Goal: Information Seeking & Learning: Learn about a topic

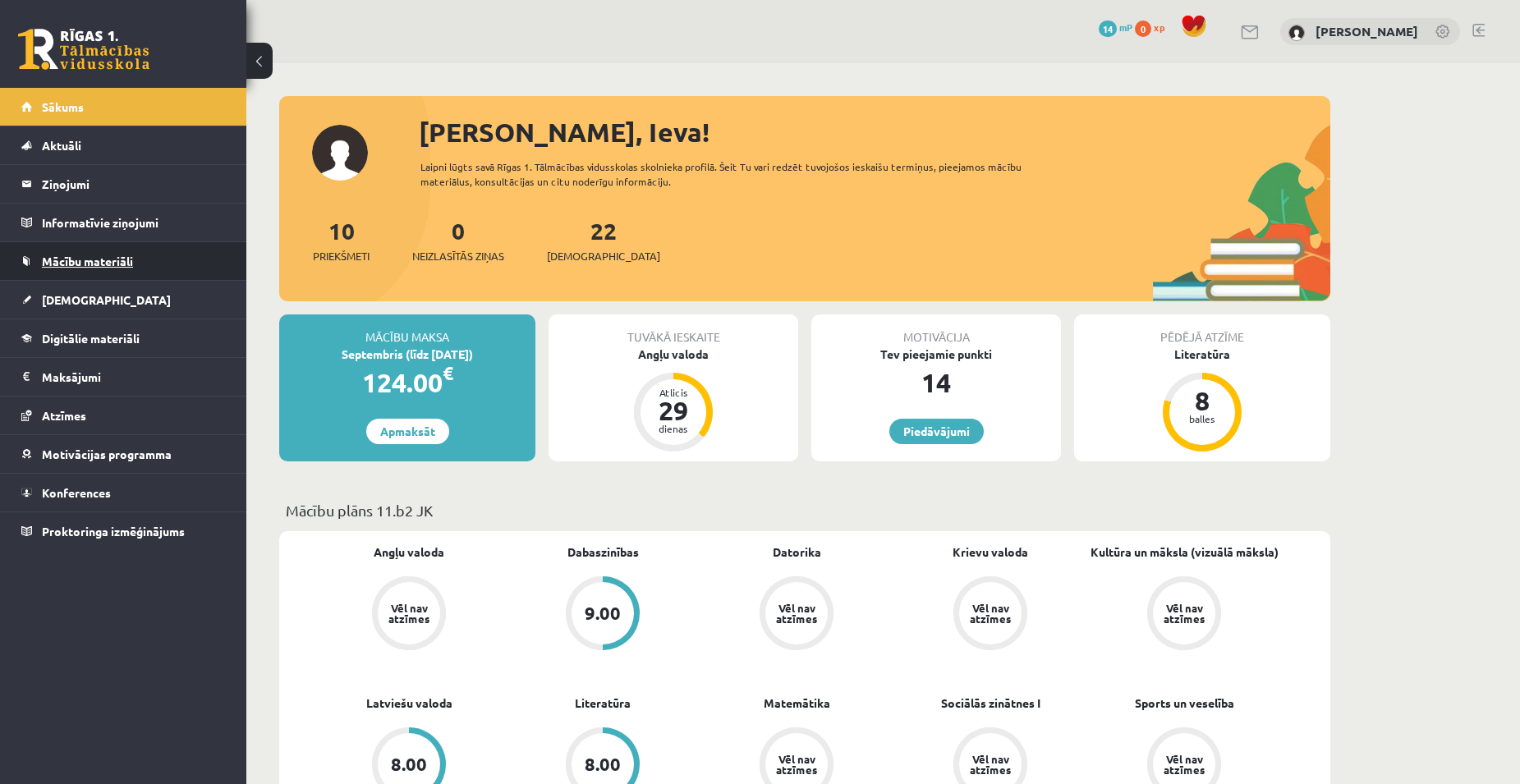
click at [82, 268] on span "Mācību materiāli" at bounding box center [87, 261] width 91 height 15
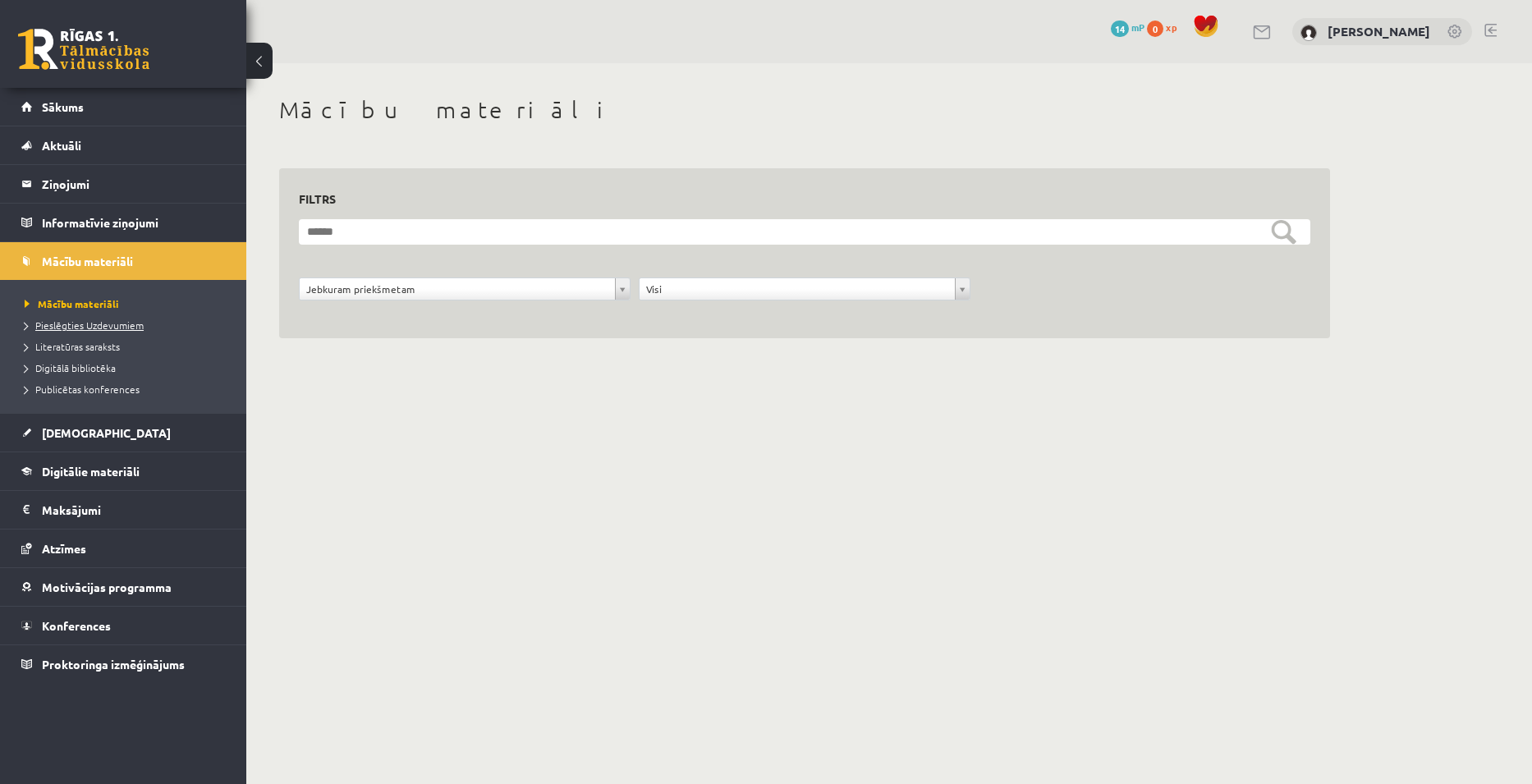
click at [111, 328] on span "Pieslēgties Uzdevumiem" at bounding box center [84, 325] width 119 height 13
click at [86, 306] on span "Mācību materiāli" at bounding box center [67, 303] width 83 height 13
click at [69, 436] on span "[DEMOGRAPHIC_DATA]" at bounding box center [106, 432] width 129 height 15
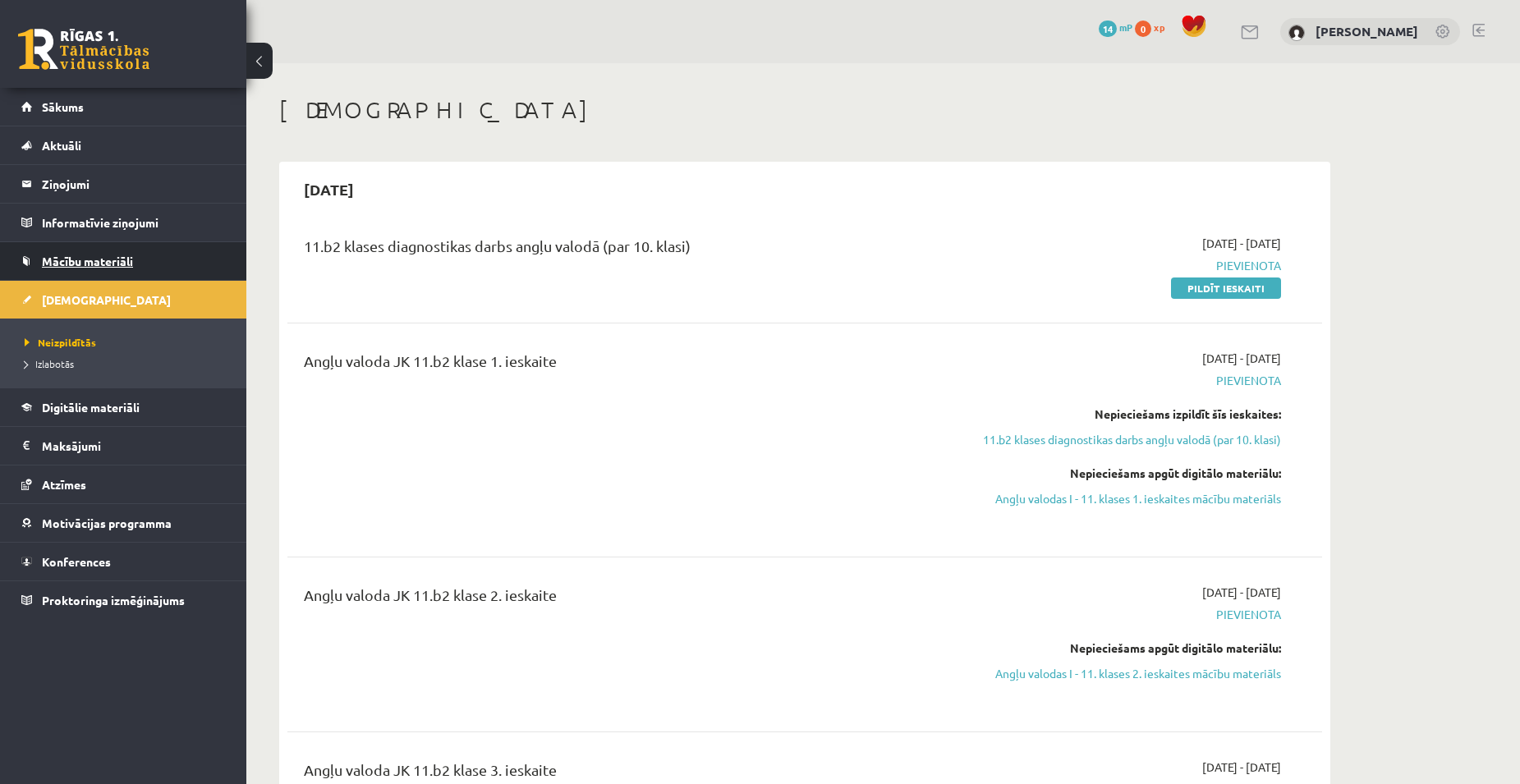
click at [96, 255] on span "Mācību materiāli" at bounding box center [87, 261] width 91 height 15
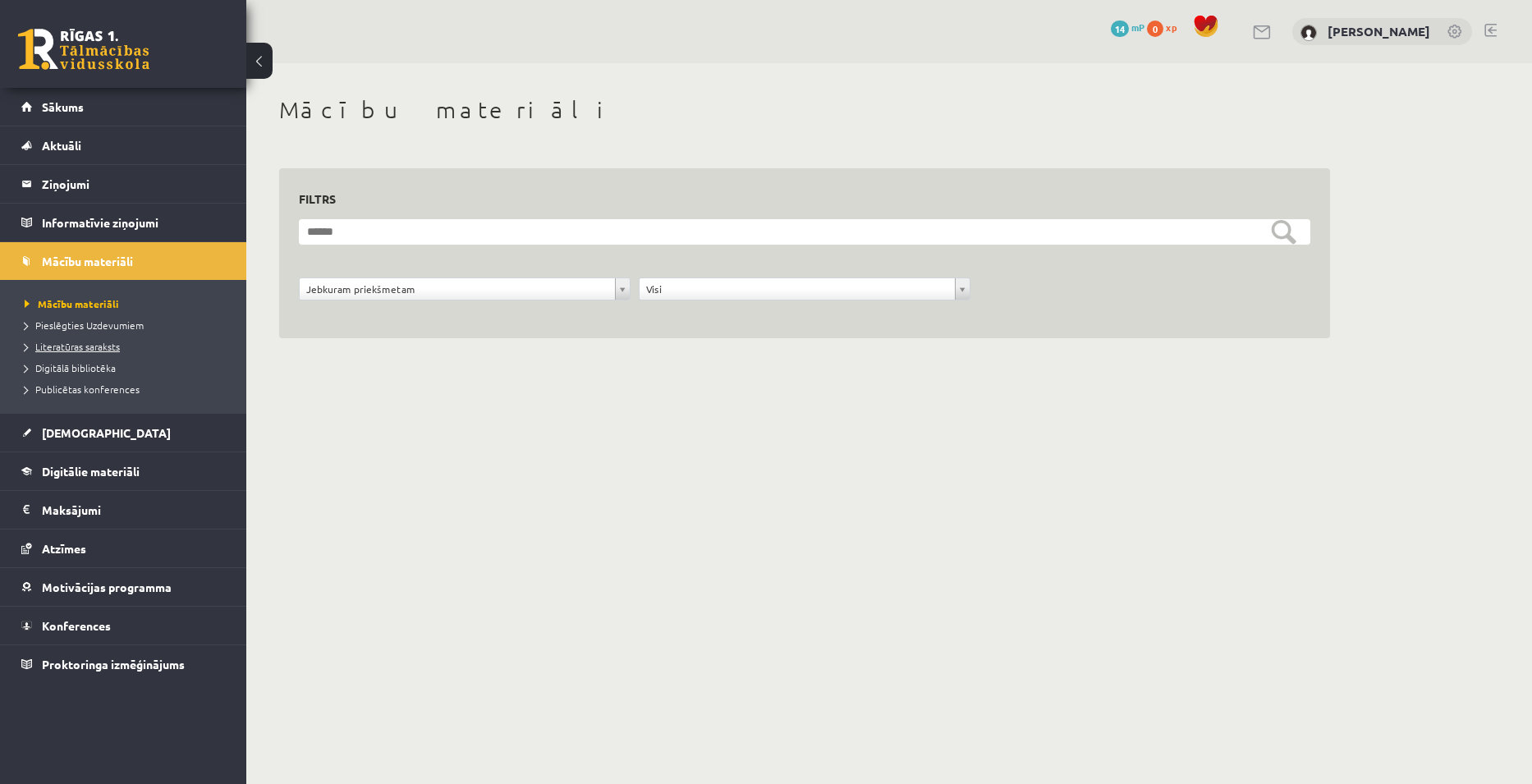
click at [106, 344] on span "Literatūras saraksts" at bounding box center [72, 345] width 95 height 13
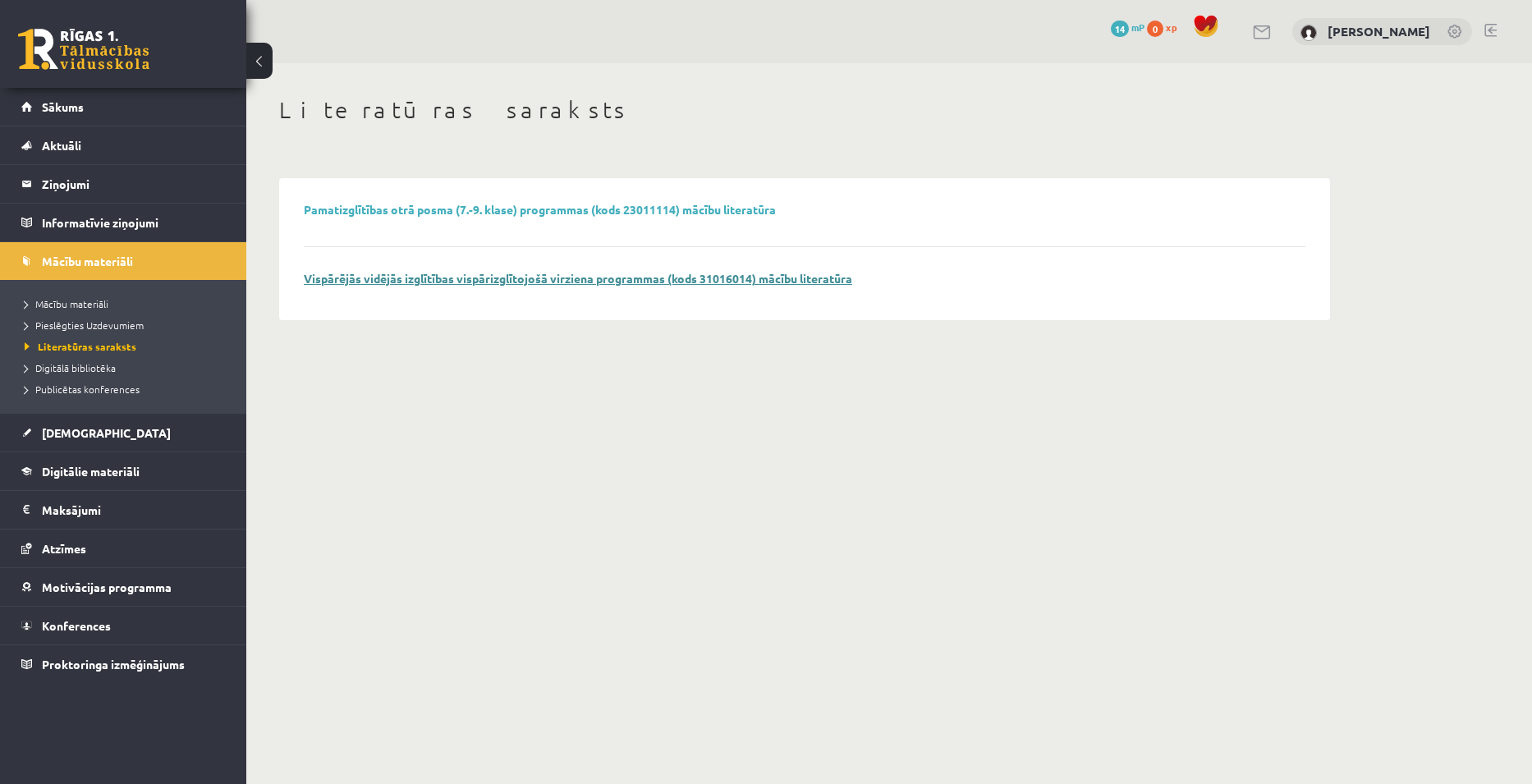
click at [485, 282] on link "Vispārējās vidējās izglītības vispārizglītojošā virziena programmas (kods 31016…" at bounding box center [578, 278] width 548 height 15
click at [87, 480] on link "Digitālie materiāli" at bounding box center [124, 471] width 205 height 38
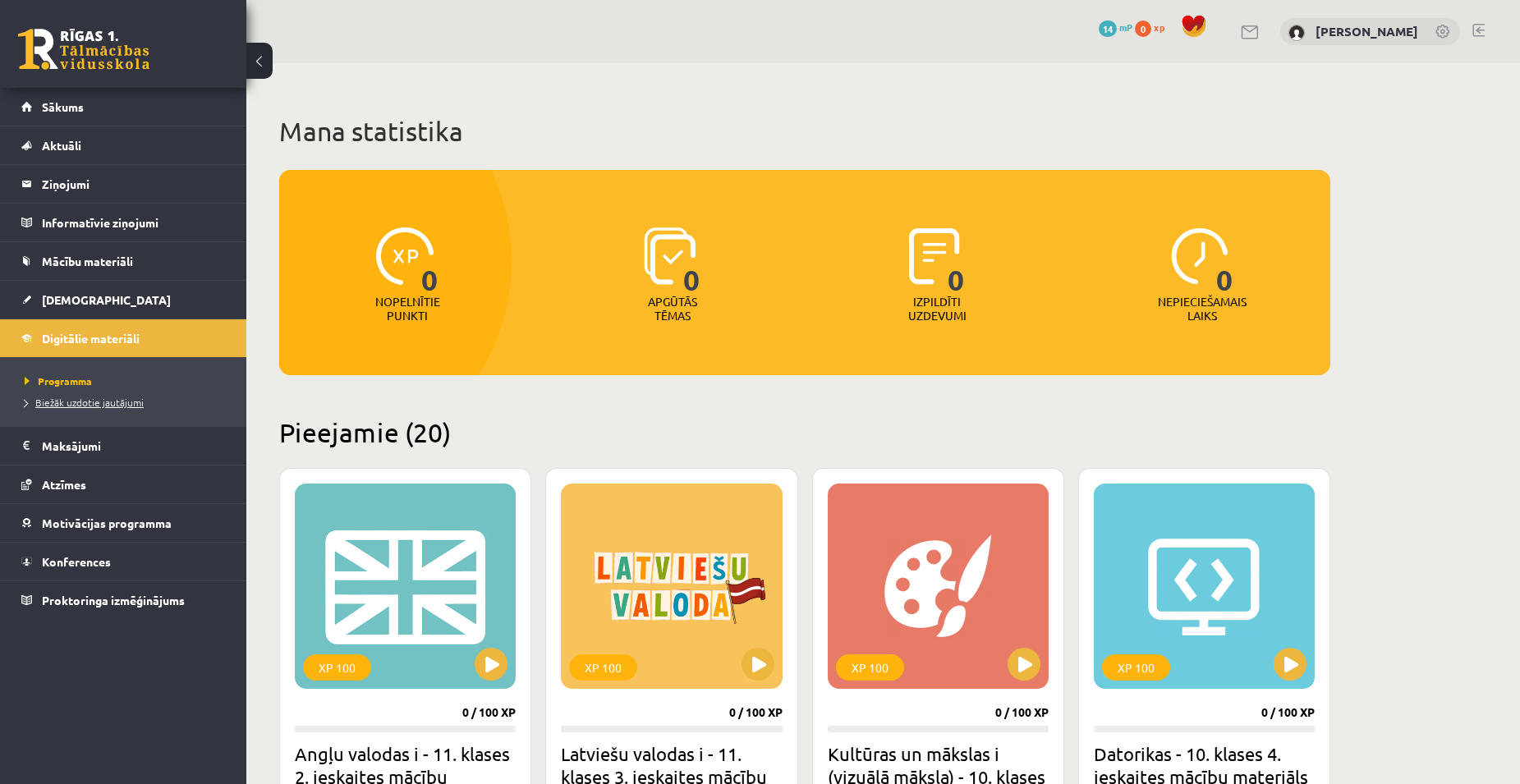
click at [84, 406] on span "Biežāk uzdotie jautājumi" at bounding box center [84, 402] width 119 height 13
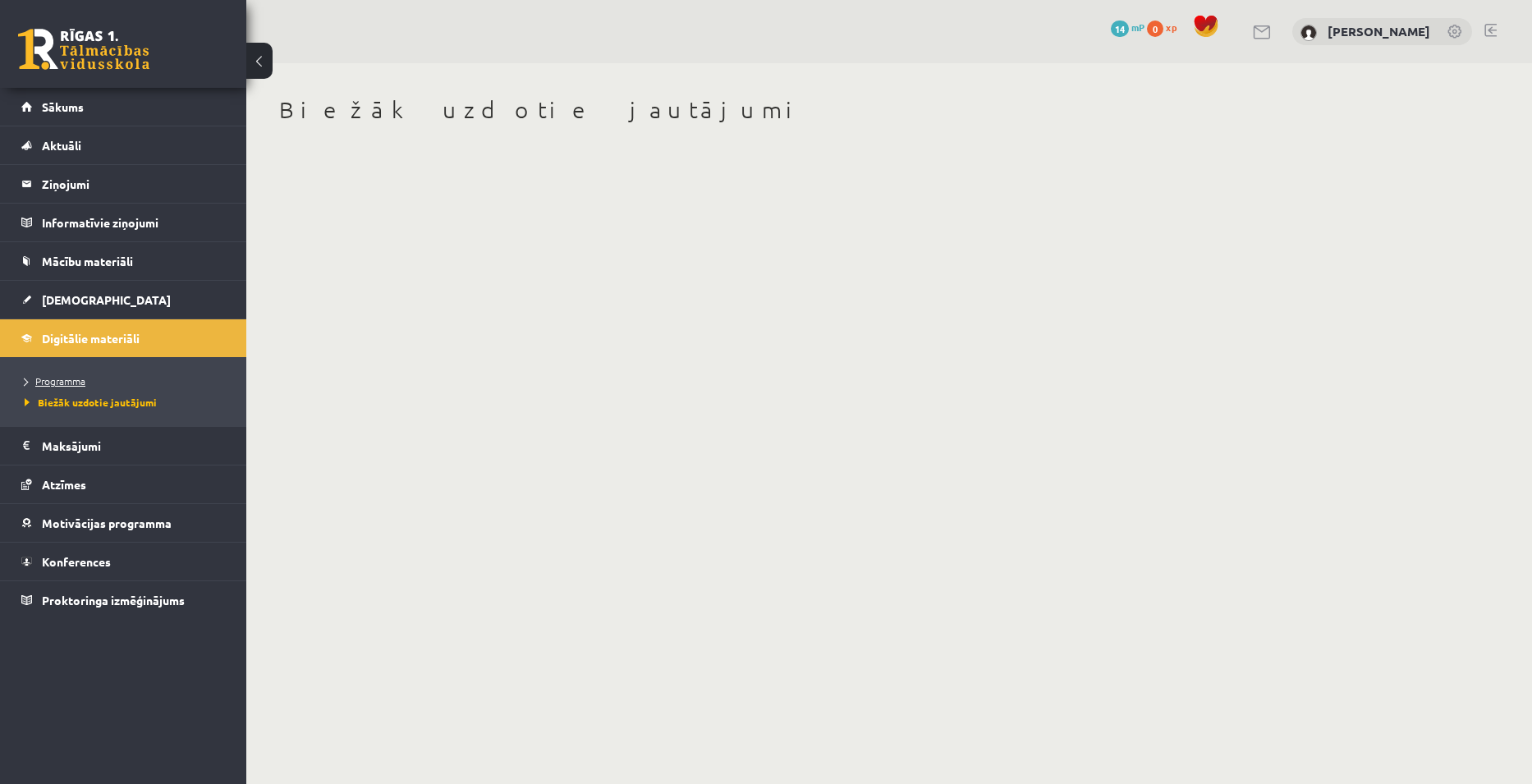
click at [59, 377] on span "Programma" at bounding box center [55, 380] width 61 height 13
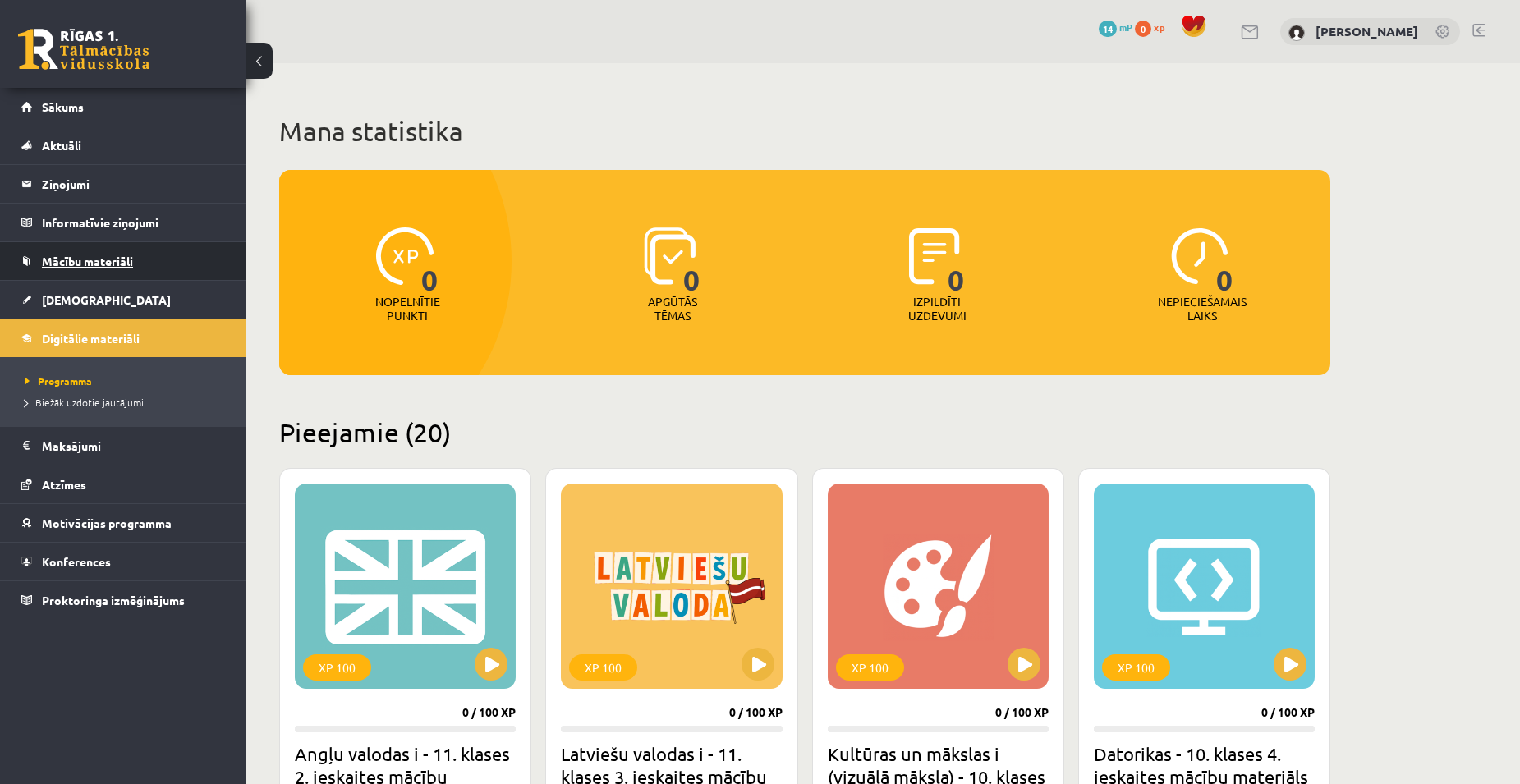
click at [117, 256] on span "Mācību materiāli" at bounding box center [87, 261] width 91 height 15
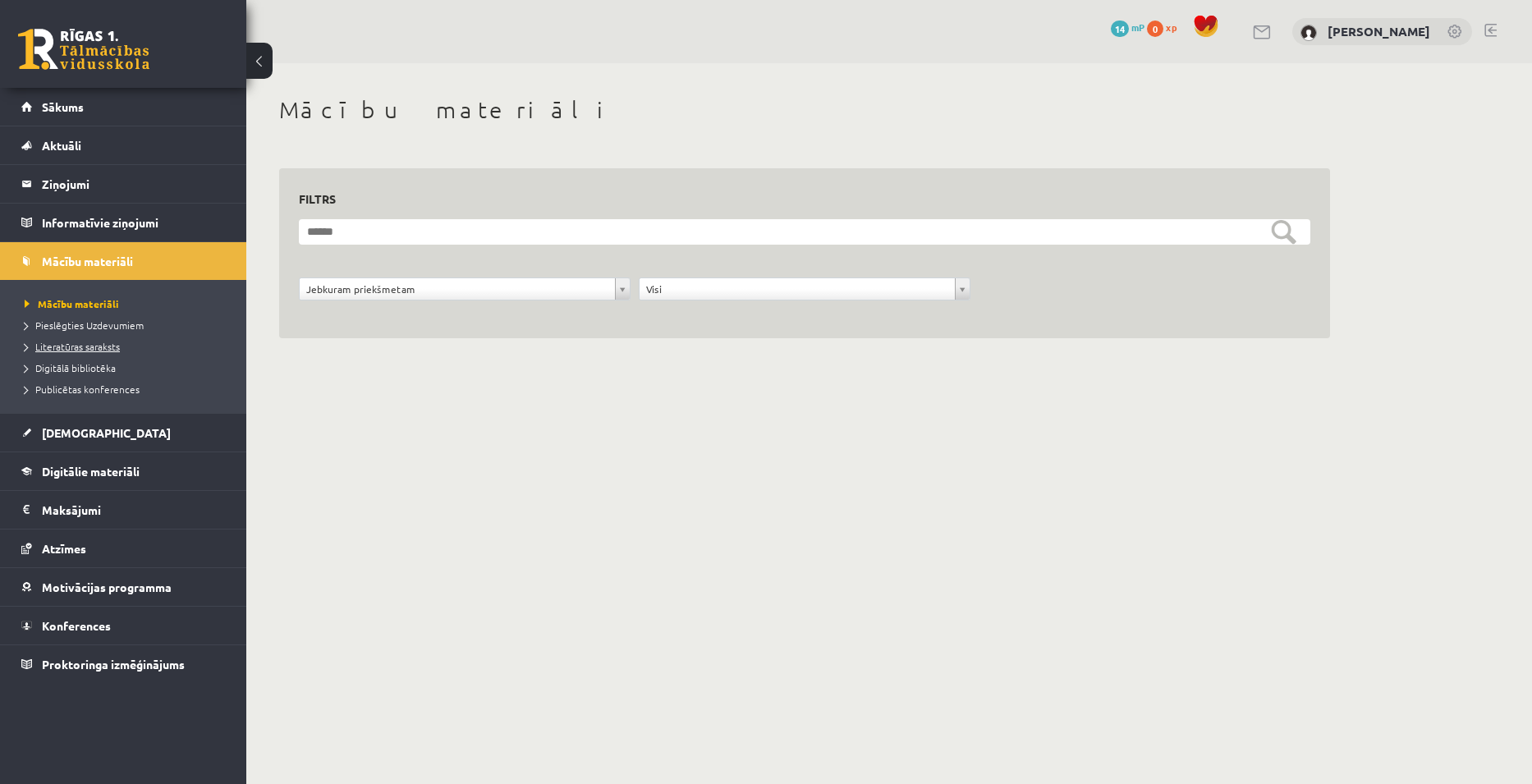
click at [91, 348] on span "Literatūras saraksts" at bounding box center [72, 345] width 95 height 13
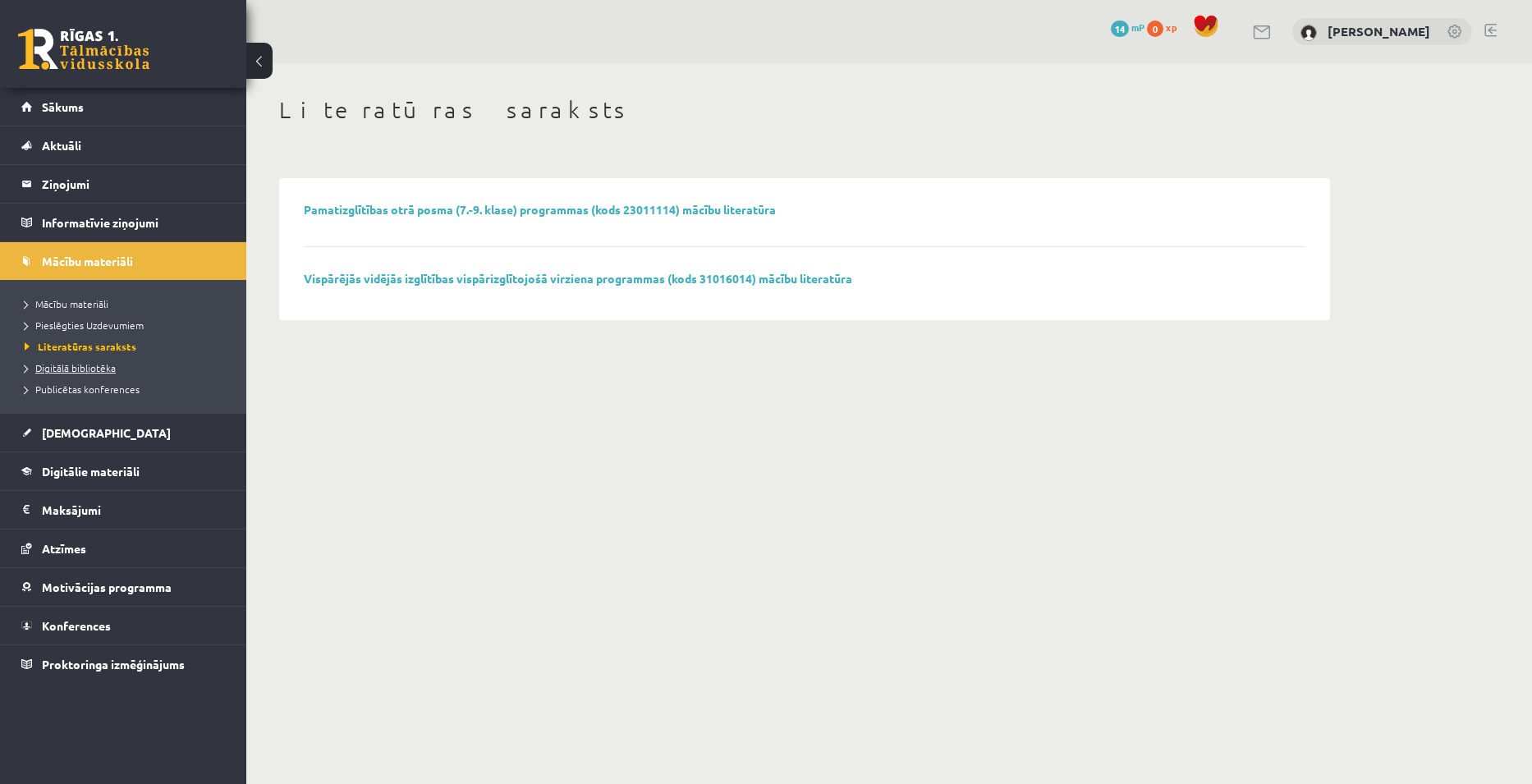
click at [91, 372] on span "Digitālā bibliotēka" at bounding box center [70, 367] width 91 height 13
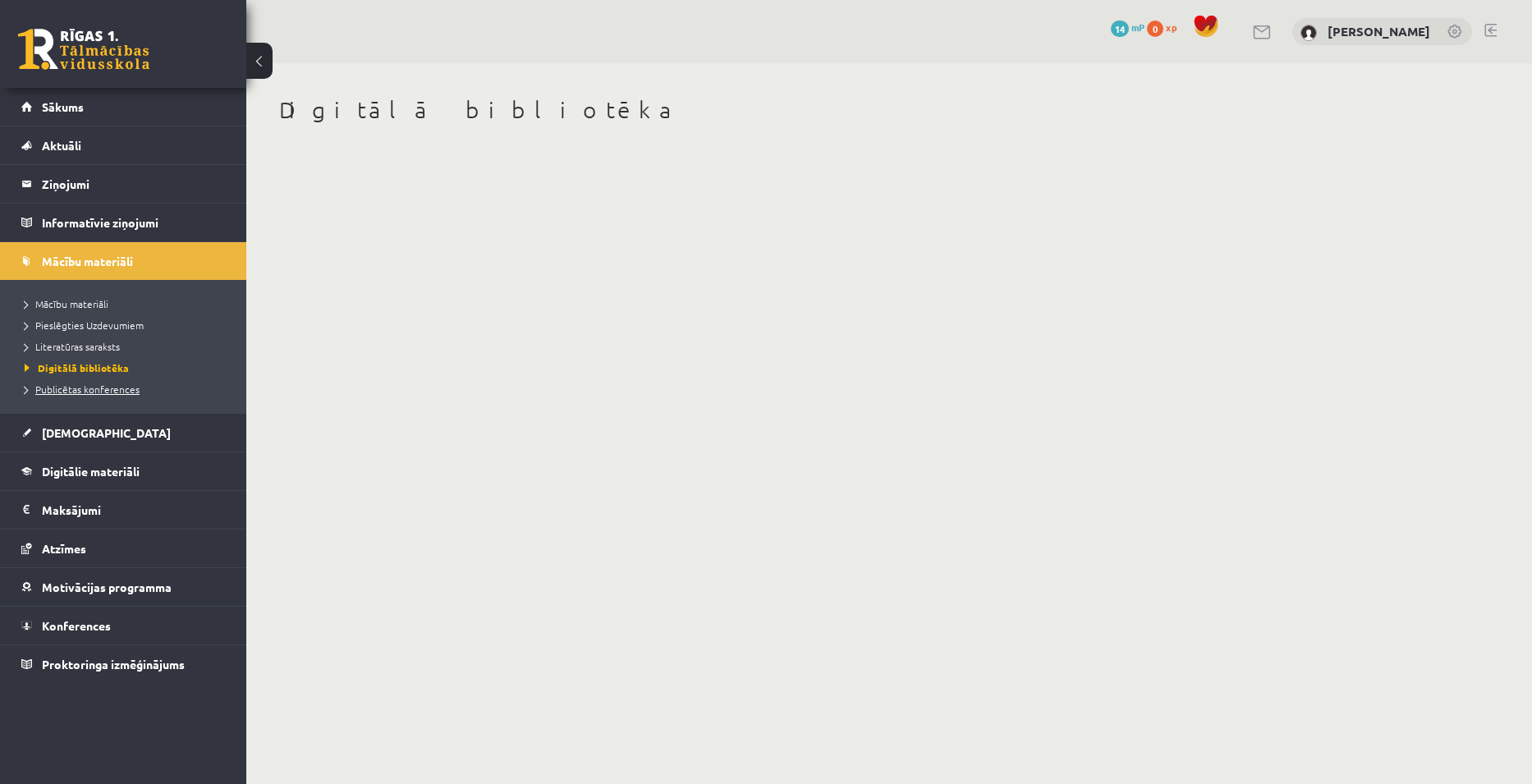
click at [110, 382] on span "Publicētas konferences" at bounding box center [82, 388] width 115 height 13
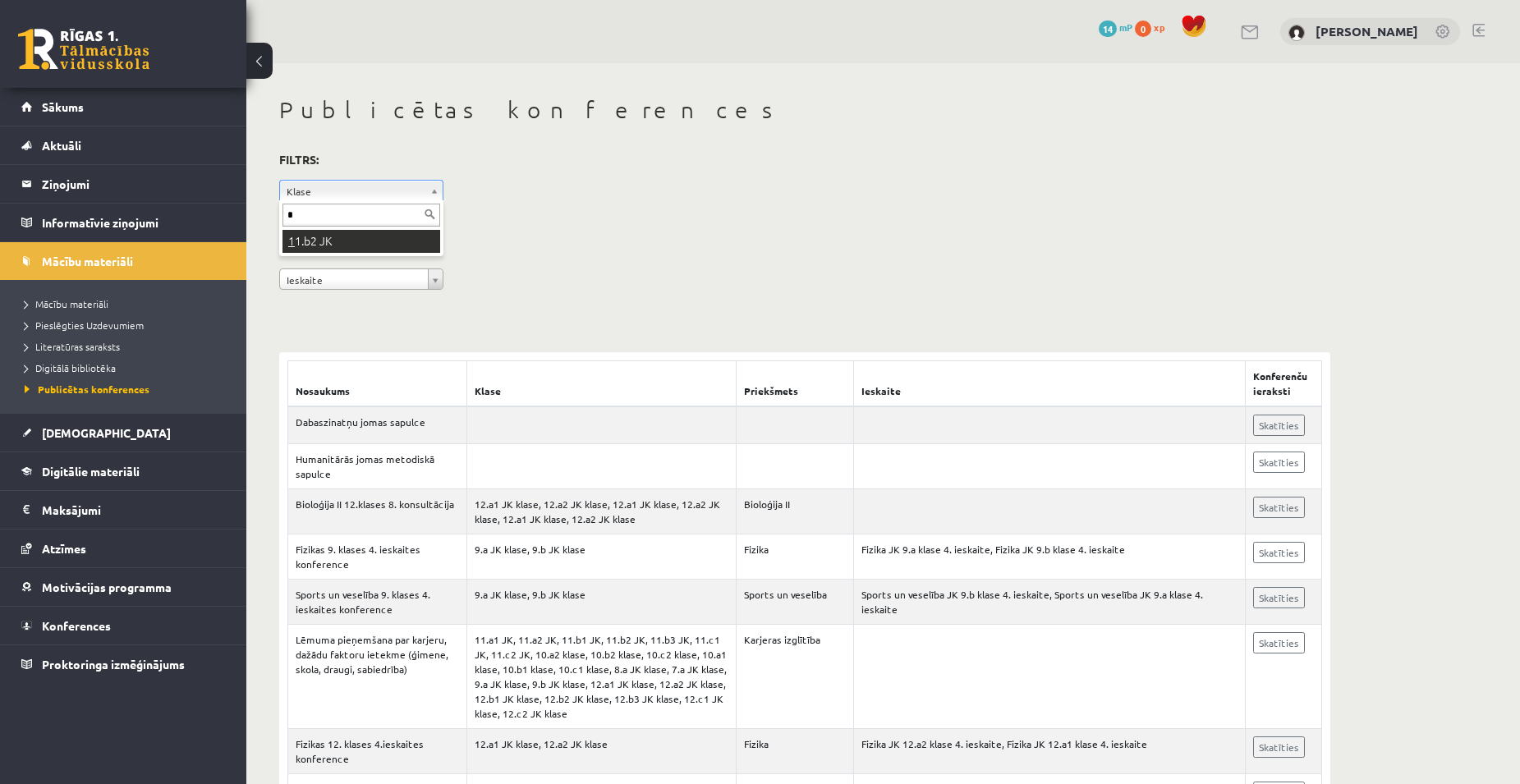
type input "**"
click at [393, 217] on input "text" at bounding box center [360, 214] width 158 height 23
click at [429, 215] on input "**" at bounding box center [360, 214] width 158 height 23
type input "**"
click at [356, 235] on li "Sakritību nav" at bounding box center [360, 238] width 158 height 17
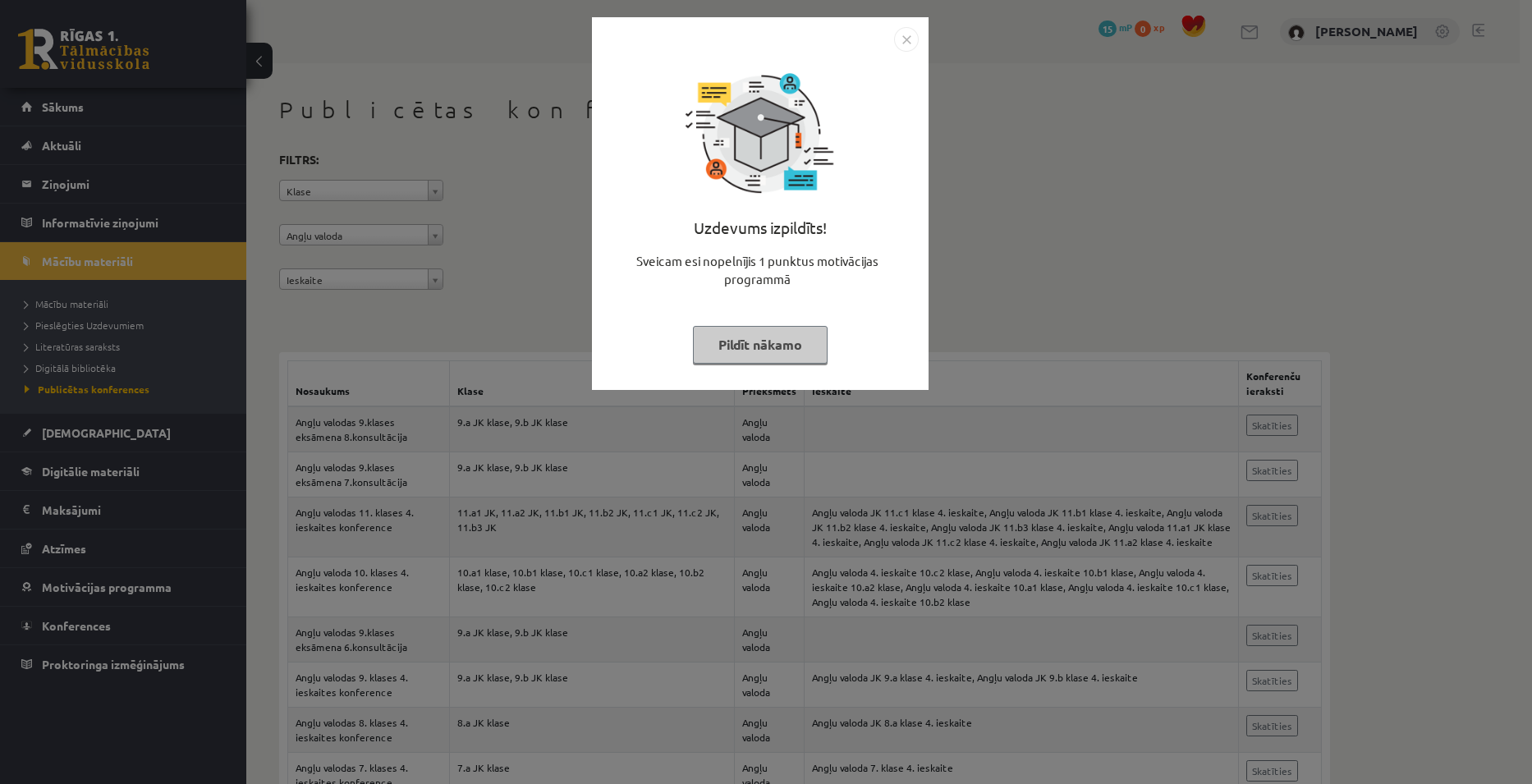
click at [778, 343] on button "Pildīt nākamo" at bounding box center [761, 344] width 135 height 38
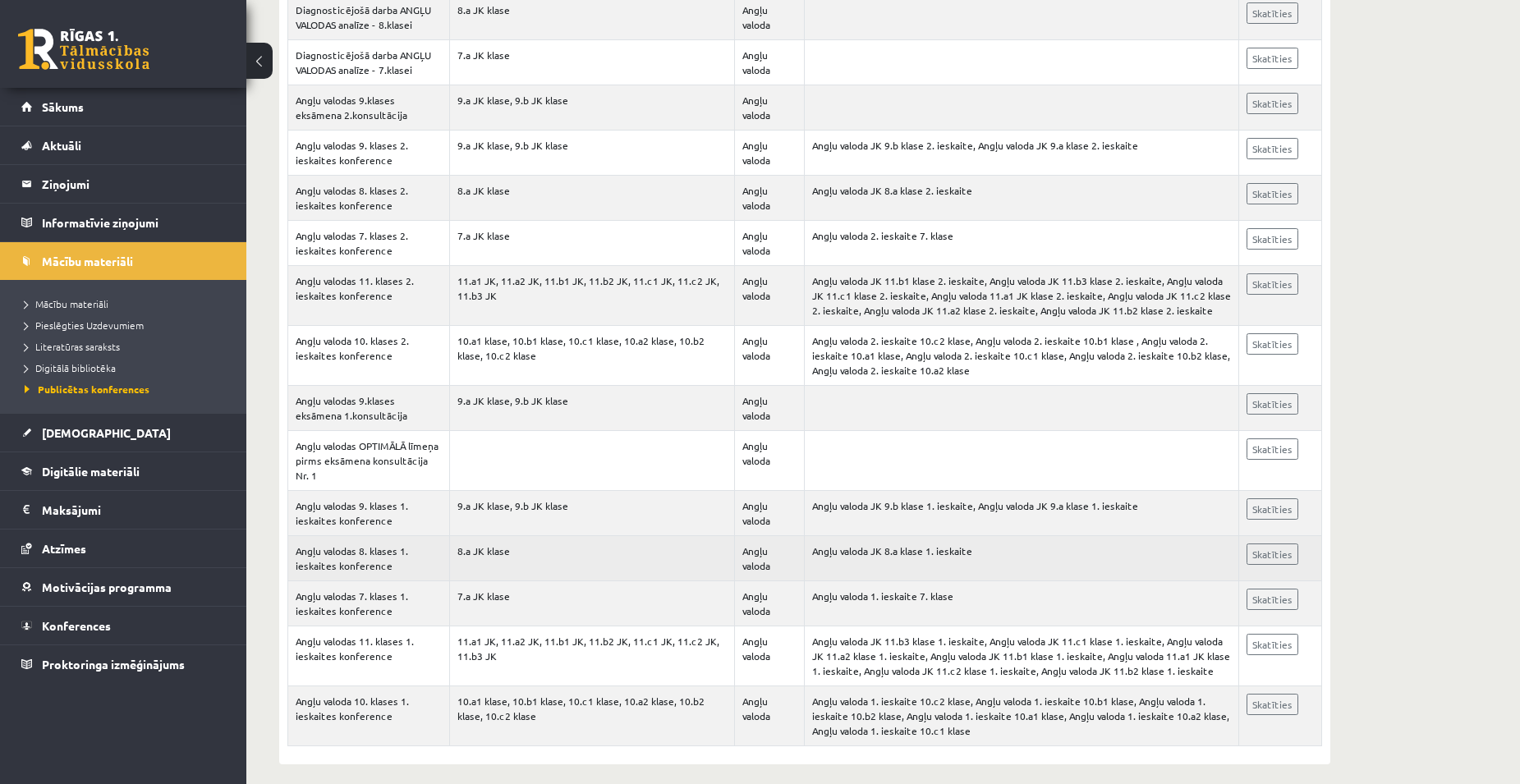
scroll to position [1326, 0]
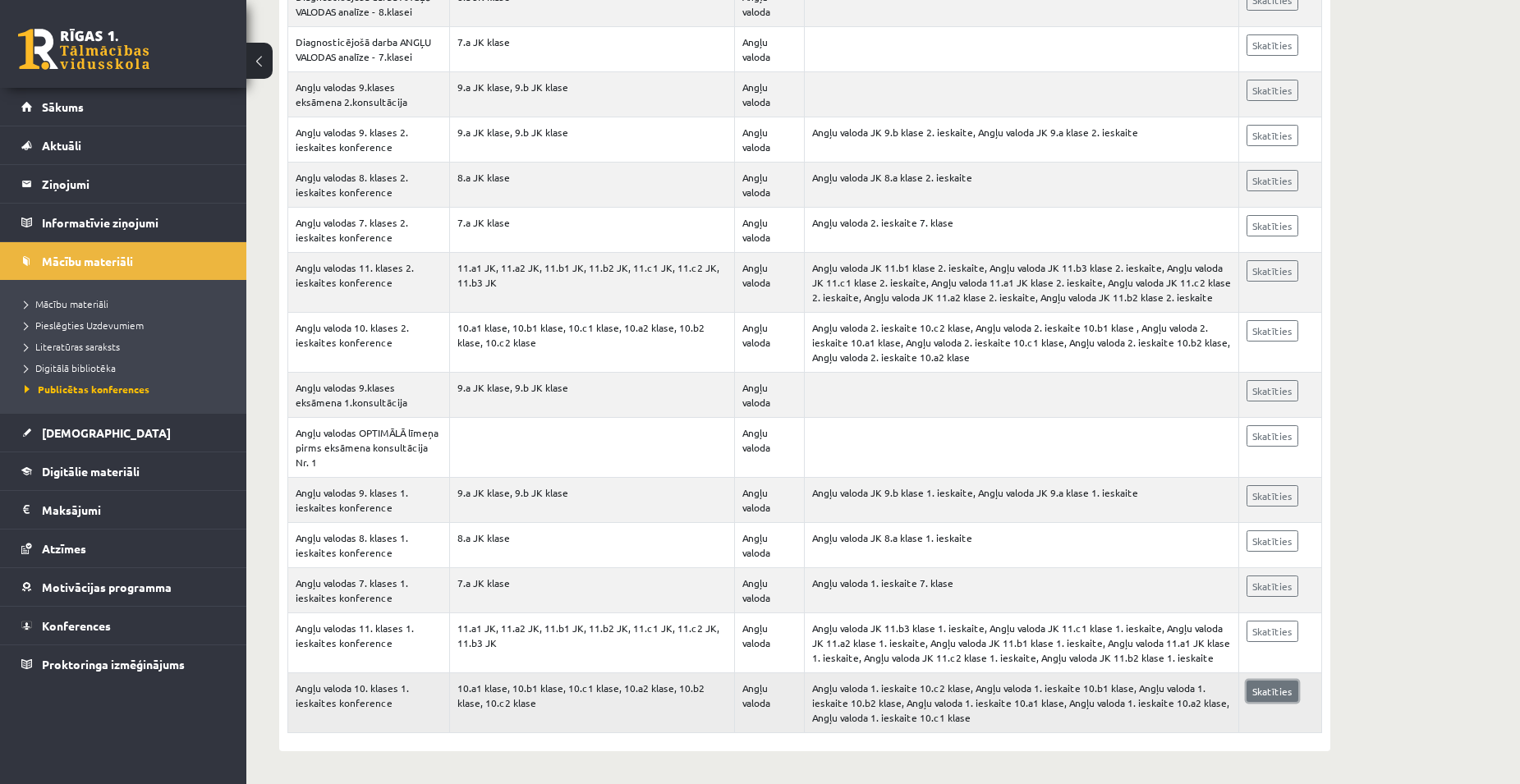
click at [1286, 691] on link "Skatīties" at bounding box center [1272, 692] width 52 height 22
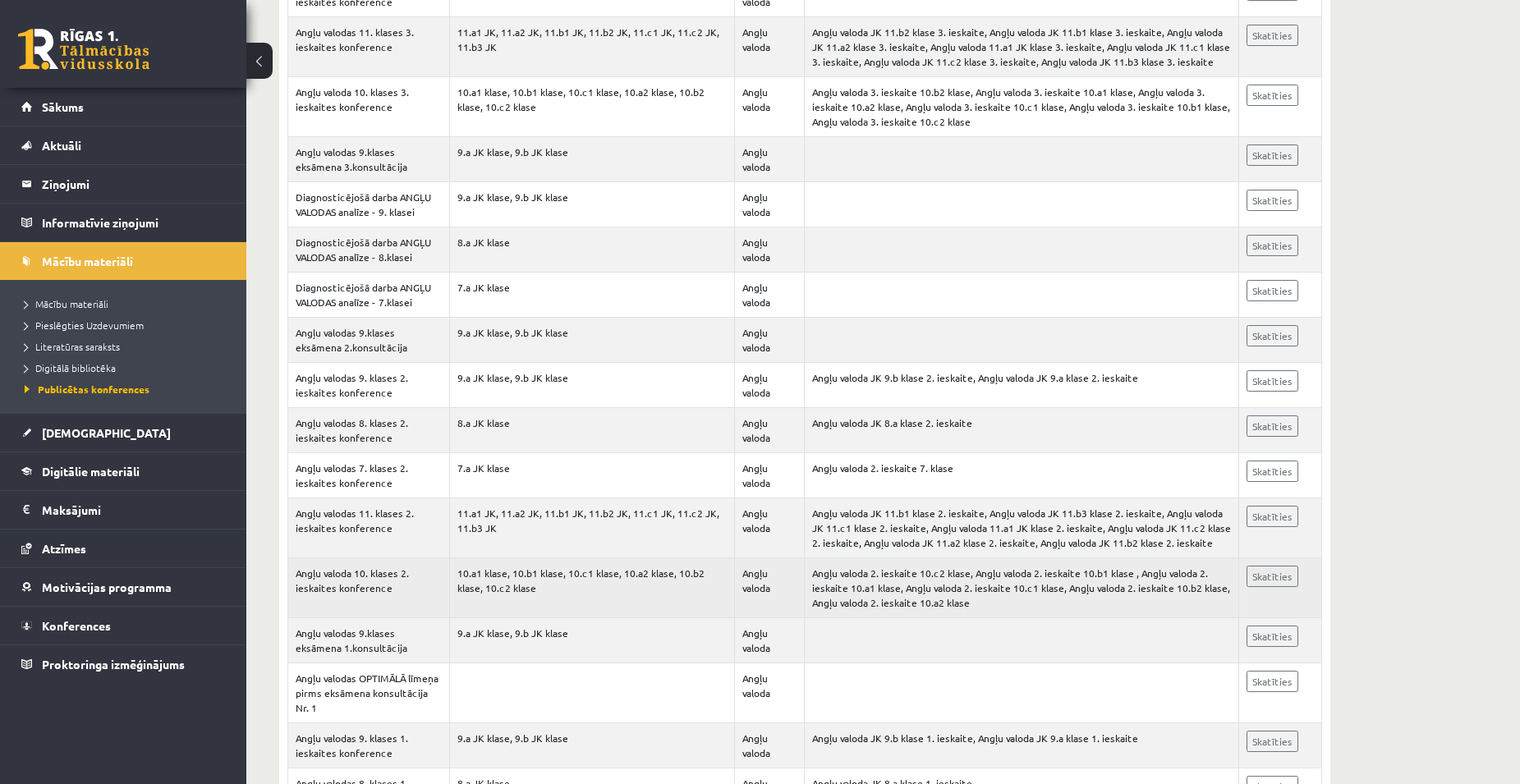
scroll to position [1080, 0]
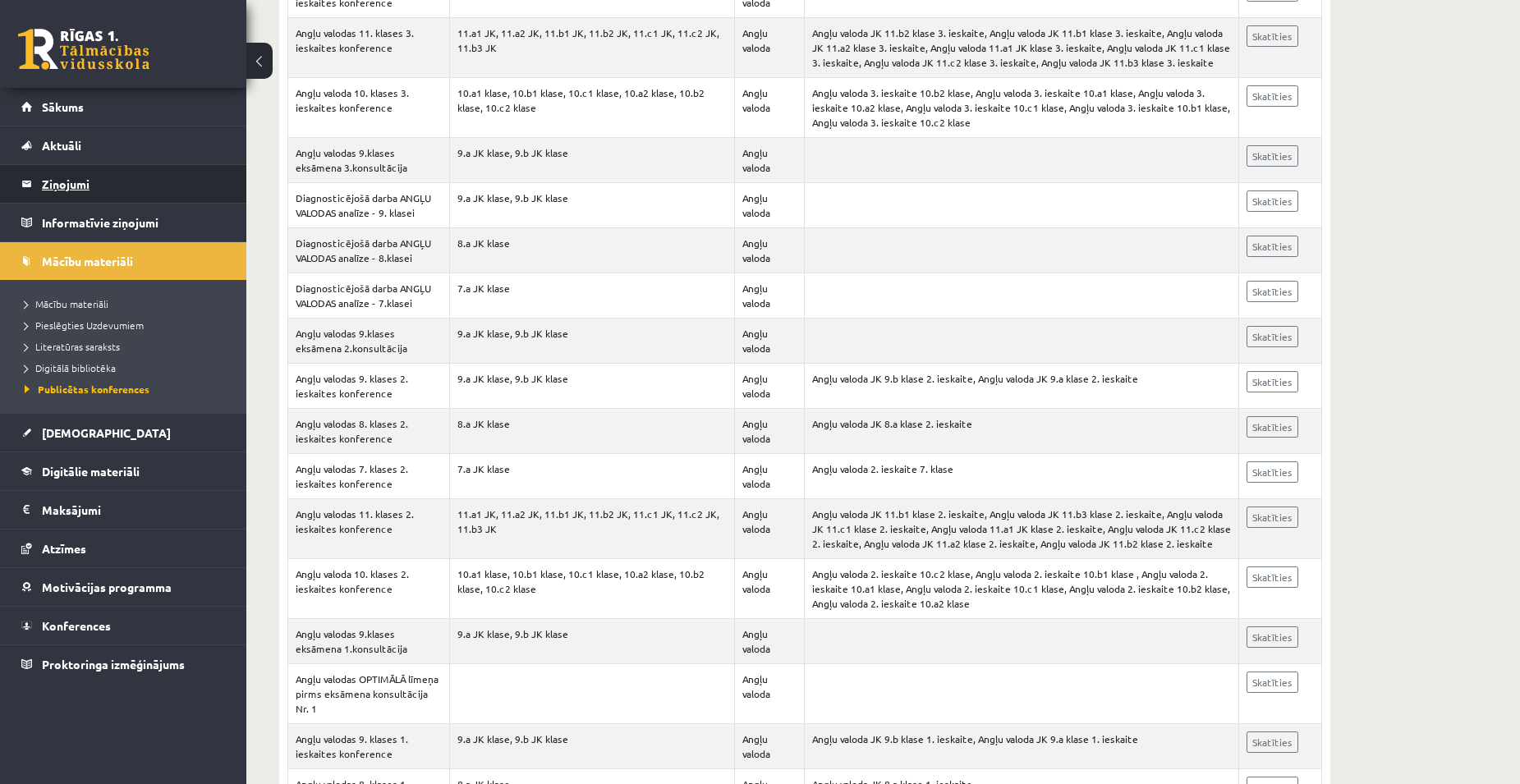
click at [71, 184] on legend "Ziņojumi 0" at bounding box center [133, 184] width 184 height 38
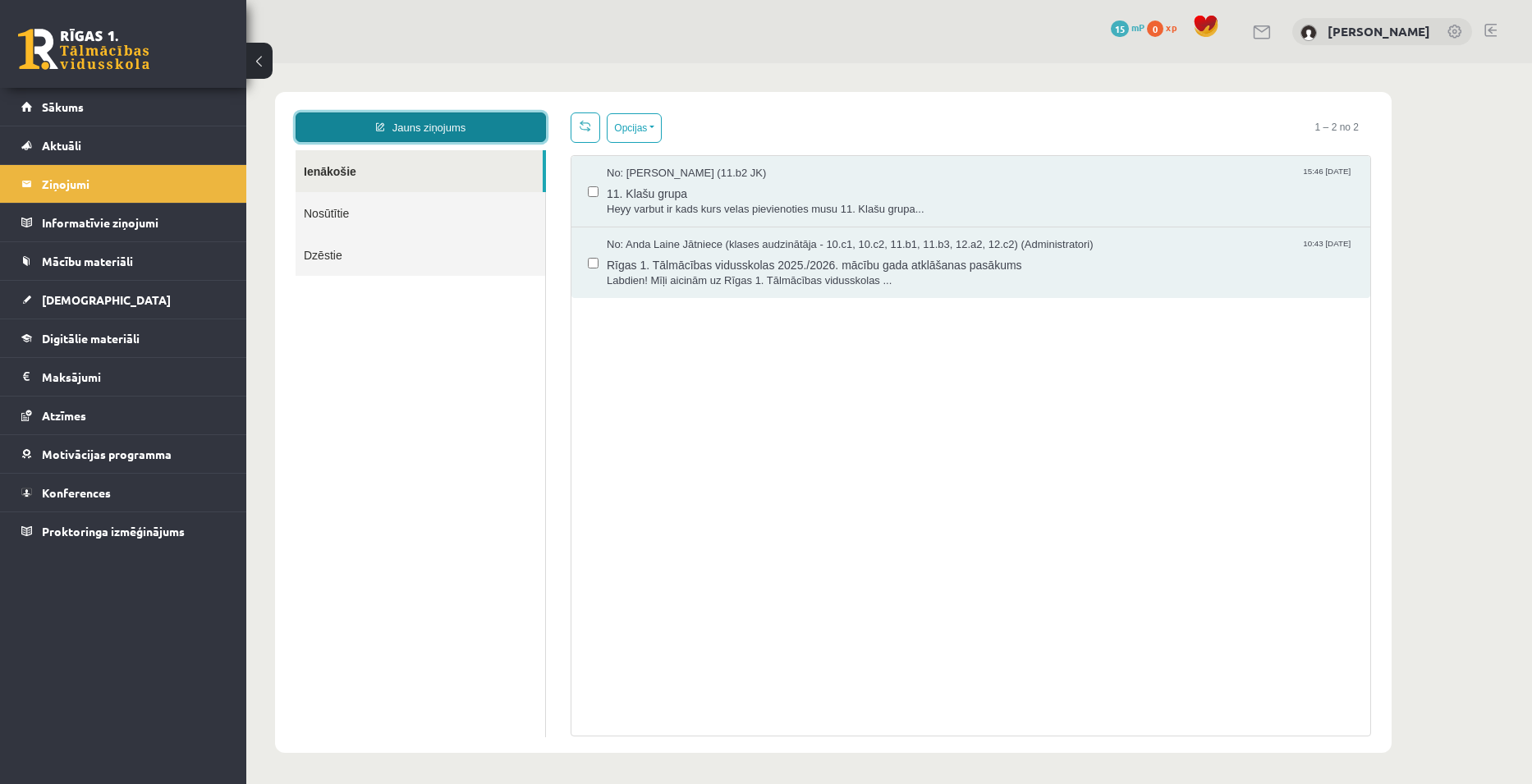
click at [447, 121] on link "Jauns ziņojums" at bounding box center [421, 127] width 250 height 30
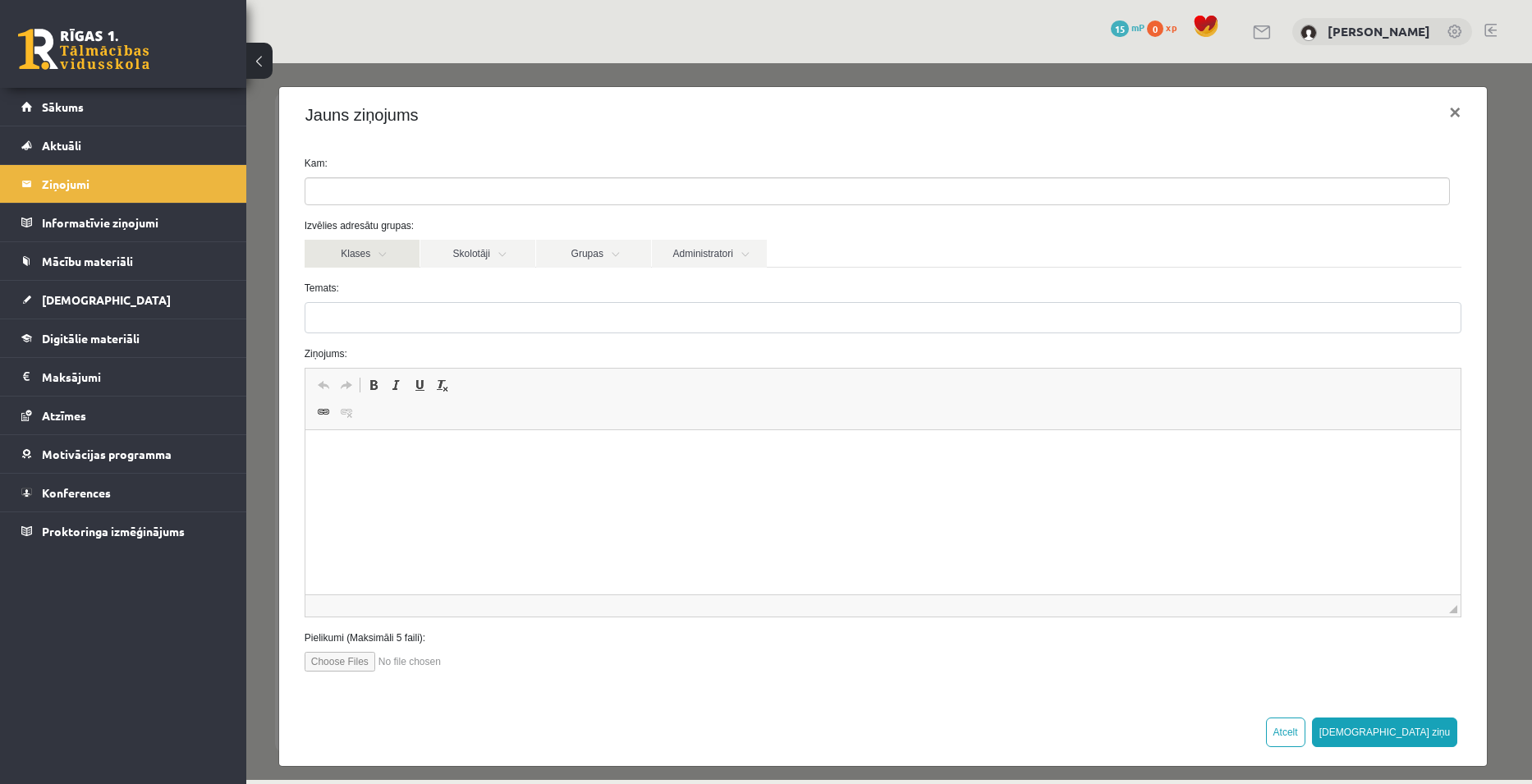
click at [394, 246] on link "Klases" at bounding box center [362, 253] width 115 height 28
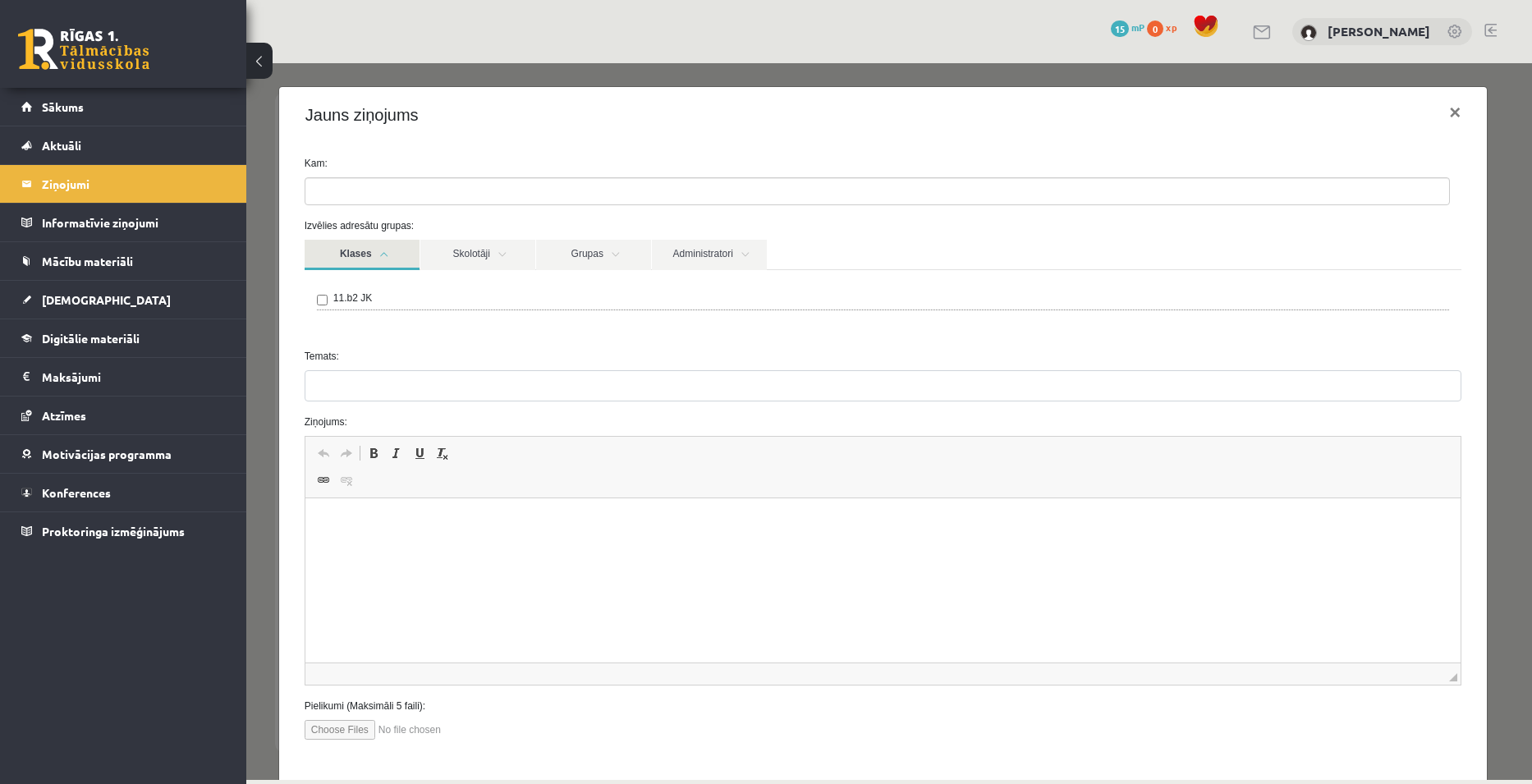
click at [396, 247] on link "Klases" at bounding box center [362, 254] width 115 height 31
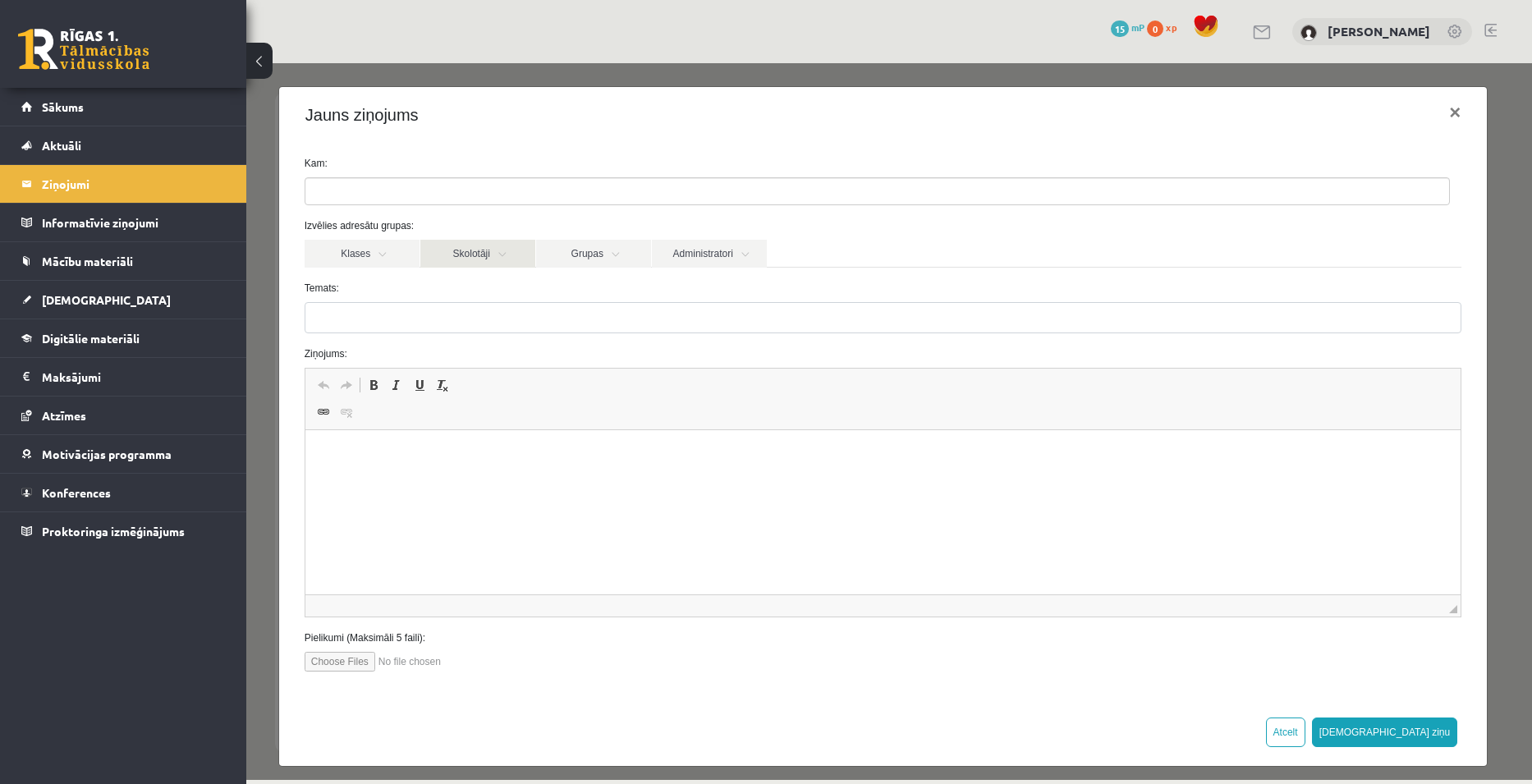
click at [500, 250] on link "Skolotāji" at bounding box center [478, 253] width 115 height 28
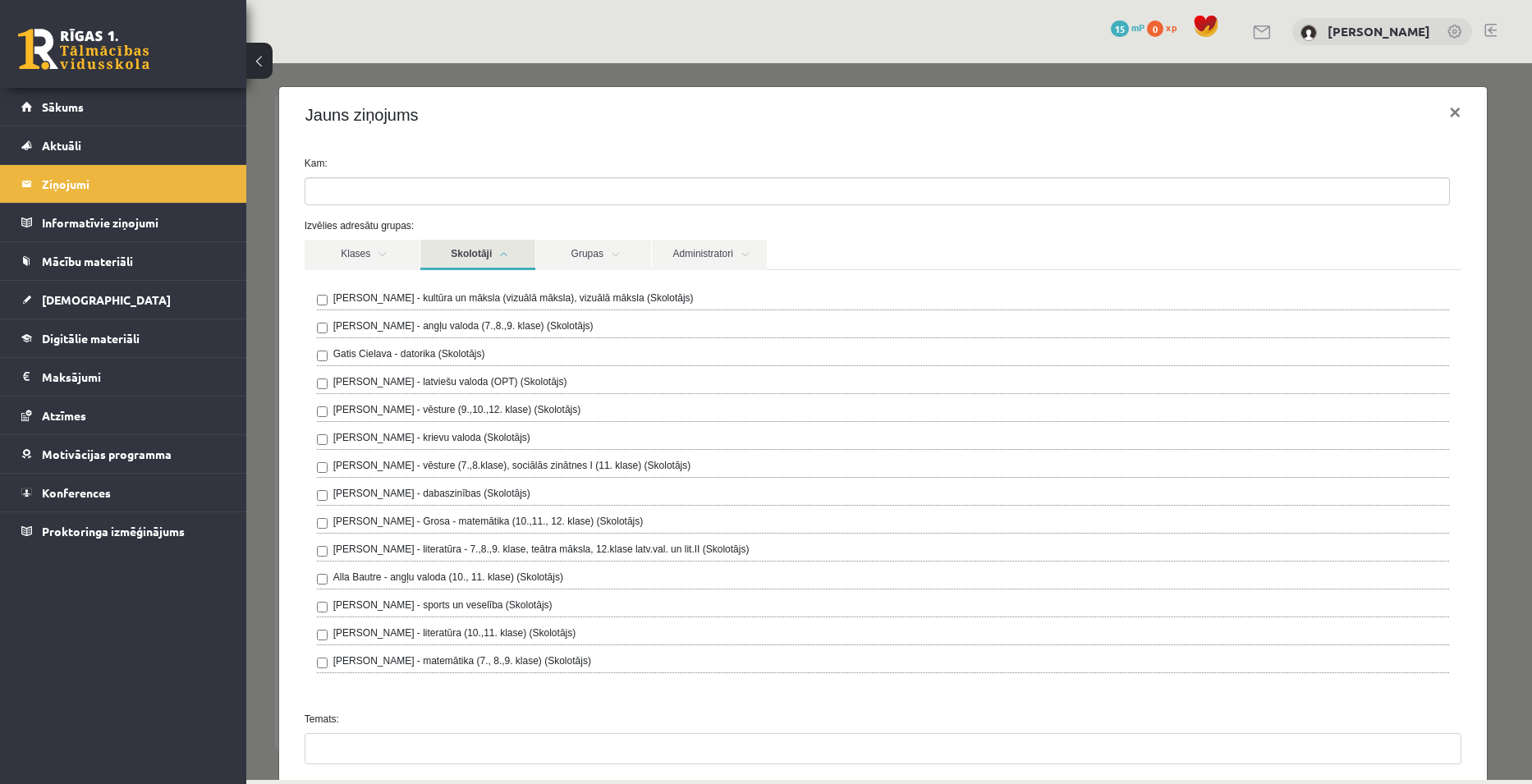
click at [495, 252] on link "Skolotāji" at bounding box center [478, 254] width 115 height 31
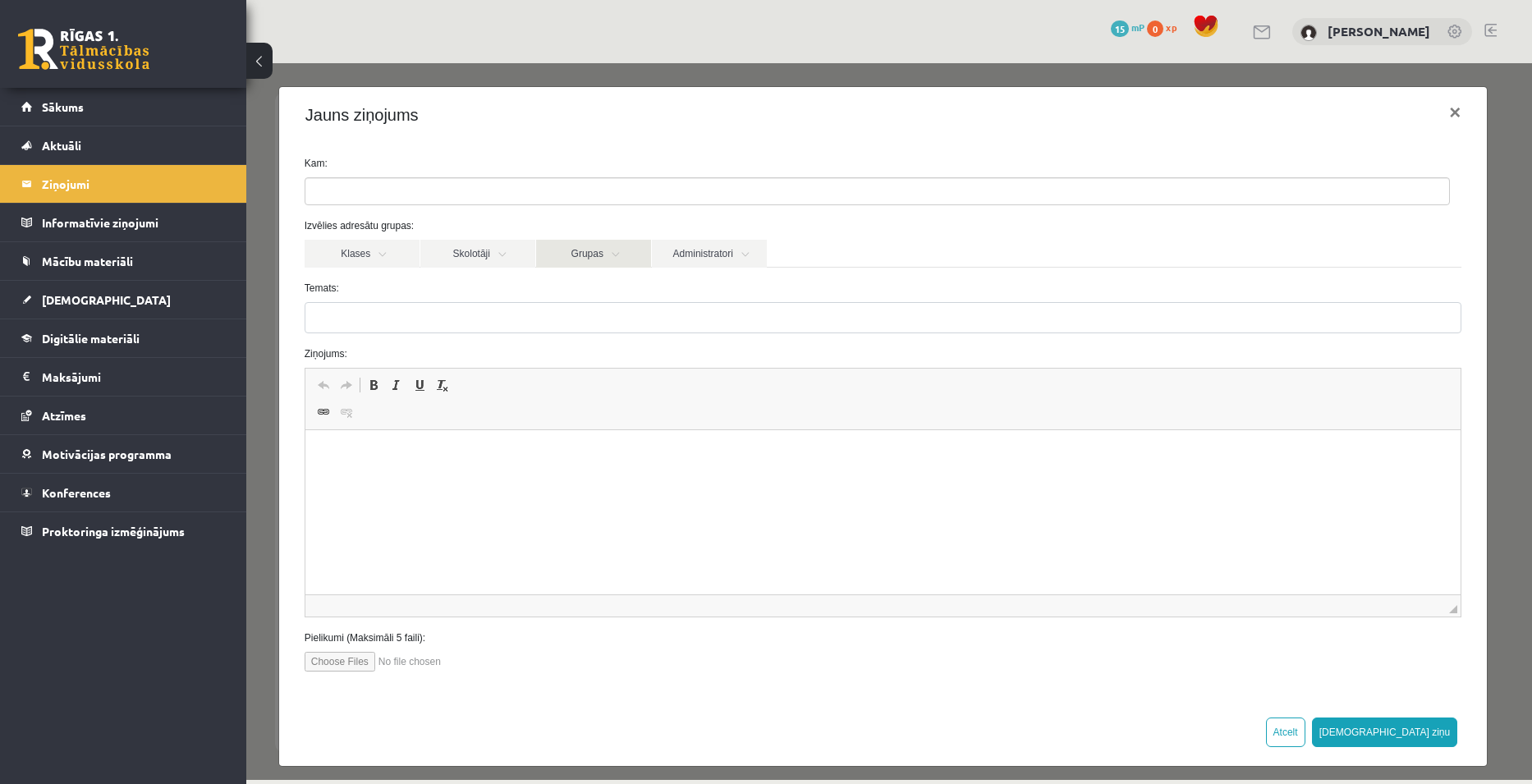
click at [584, 249] on link "Grupas" at bounding box center [594, 253] width 115 height 28
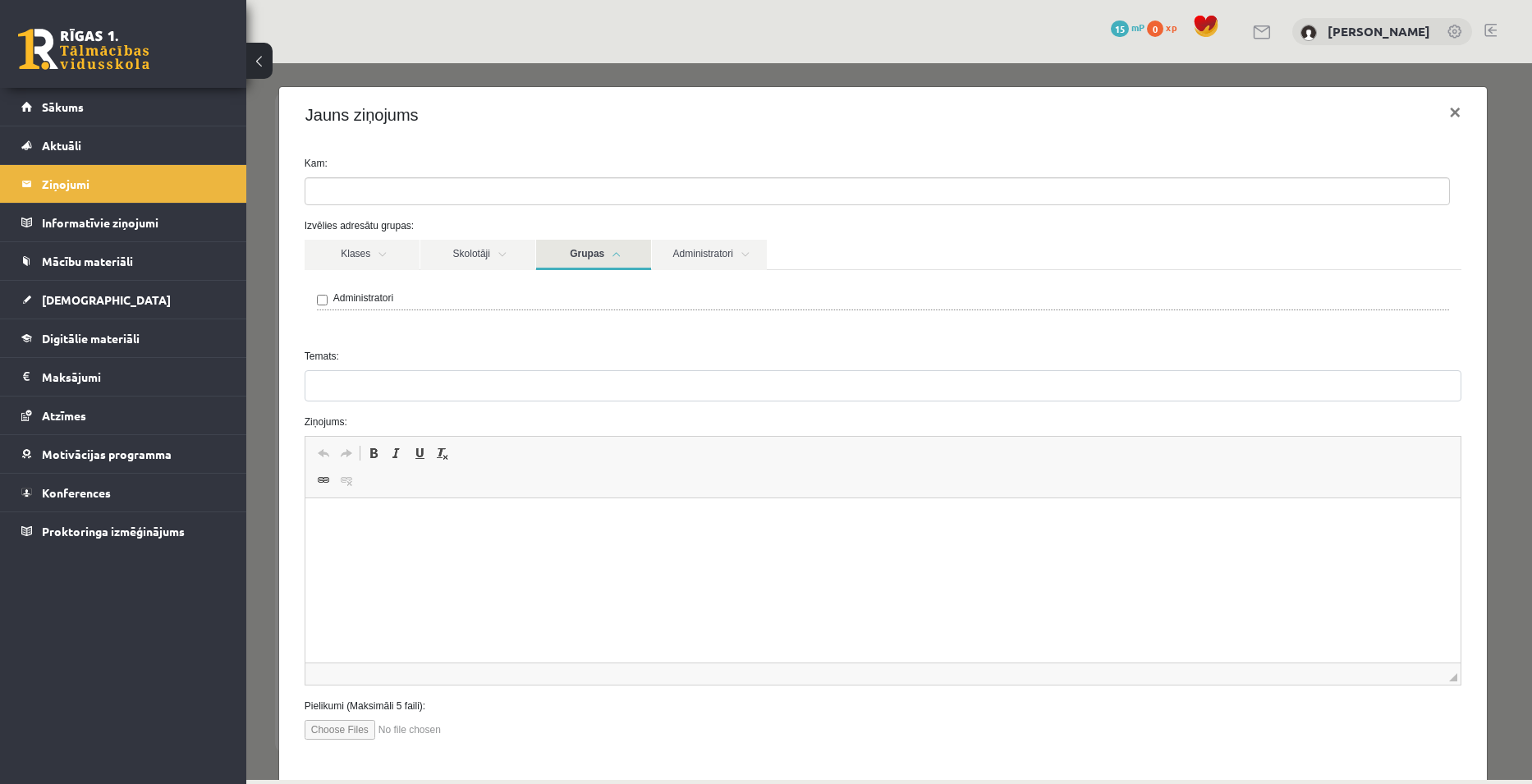
click at [593, 252] on link "Grupas" at bounding box center [594, 254] width 115 height 31
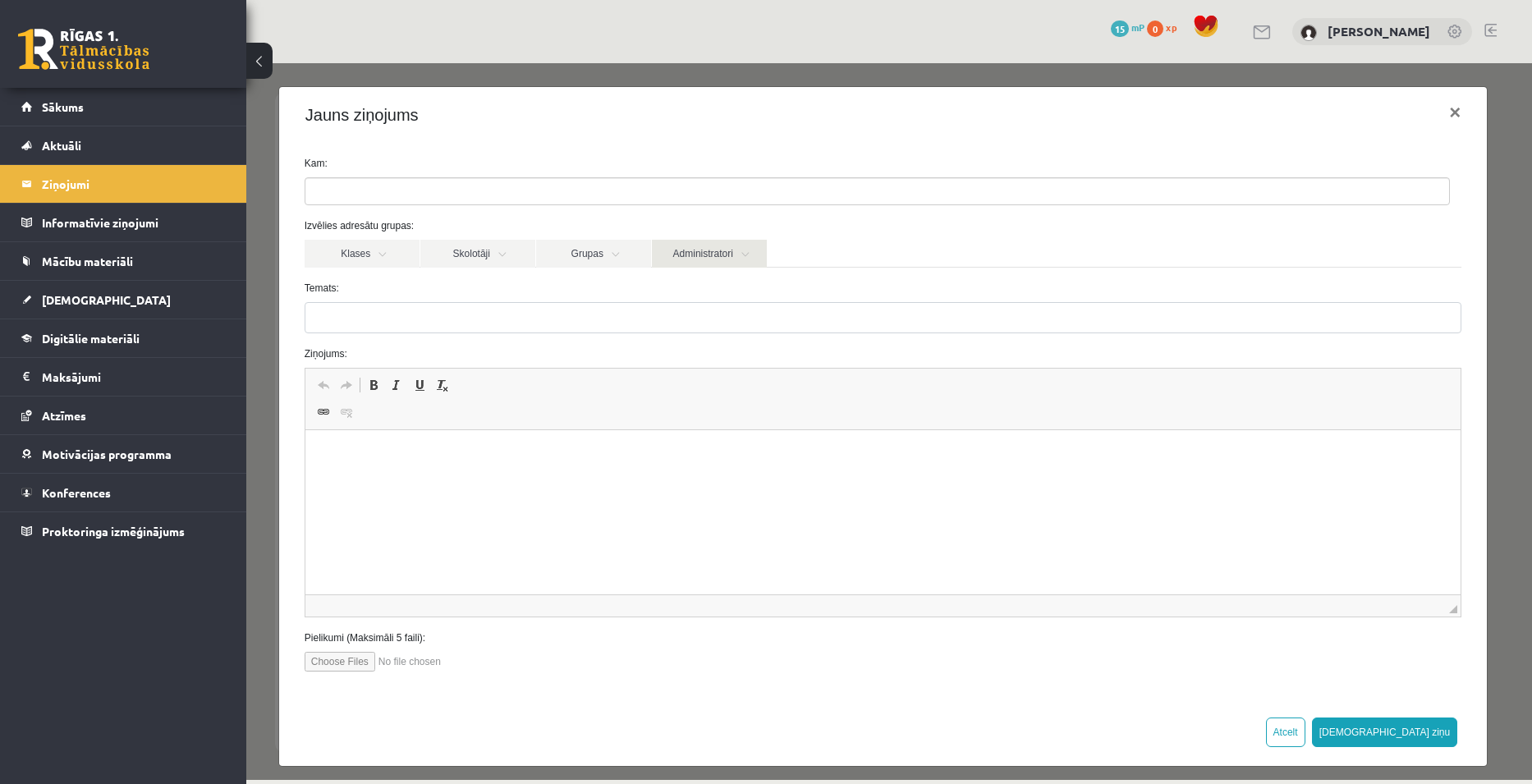
click at [686, 250] on link "Administratori" at bounding box center [710, 253] width 115 height 28
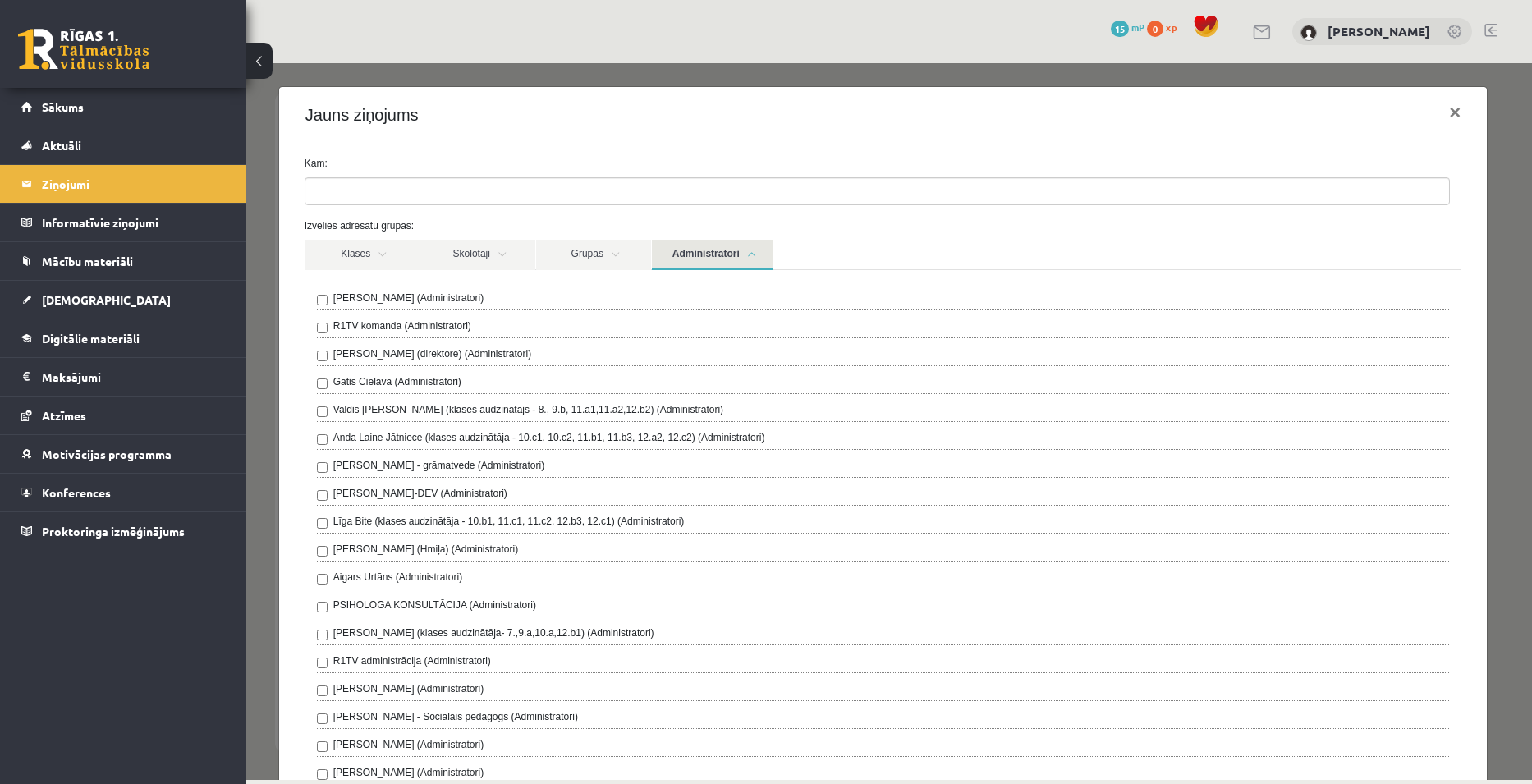
click at [681, 251] on link "Administratori" at bounding box center [713, 254] width 121 height 31
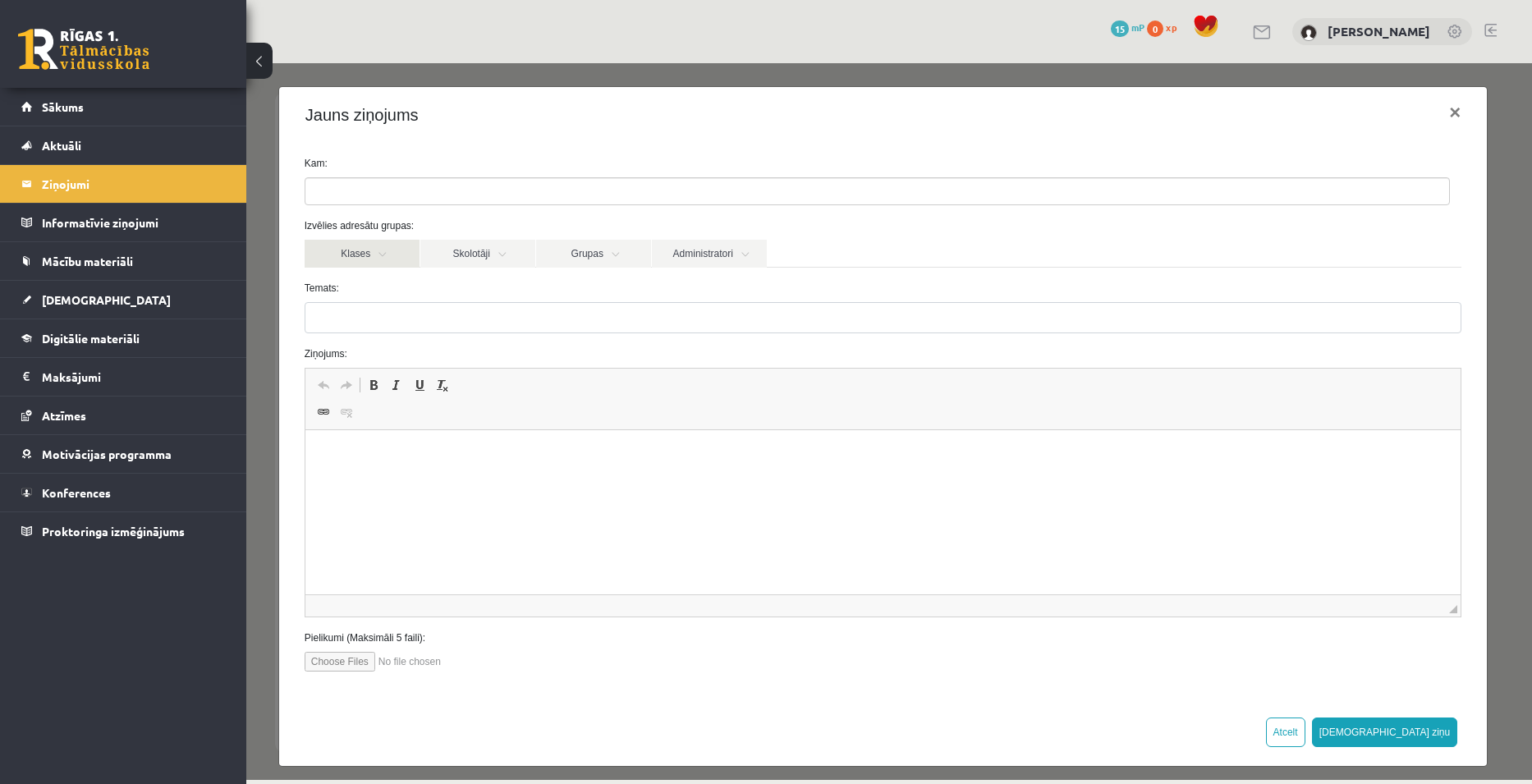
click at [374, 250] on link "Klases" at bounding box center [362, 253] width 115 height 28
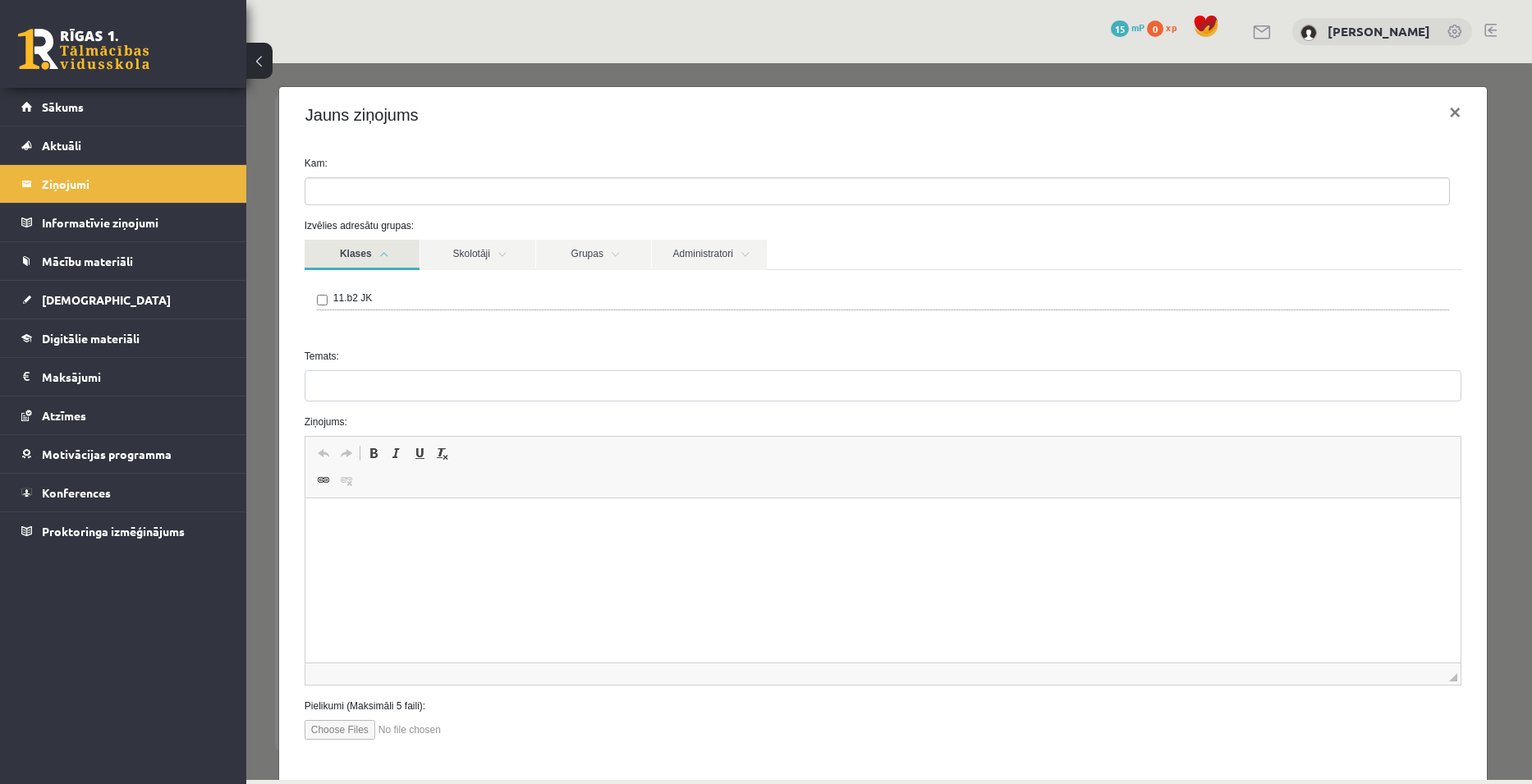
click at [383, 256] on link "Klases" at bounding box center [362, 254] width 115 height 31
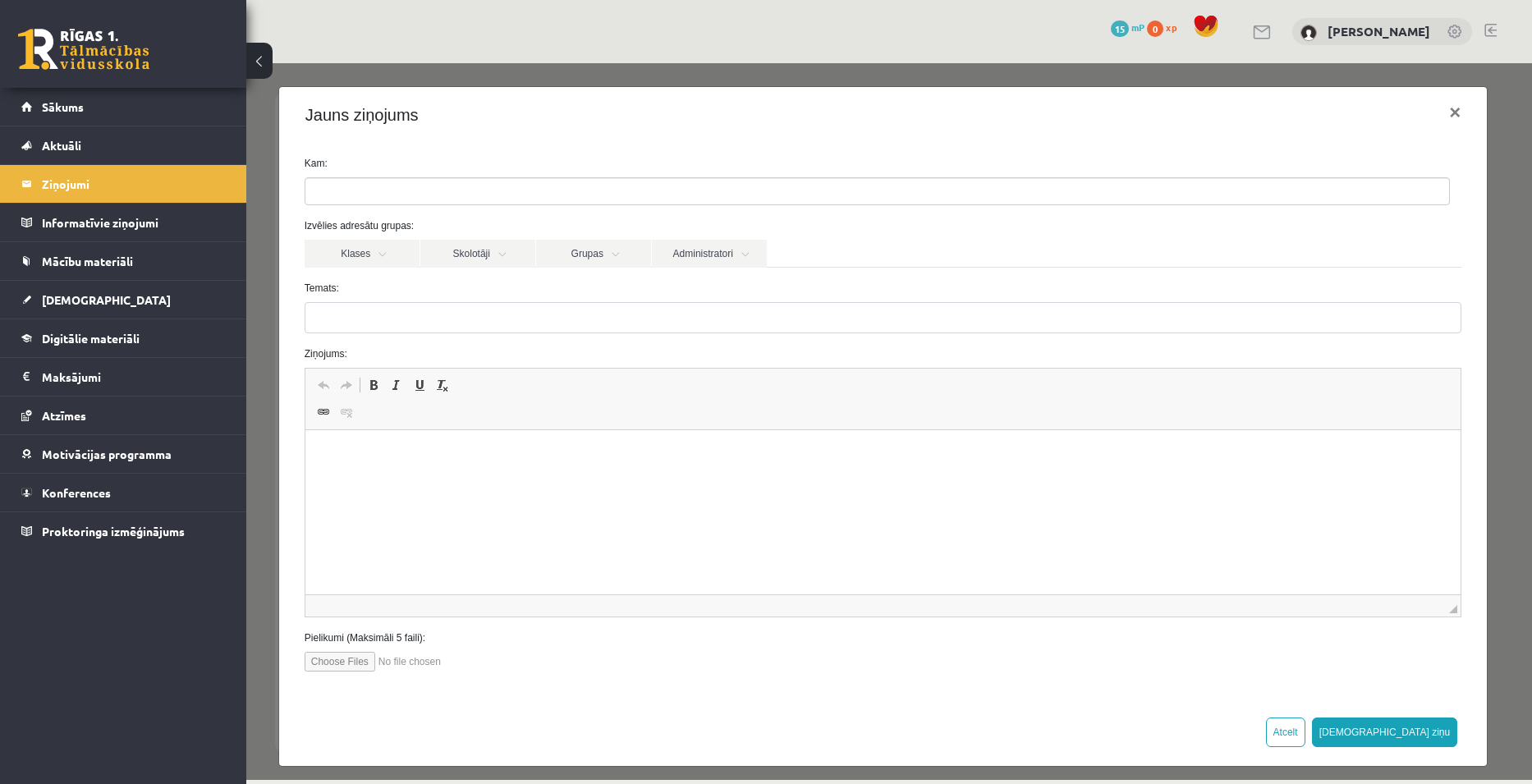
click at [255, 63] on button at bounding box center [259, 61] width 26 height 36
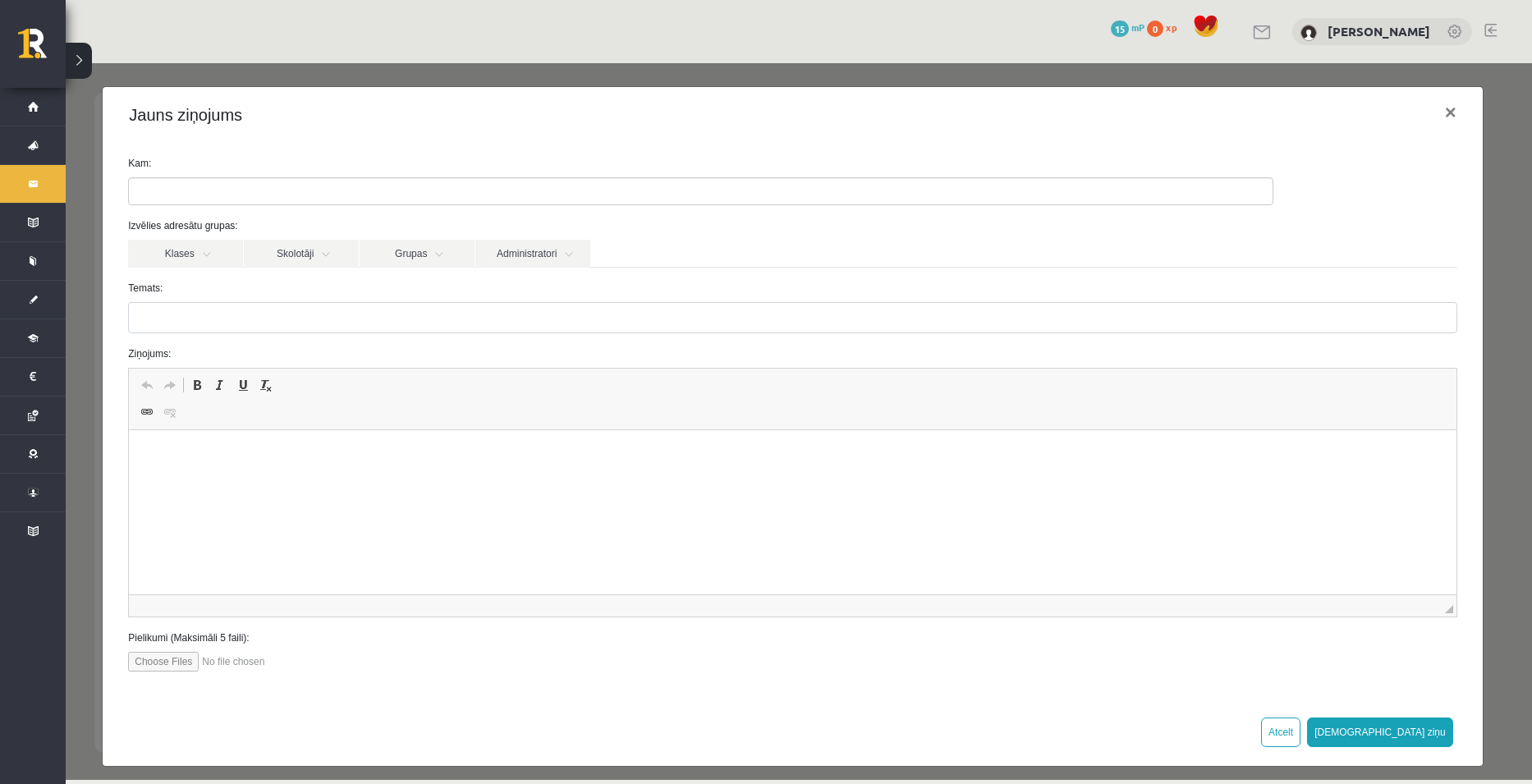
click at [72, 57] on button at bounding box center [78, 61] width 26 height 36
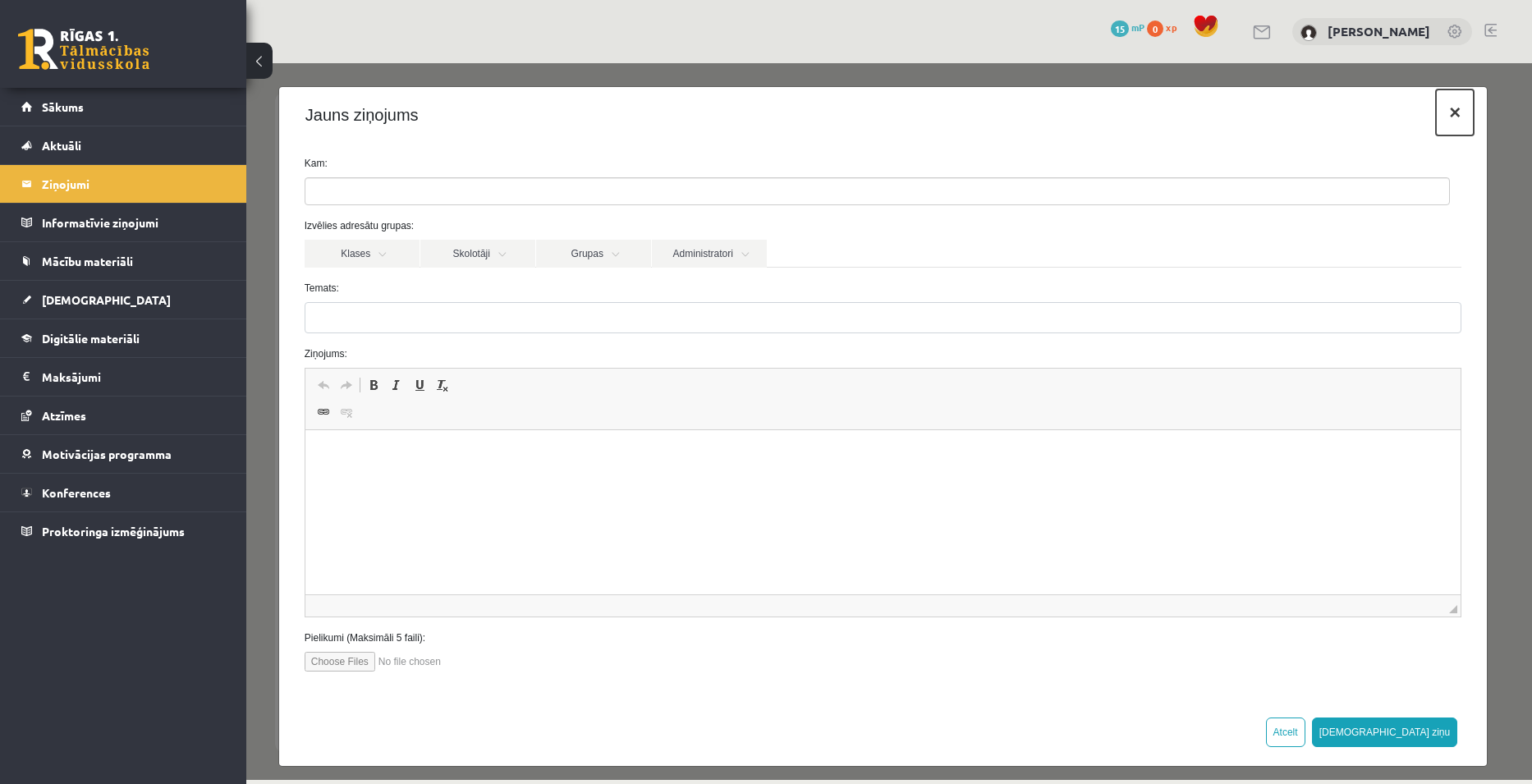
click at [1441, 110] on button "×" at bounding box center [1455, 112] width 38 height 46
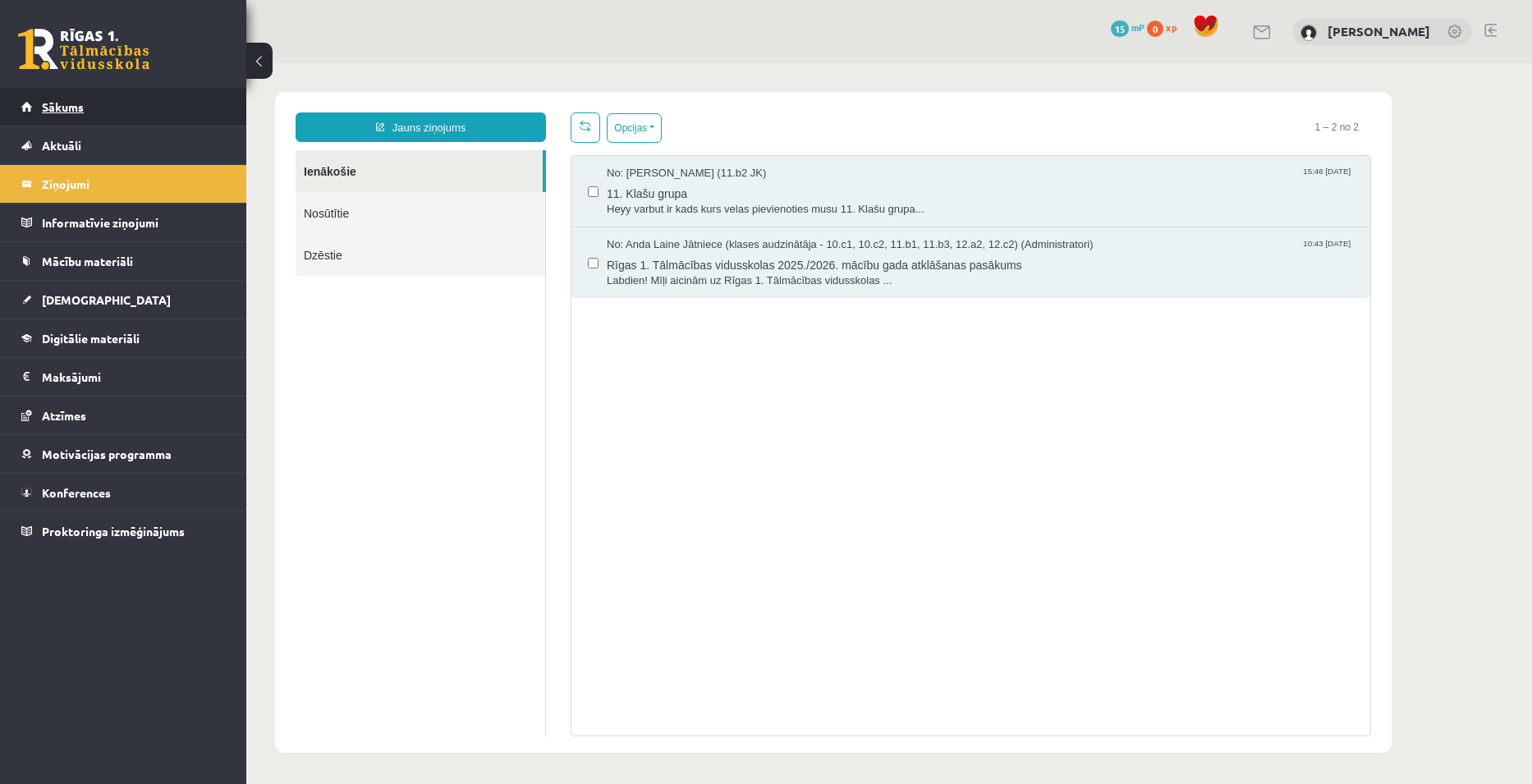
click at [63, 99] on span "Sākums" at bounding box center [63, 106] width 42 height 15
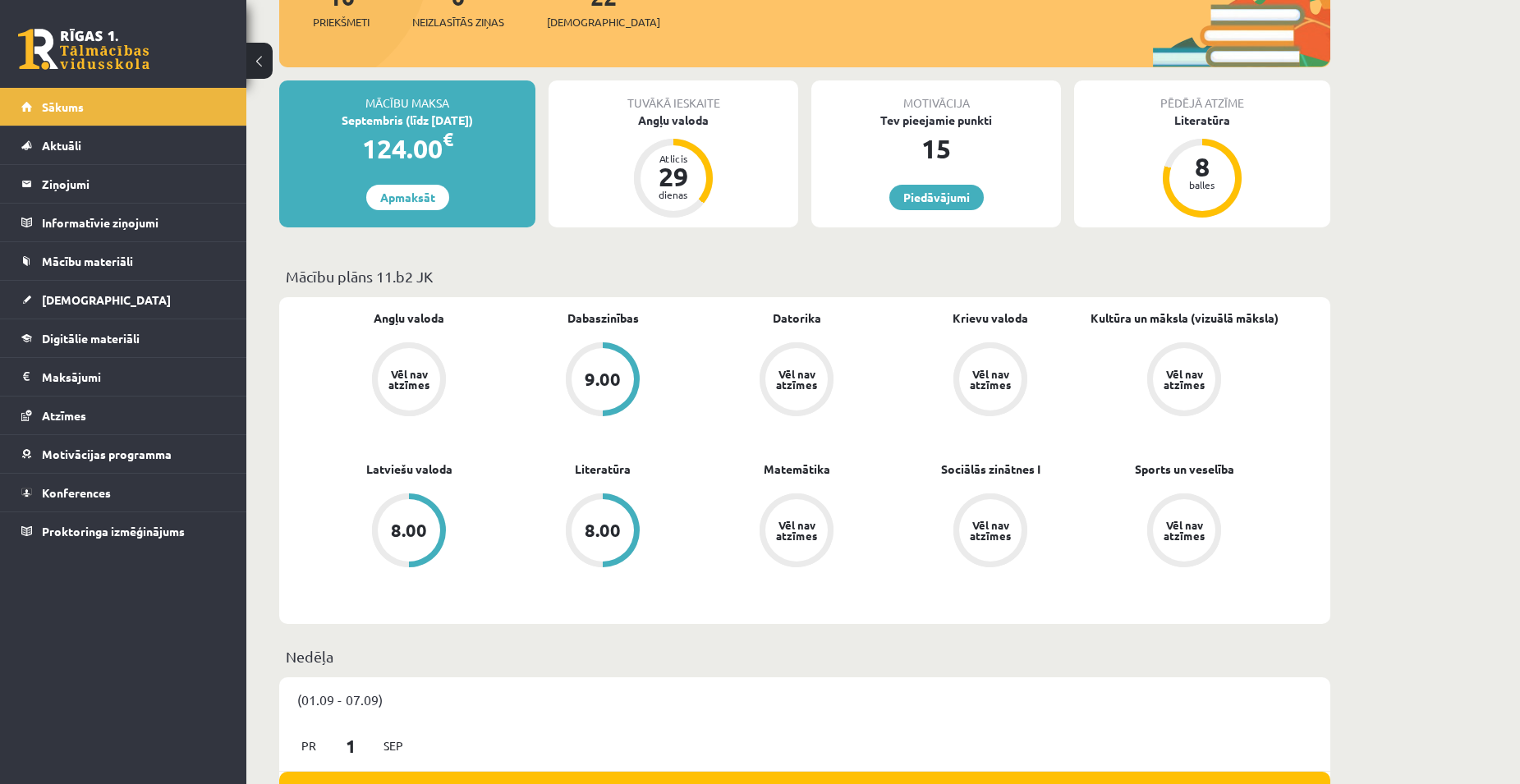
scroll to position [246, 0]
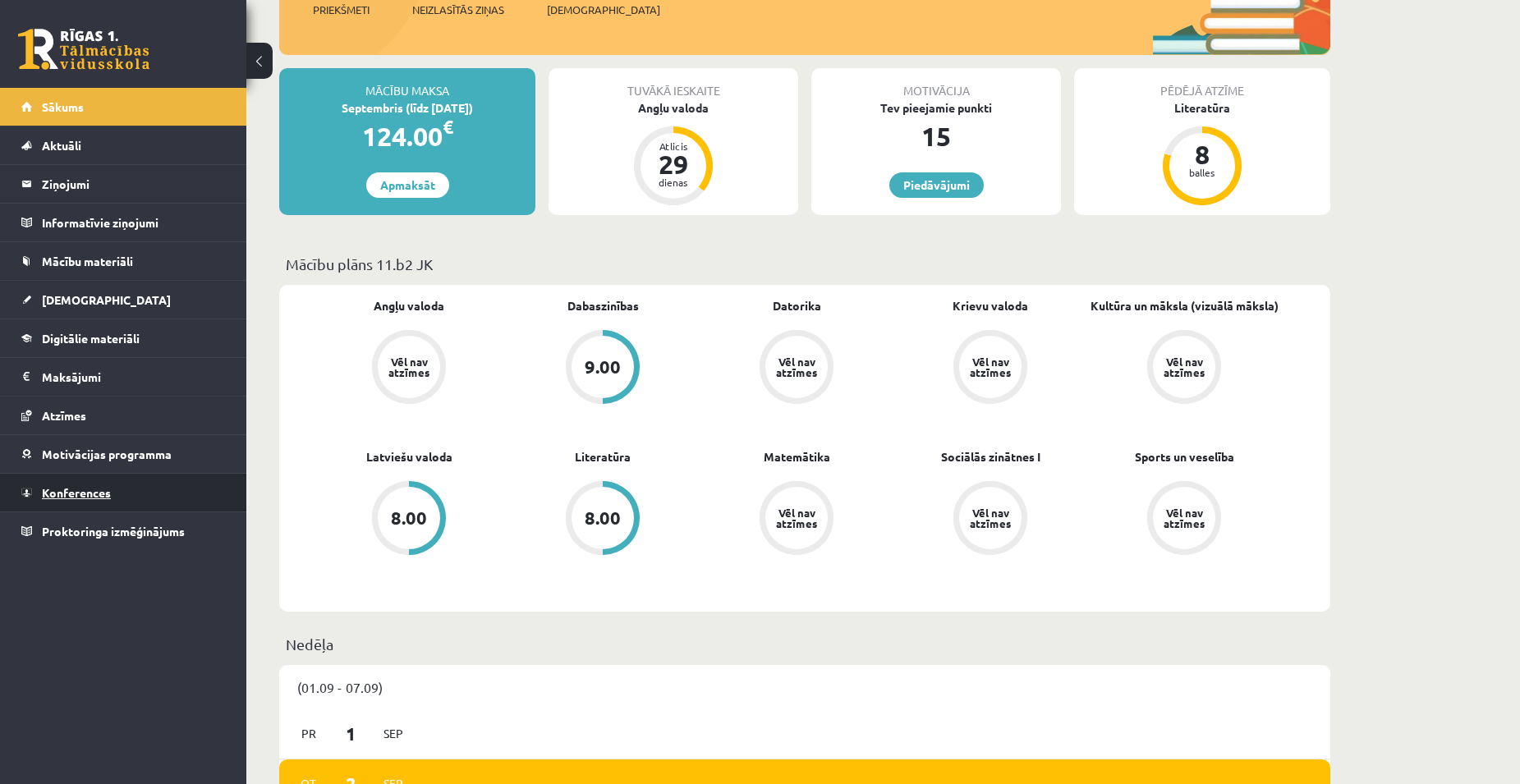
click at [90, 496] on span "Konferences" at bounding box center [75, 492] width 69 height 15
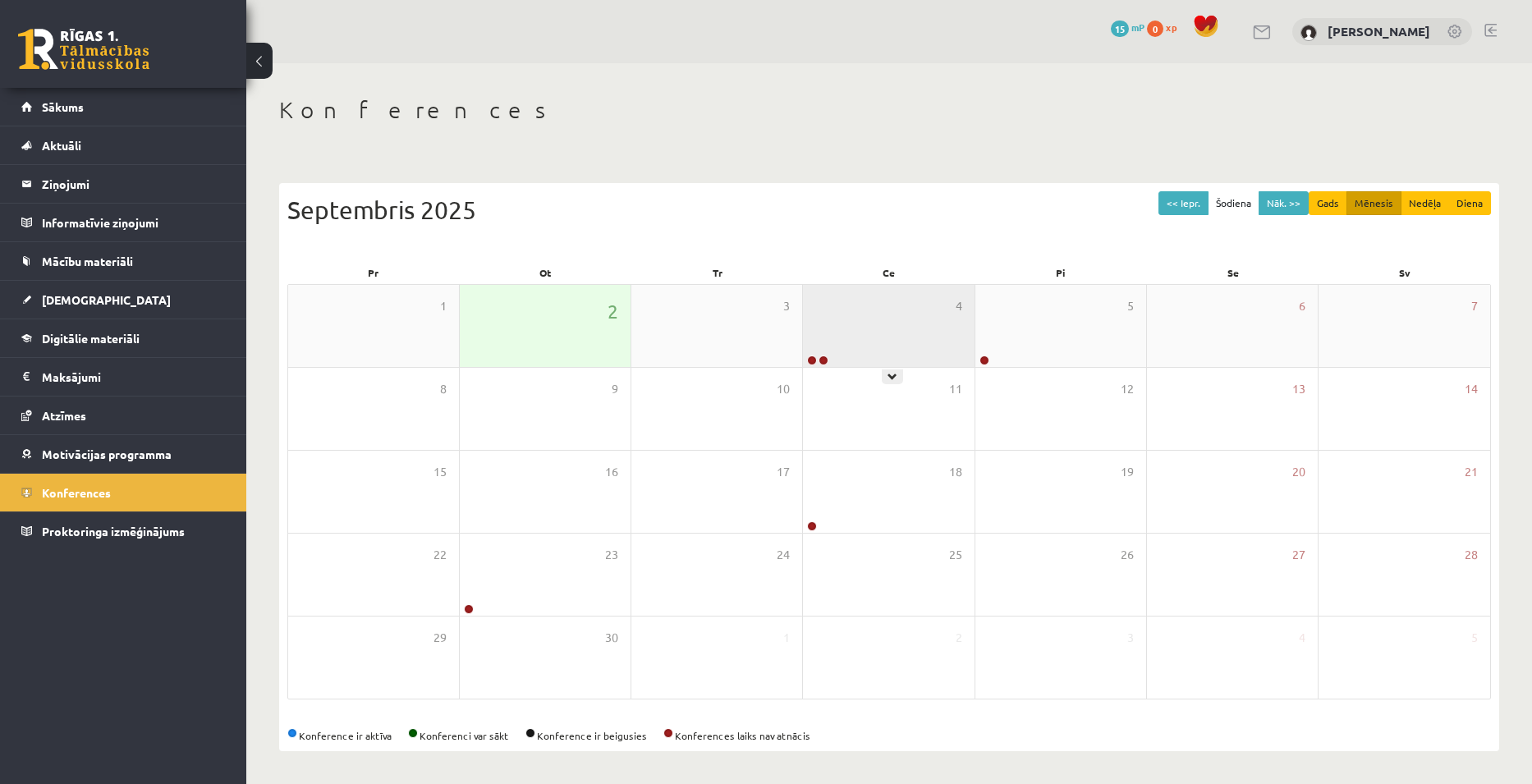
click at [886, 377] on div at bounding box center [893, 376] width 22 height 15
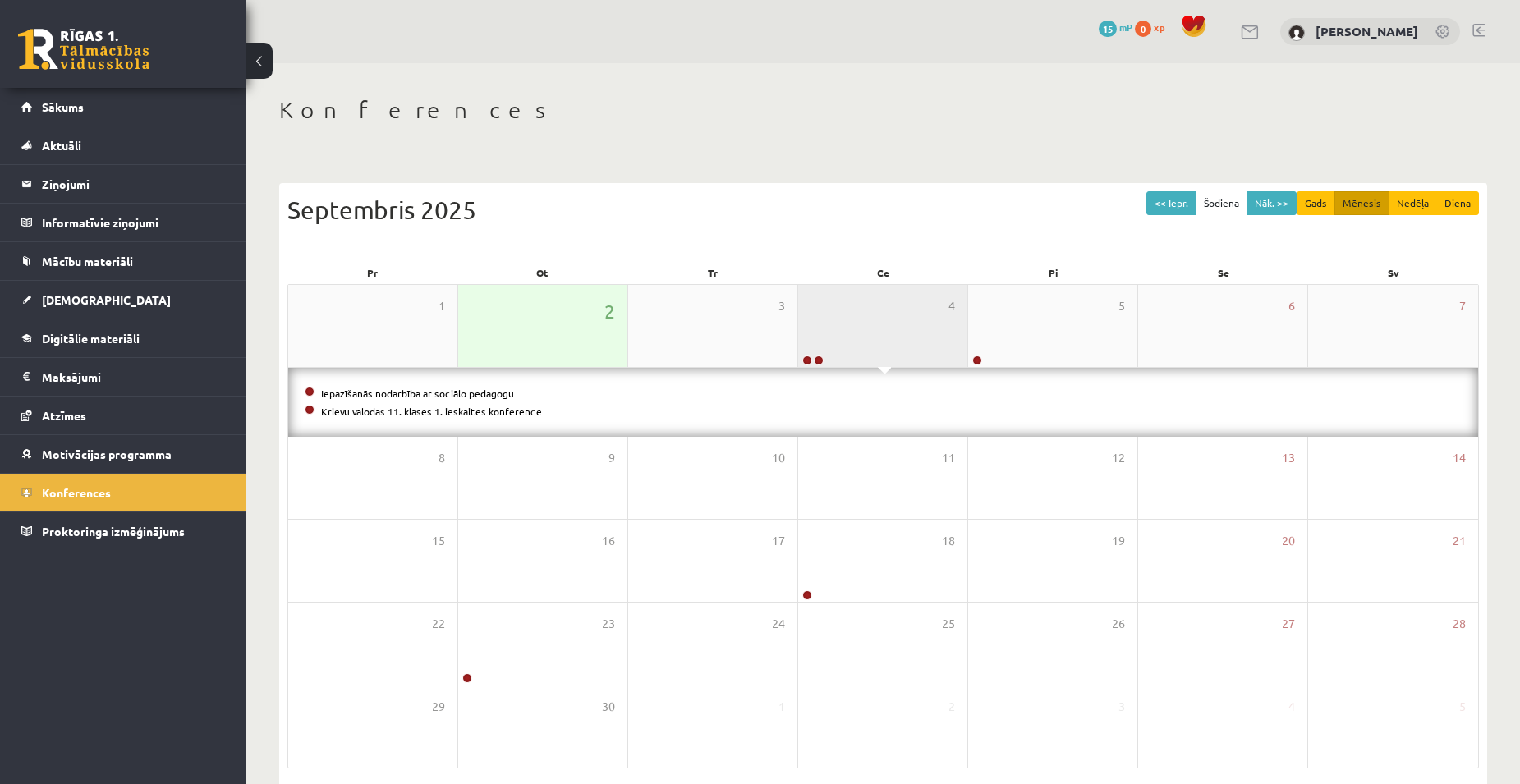
click at [886, 363] on div "4" at bounding box center [883, 326] width 169 height 82
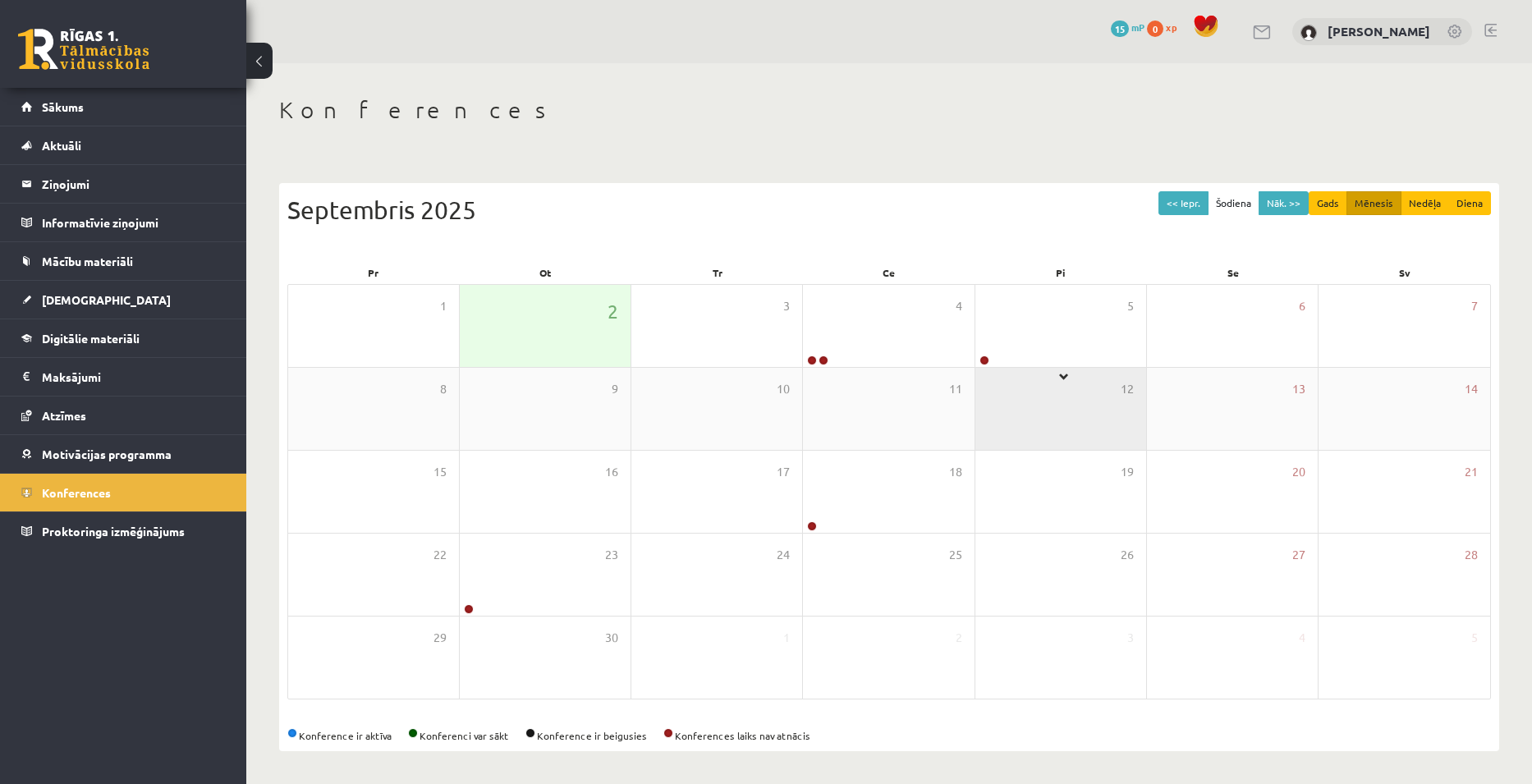
click at [1059, 371] on div "12" at bounding box center [1060, 408] width 171 height 82
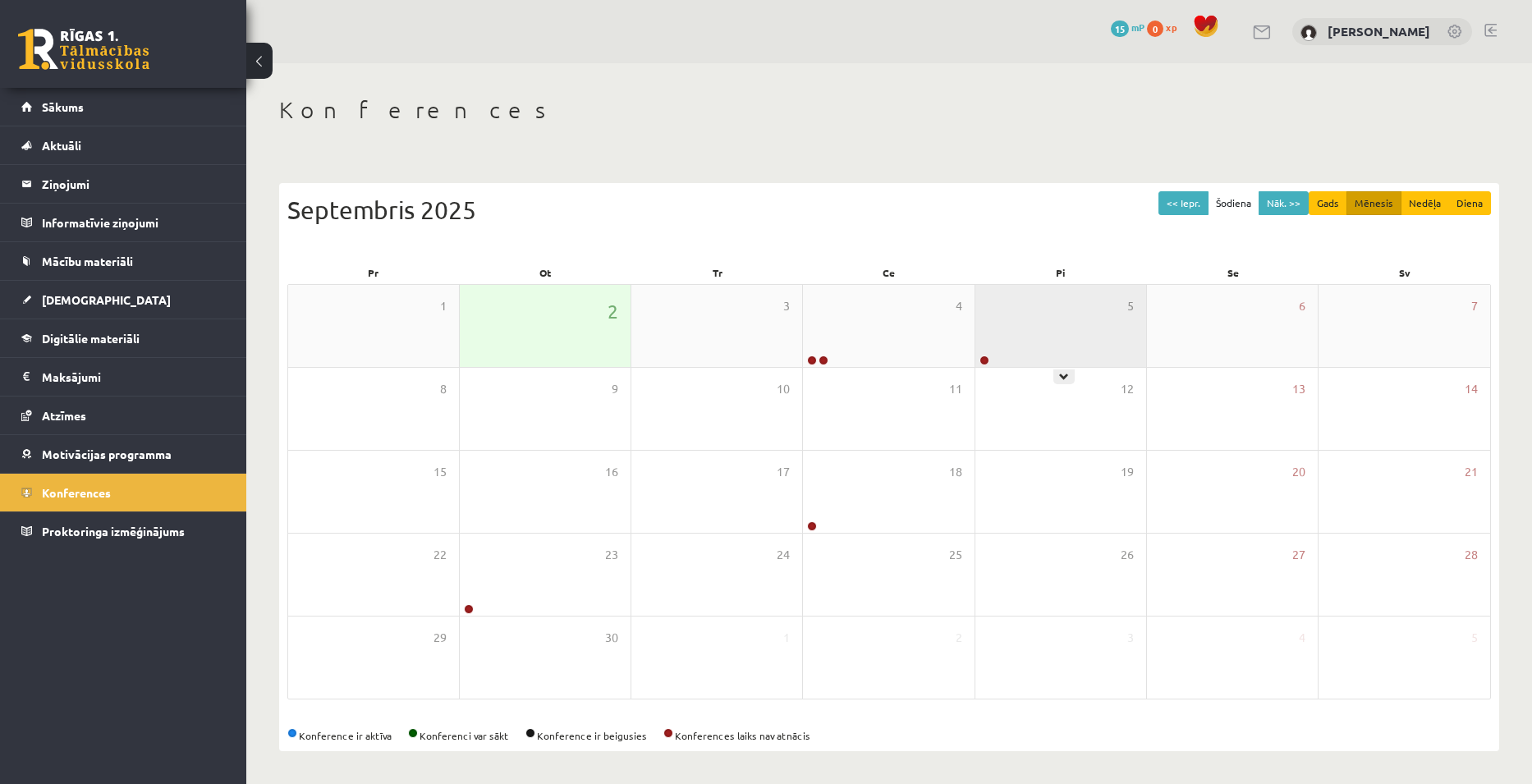
click at [1060, 349] on div "5" at bounding box center [1060, 326] width 171 height 82
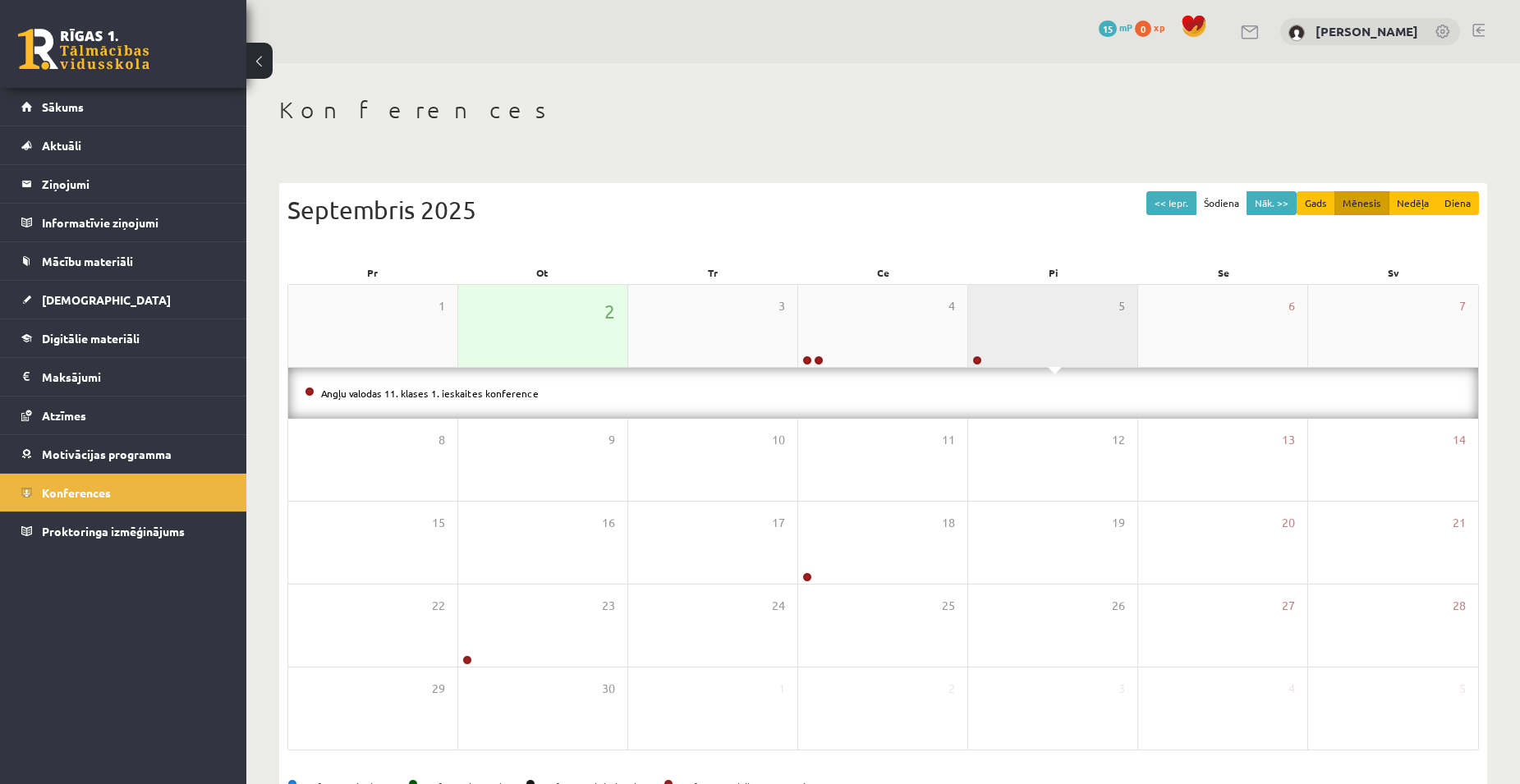
click at [1060, 353] on div "5" at bounding box center [1052, 326] width 169 height 82
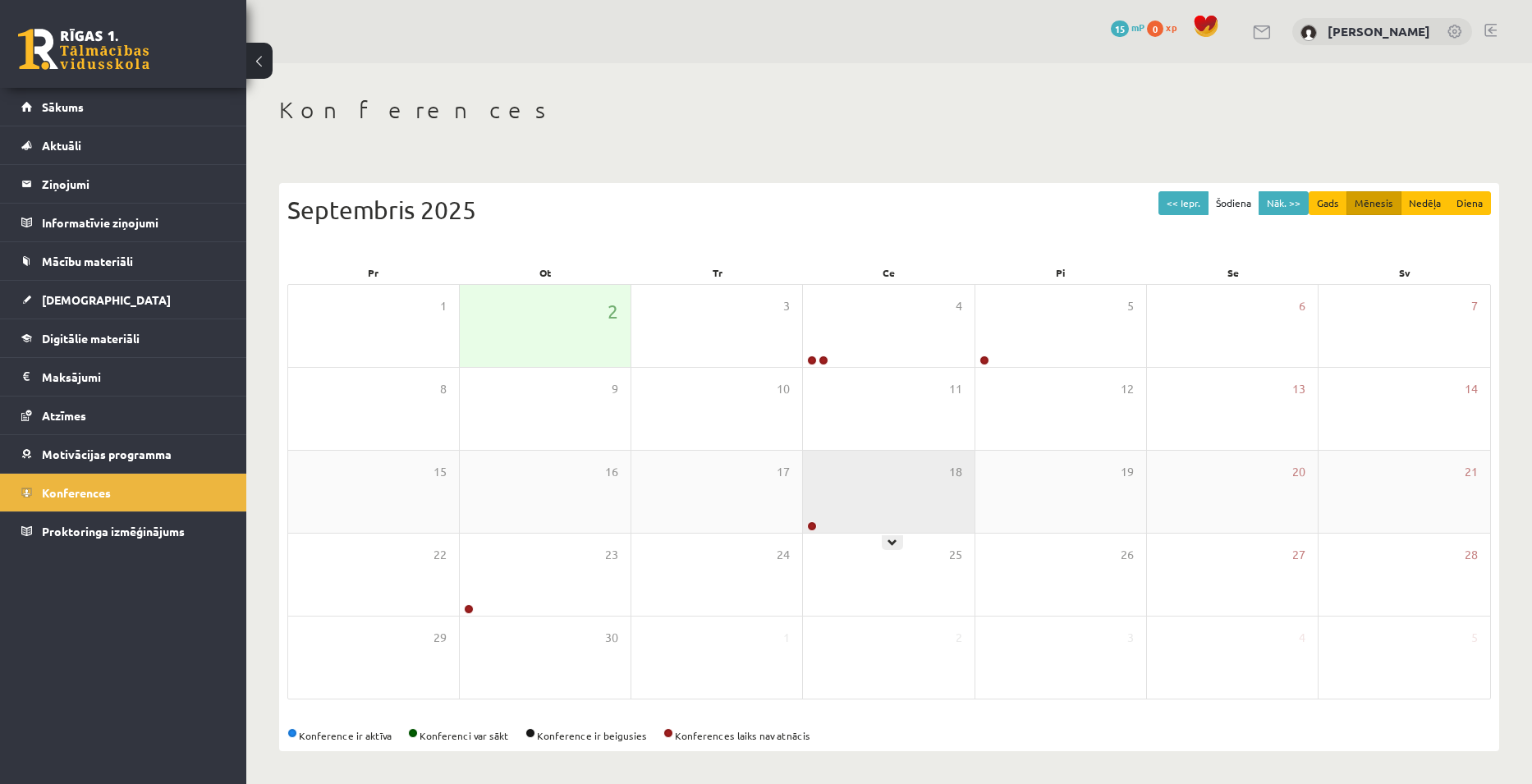
click at [903, 517] on div "18" at bounding box center [889, 491] width 171 height 82
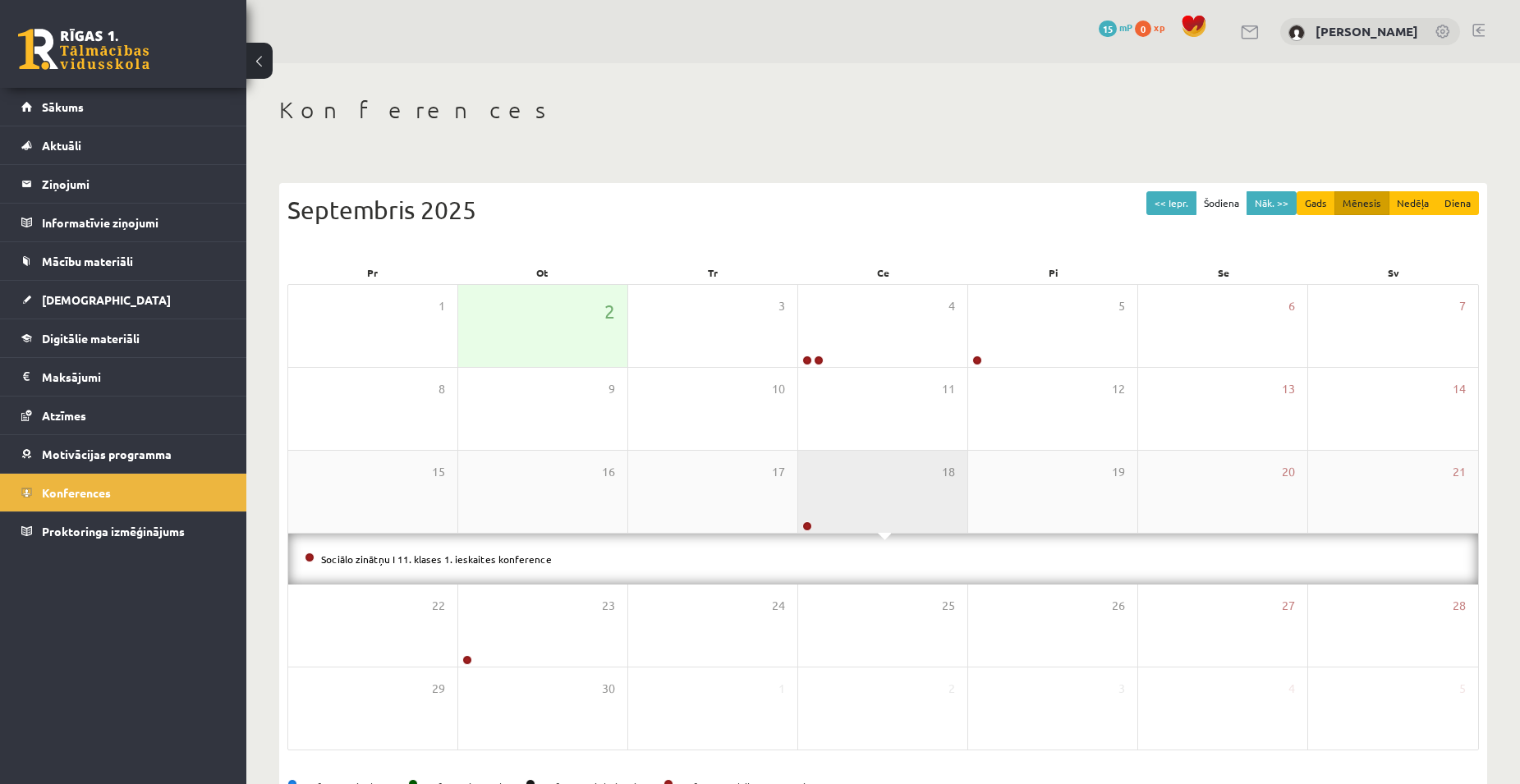
click at [895, 521] on div "18" at bounding box center [883, 491] width 169 height 82
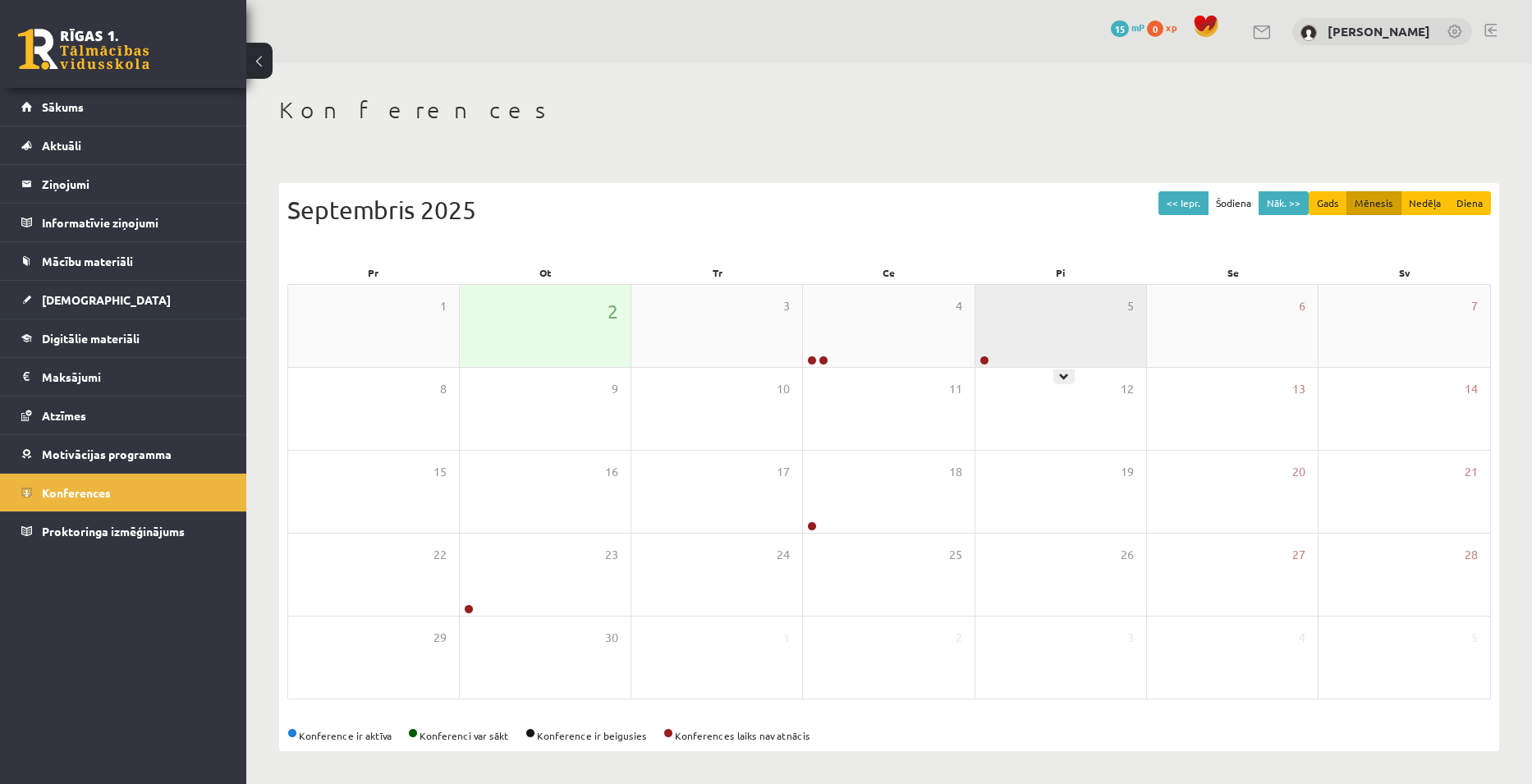
click at [1038, 348] on div "5" at bounding box center [1060, 326] width 171 height 82
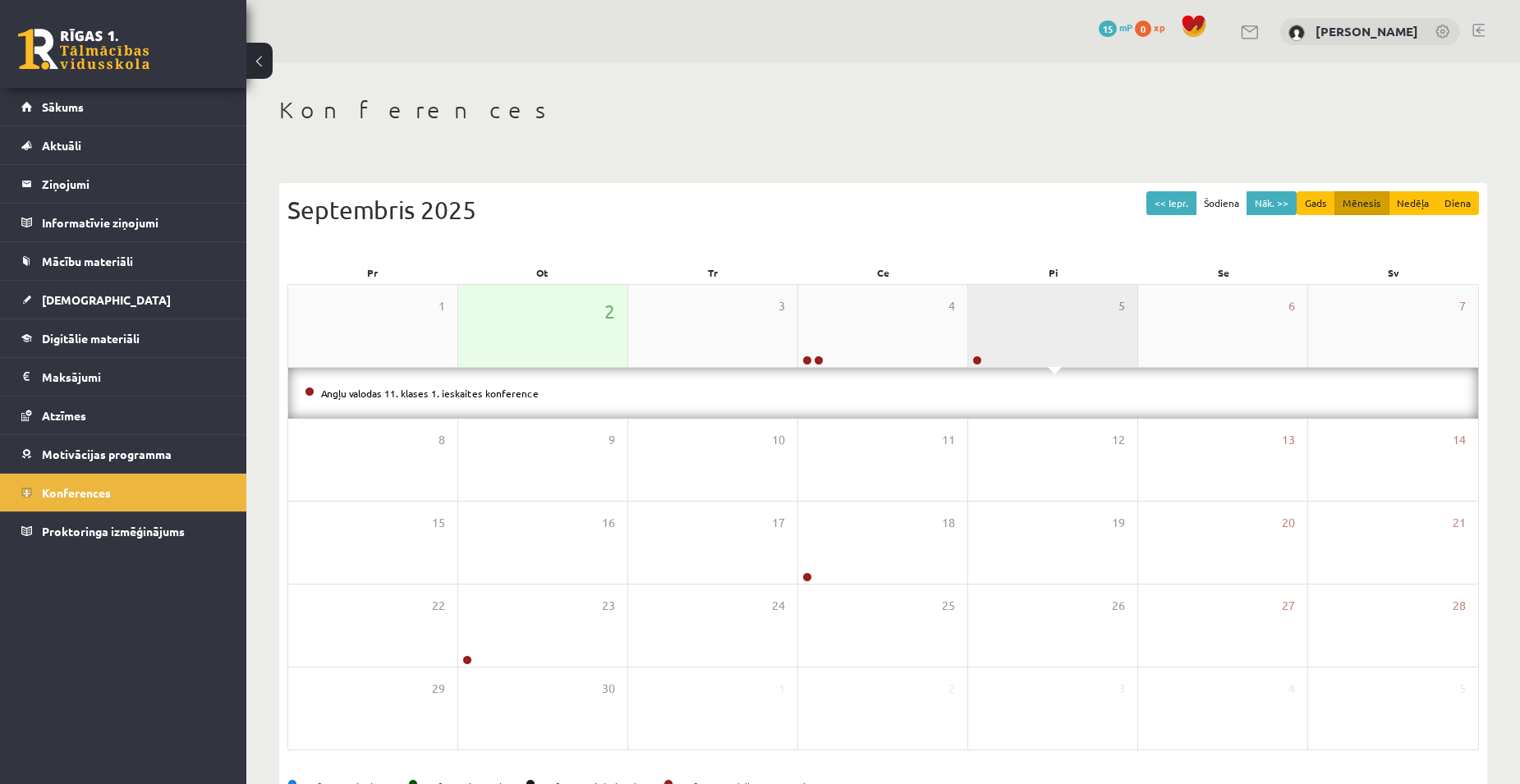
click at [1048, 357] on div "5" at bounding box center [1052, 326] width 169 height 82
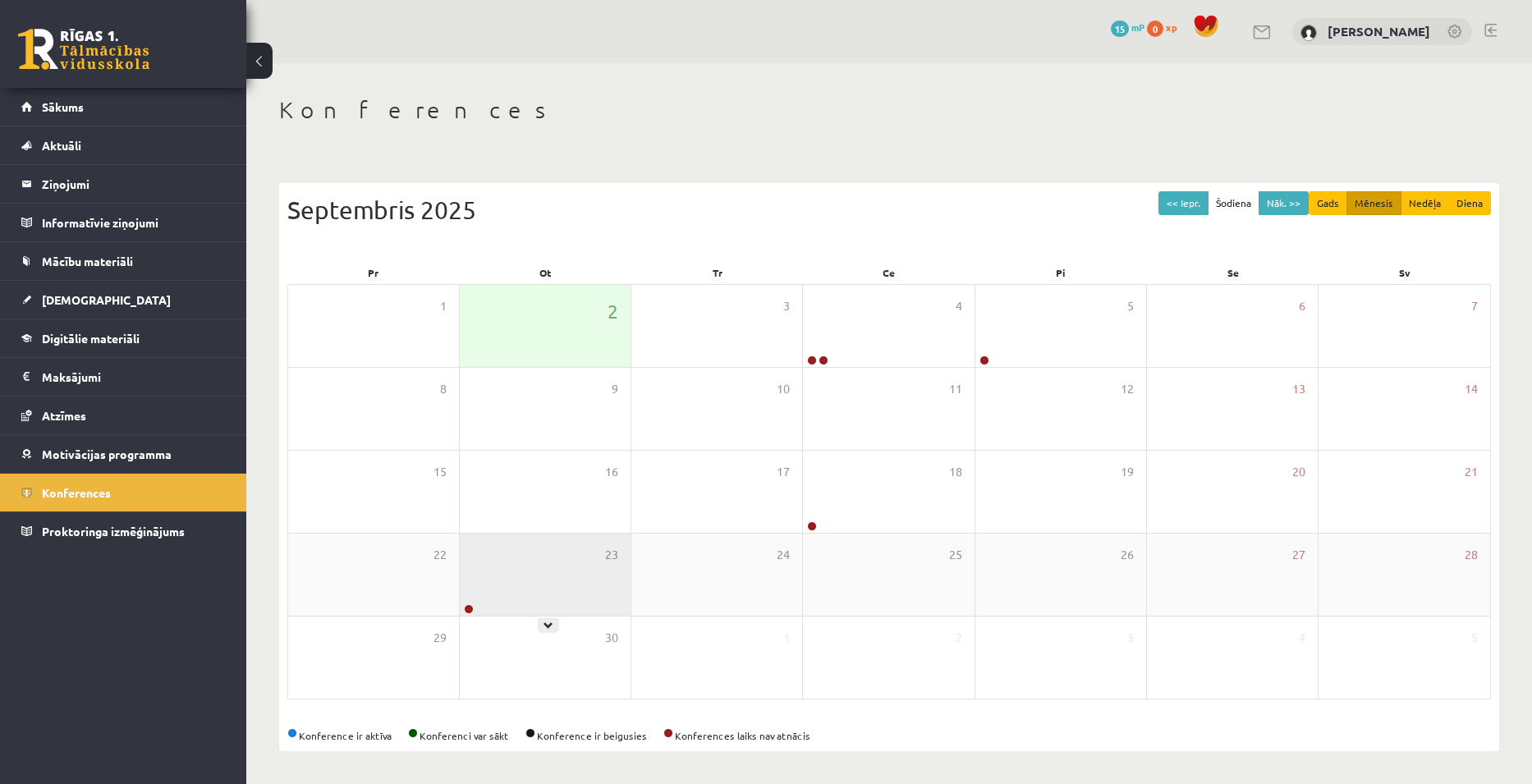
click at [571, 598] on div "23" at bounding box center [545, 575] width 171 height 82
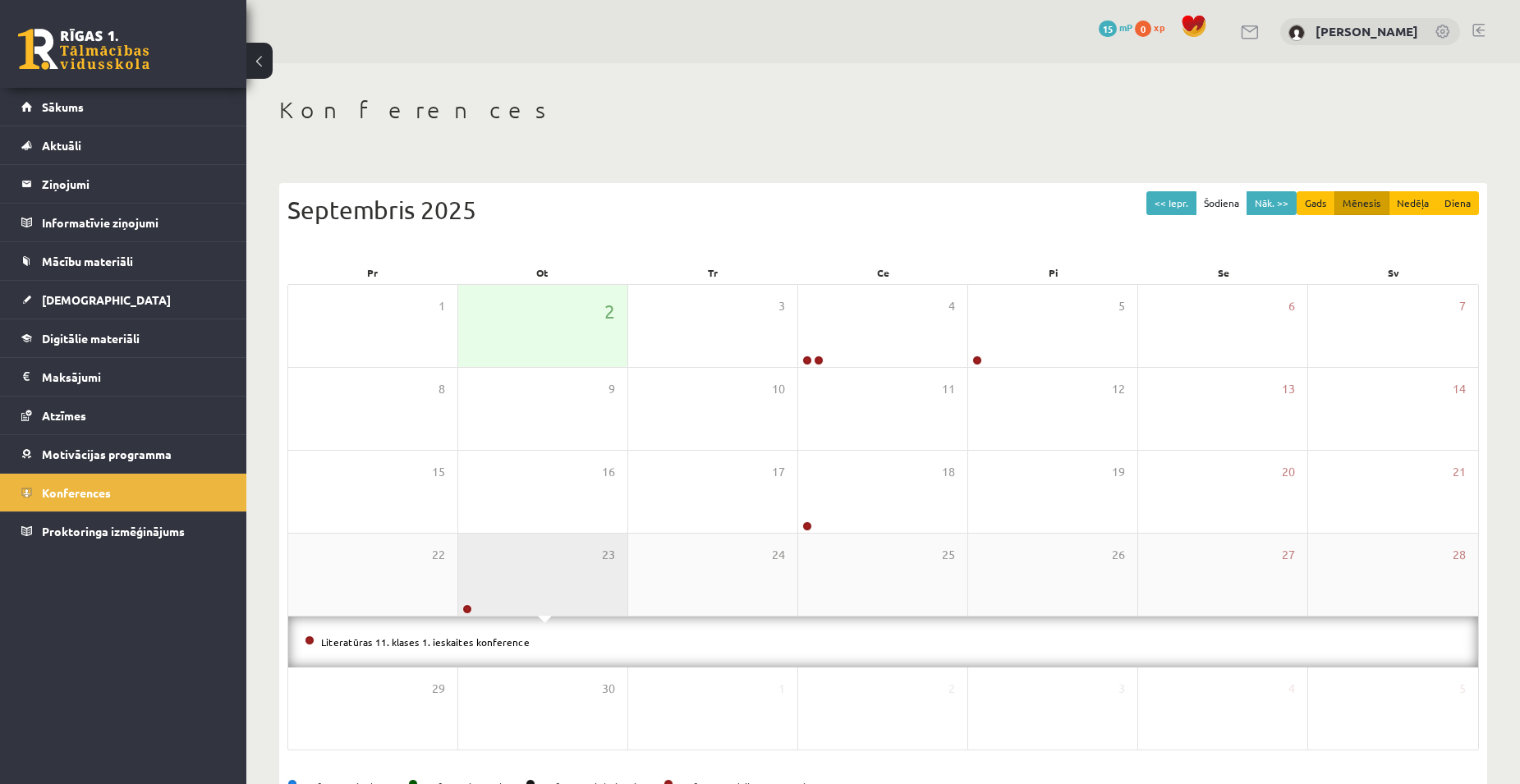
click at [571, 598] on div "23" at bounding box center [542, 575] width 169 height 82
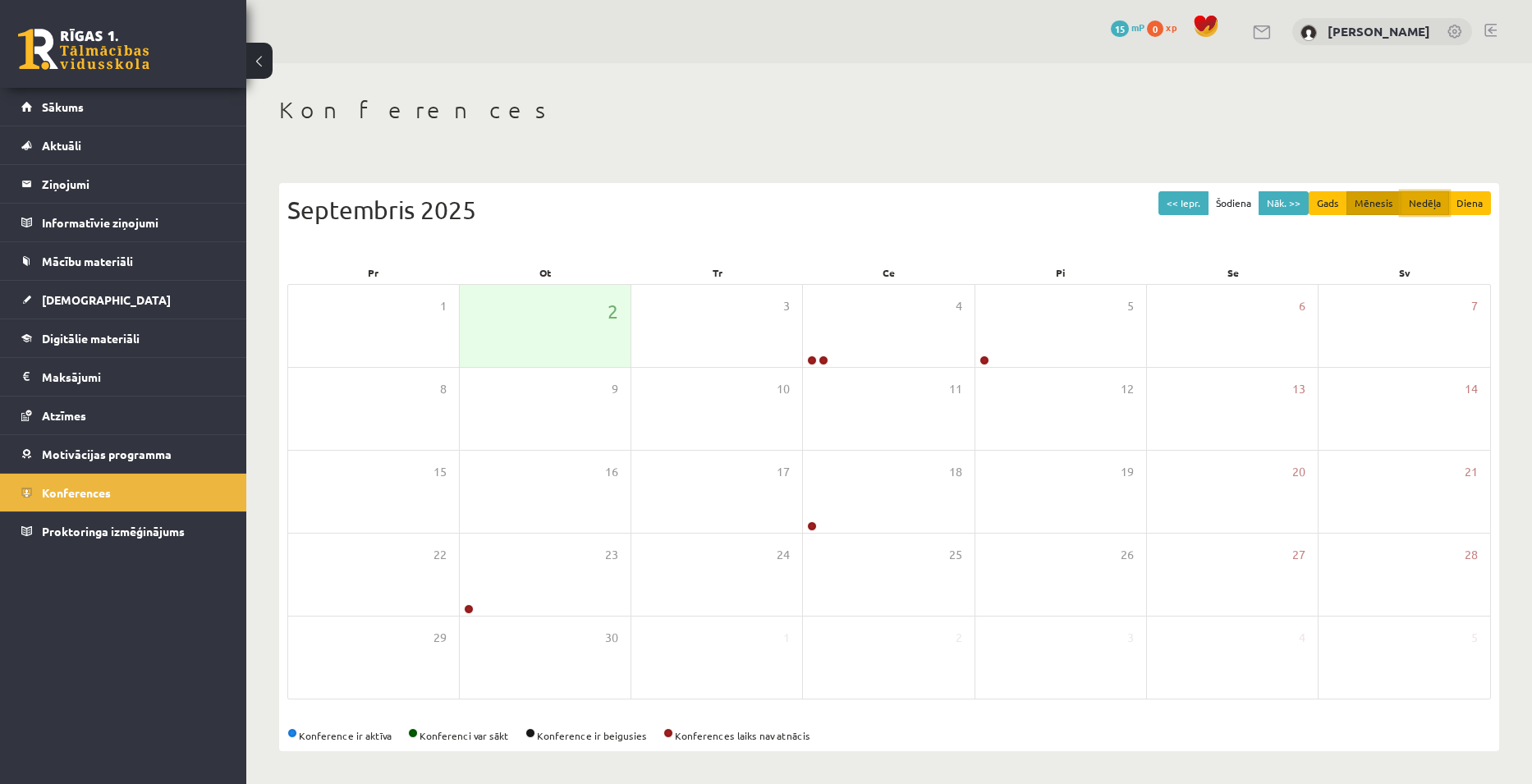
drag, startPoint x: 1420, startPoint y: 206, endPoint x: 1394, endPoint y: 249, distance: 50.2
click at [1418, 206] on button "Nedēļa" at bounding box center [1425, 203] width 49 height 24
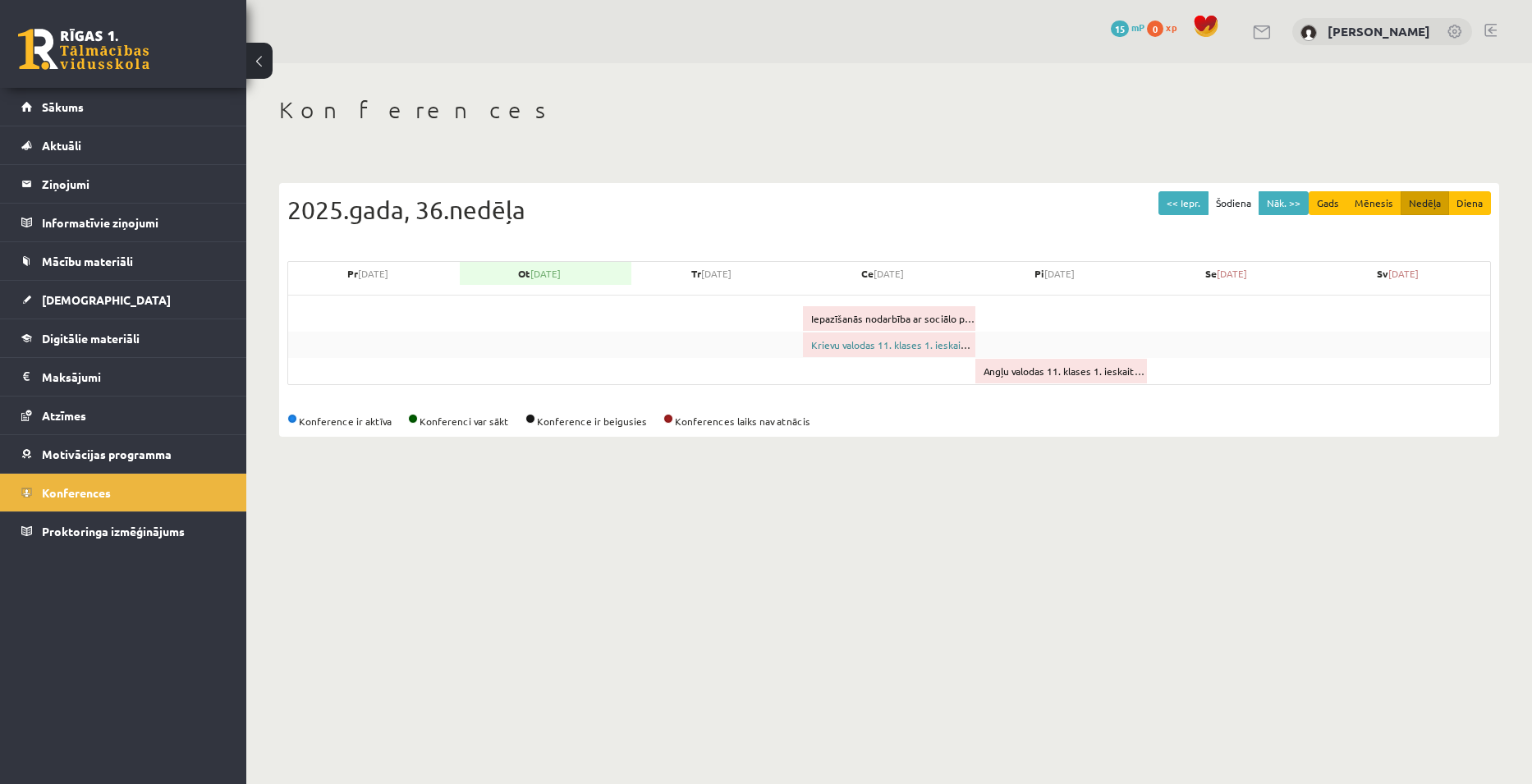
click at [914, 347] on link "Krievu valodas 11. klases 1. ieskaites konference" at bounding box center [921, 344] width 220 height 13
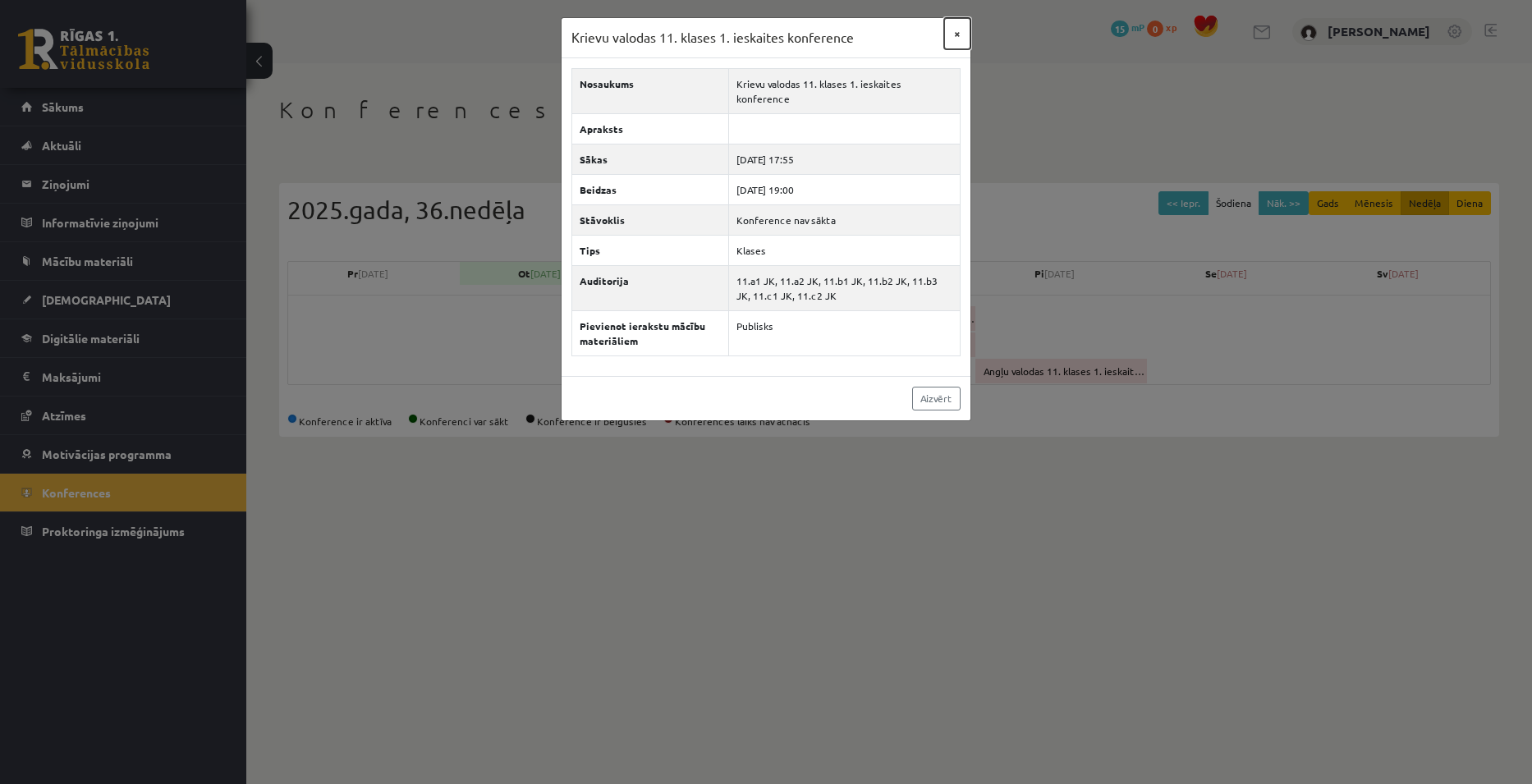
click at [958, 34] on button "×" at bounding box center [957, 33] width 26 height 31
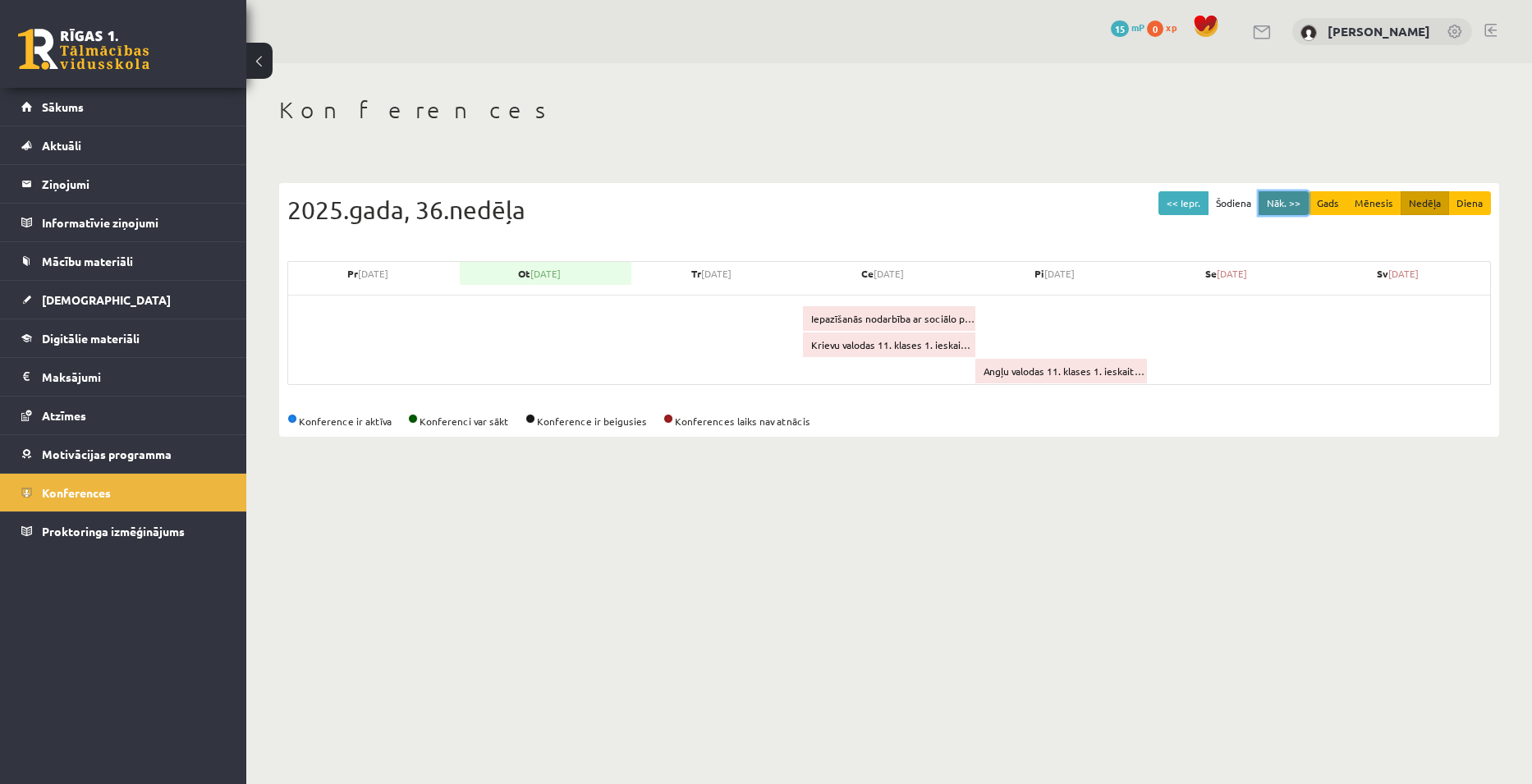
click at [1287, 205] on button "Nāk. >>" at bounding box center [1284, 203] width 50 height 24
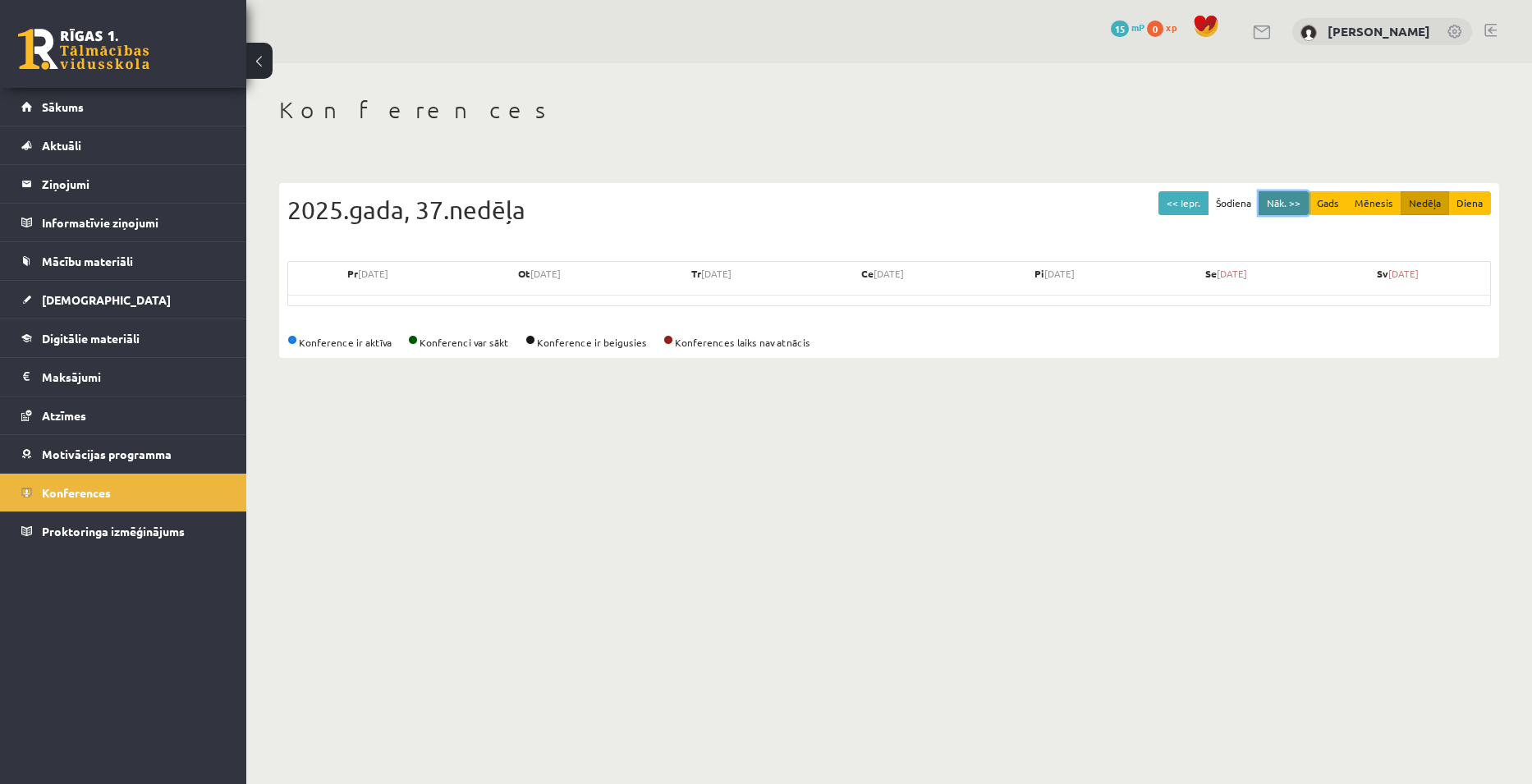
click at [1287, 205] on button "Nāk. >>" at bounding box center [1284, 203] width 50 height 24
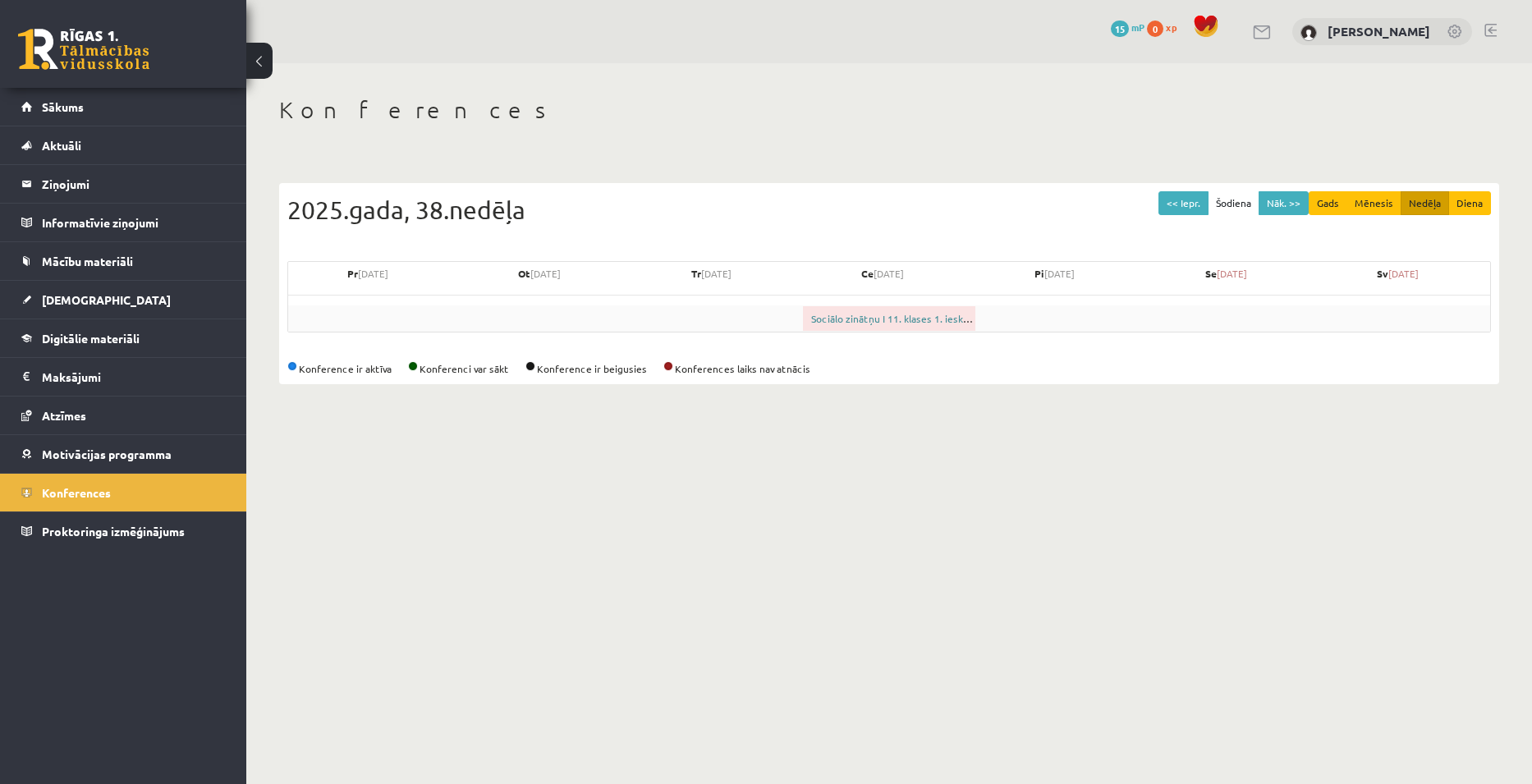
click at [927, 318] on link "Sociālo zinātņu I 11. klases 1. ieskaites konference" at bounding box center [926, 318] width 230 height 13
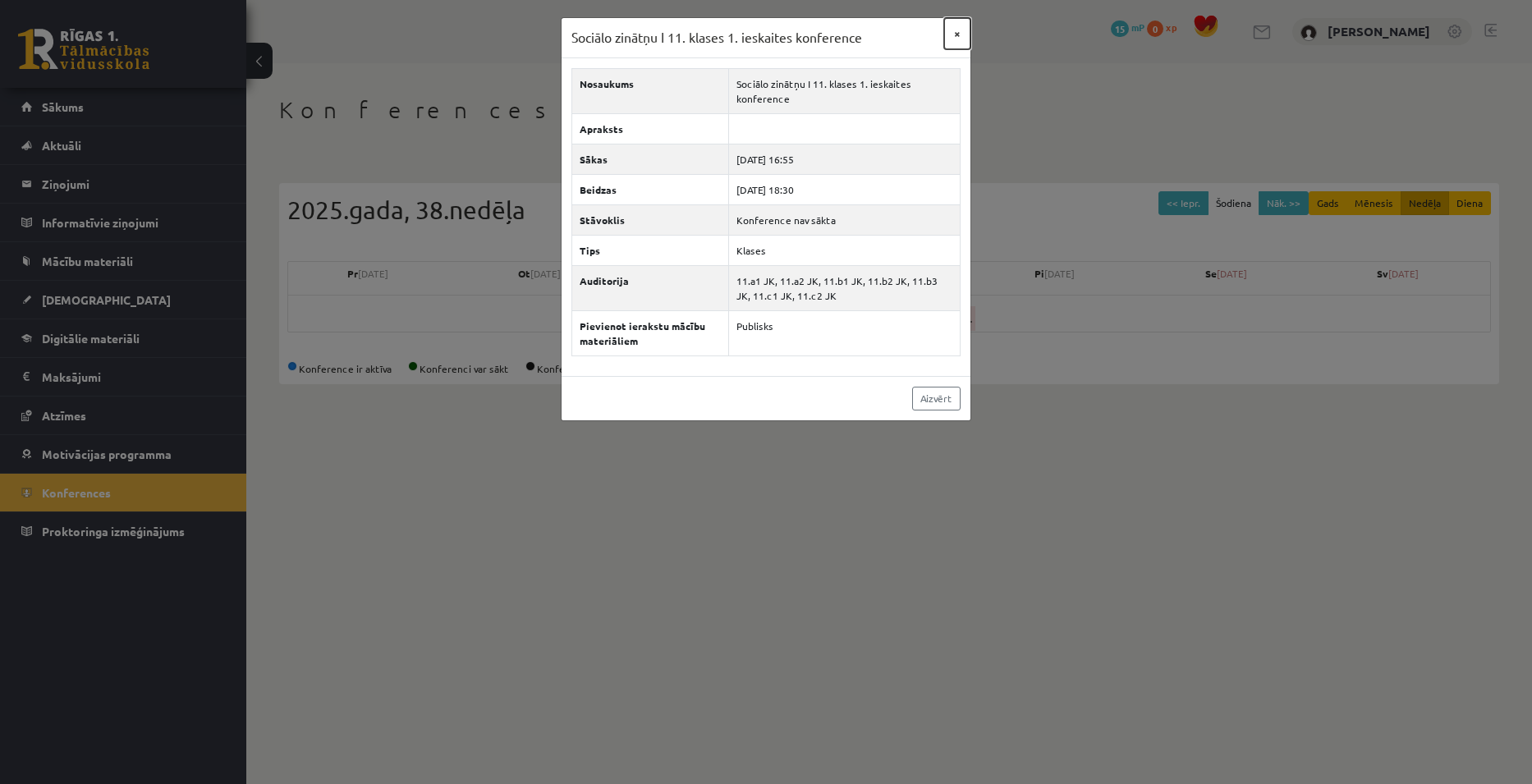
click at [961, 30] on button "×" at bounding box center [957, 33] width 26 height 31
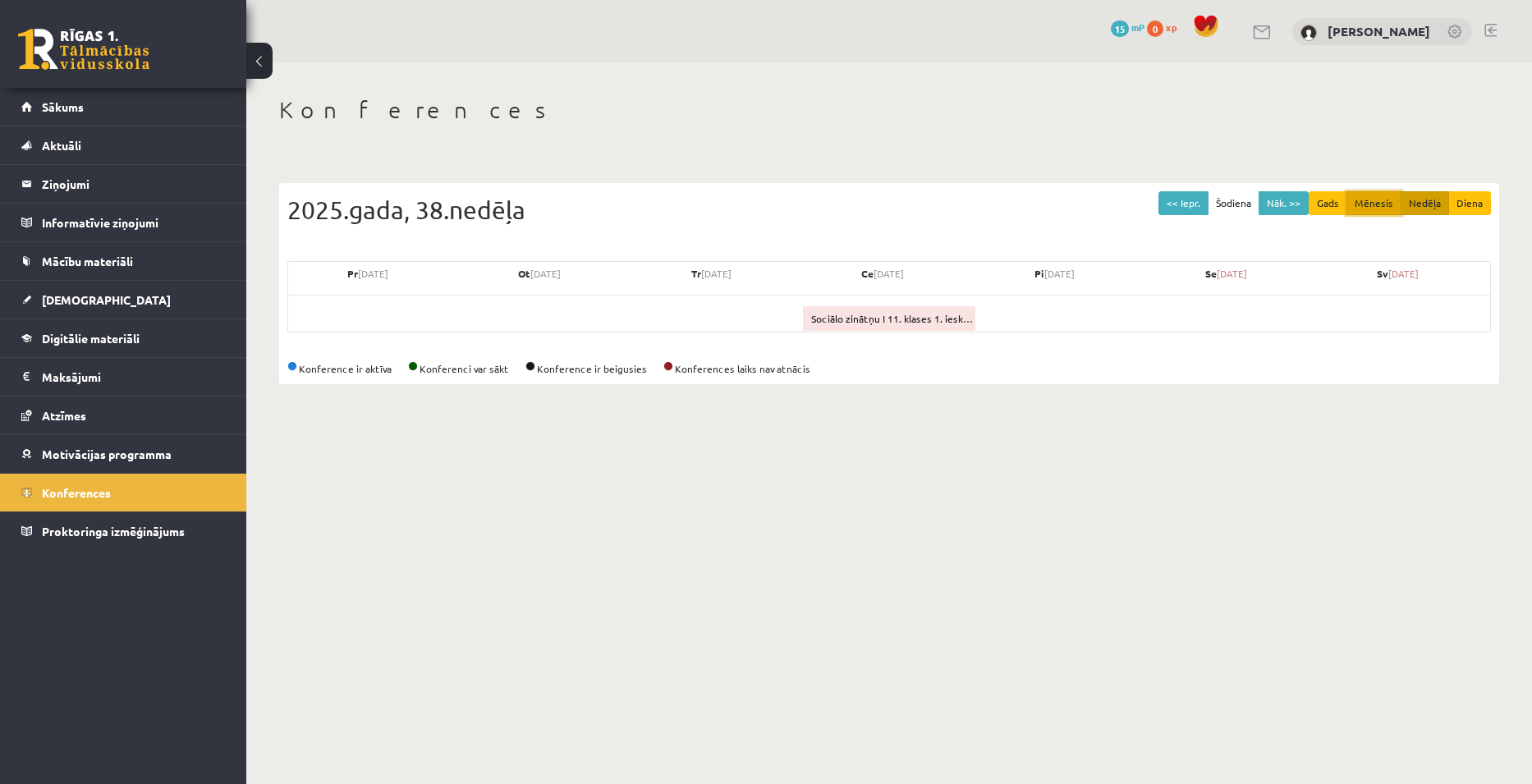
click at [1374, 199] on button "Mēnesis" at bounding box center [1373, 203] width 55 height 24
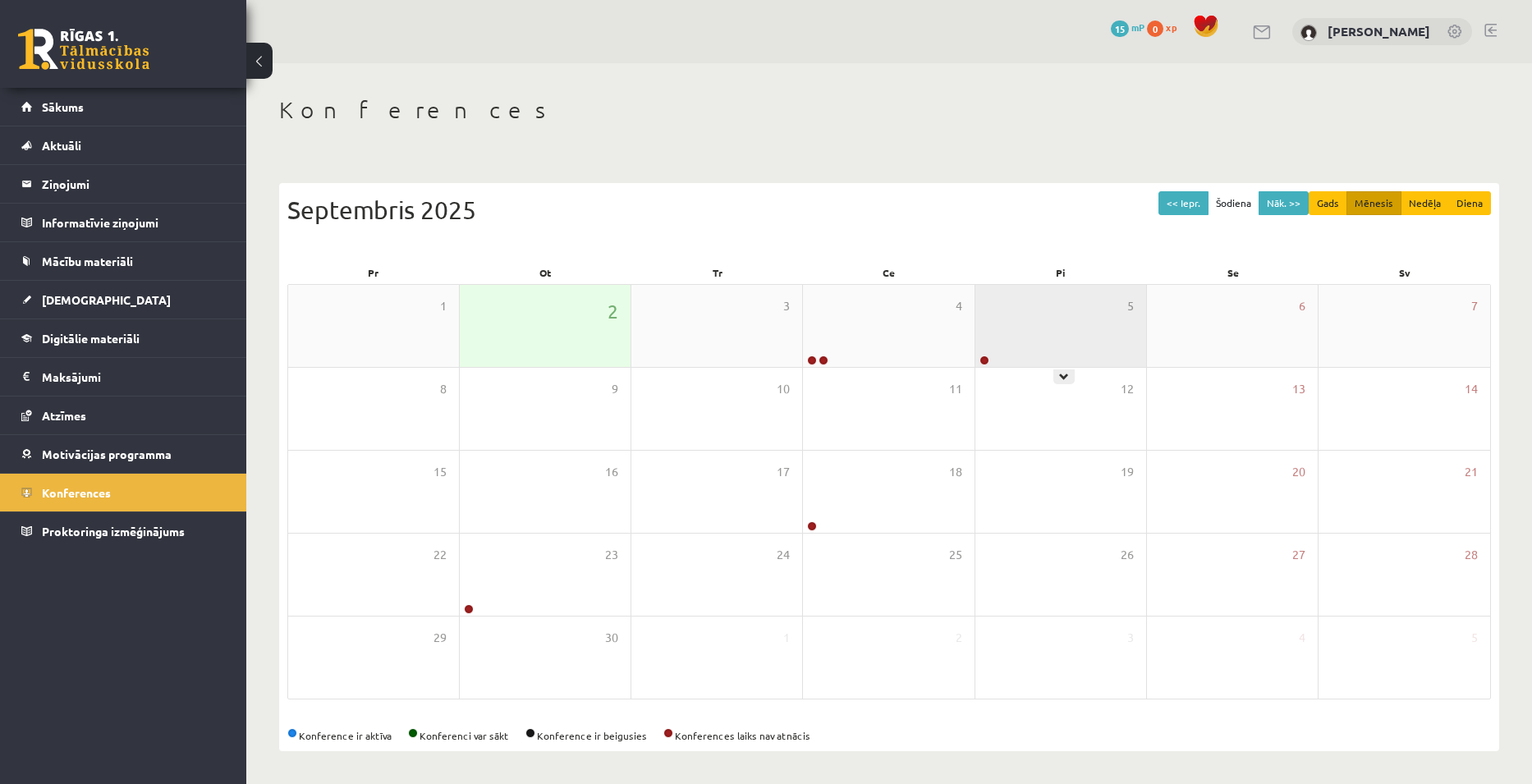
click at [1033, 341] on div "5" at bounding box center [1060, 326] width 171 height 82
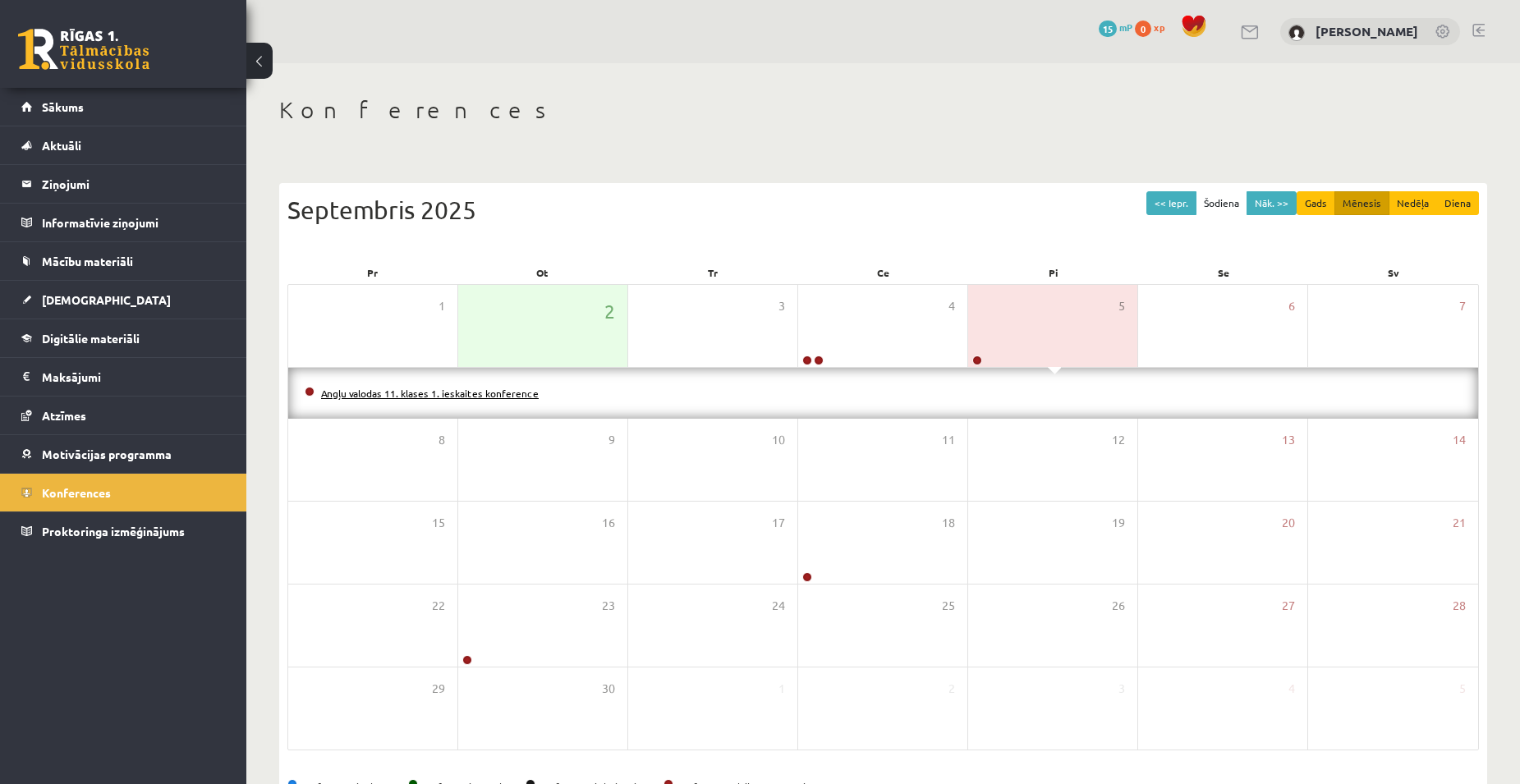
click at [408, 391] on link "Angļu valodas 11. klases 1. ieskaites konference" at bounding box center [429, 393] width 217 height 13
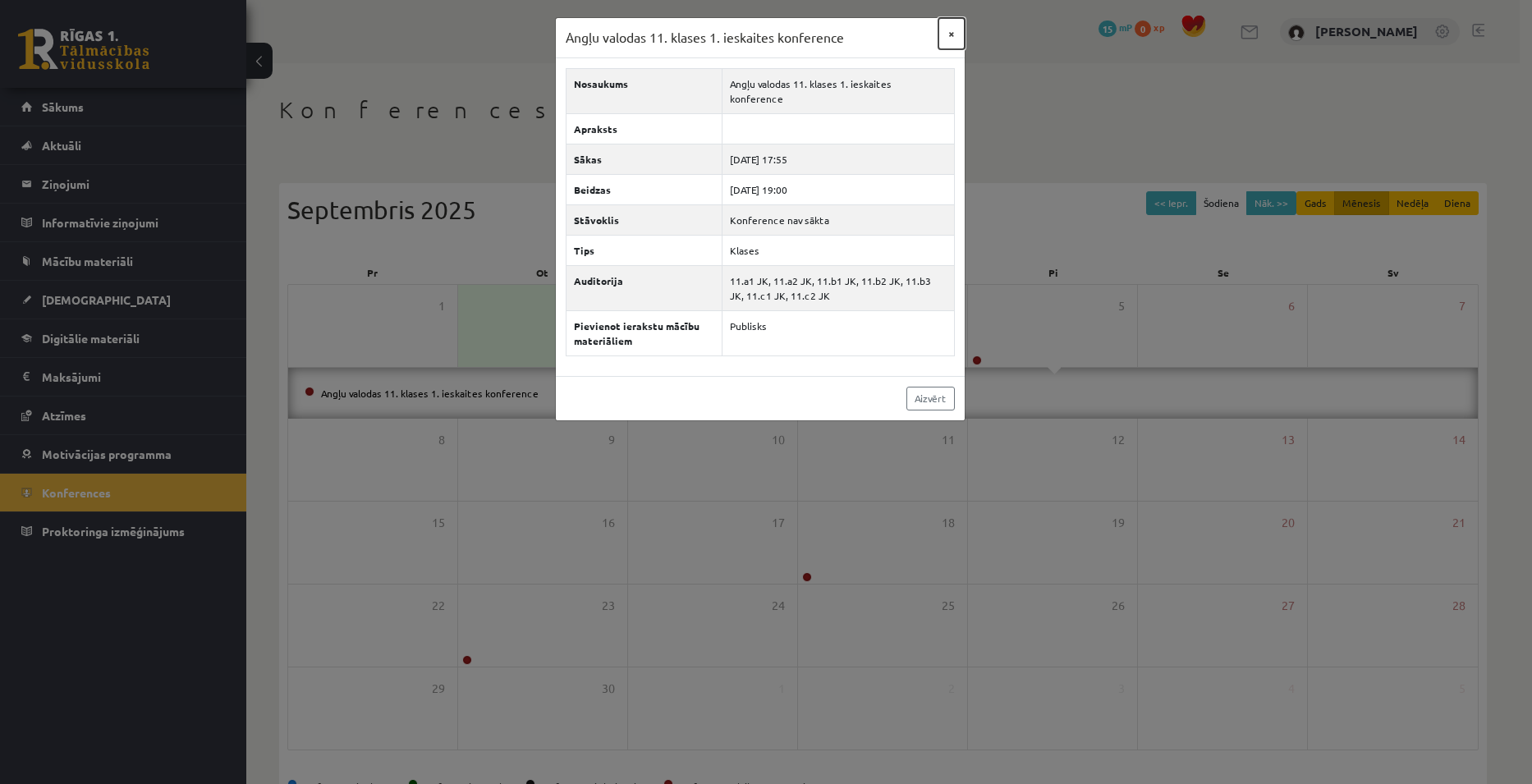
click at [953, 31] on button "×" at bounding box center [951, 33] width 26 height 31
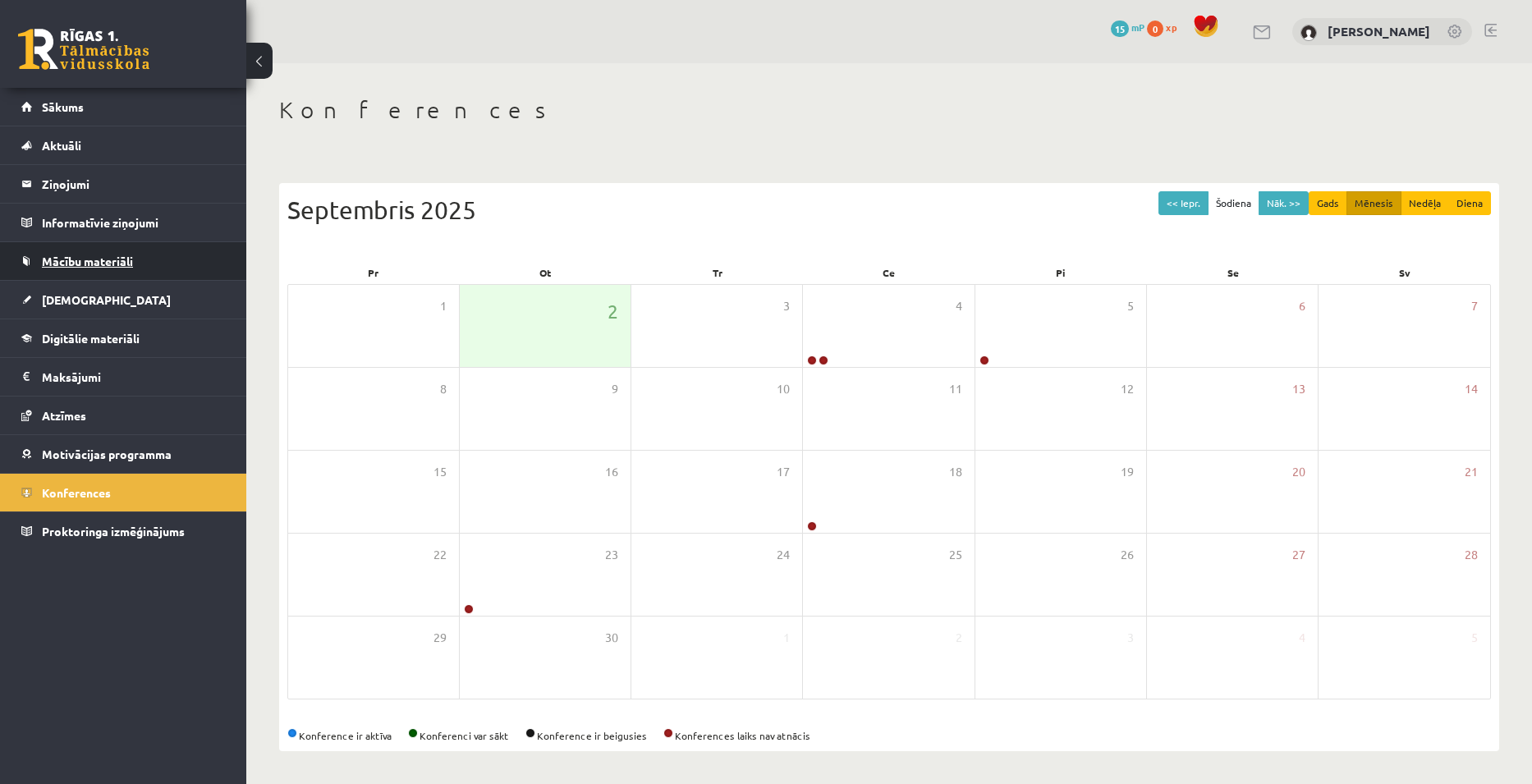
click at [97, 257] on span "Mācību materiāli" at bounding box center [87, 261] width 91 height 15
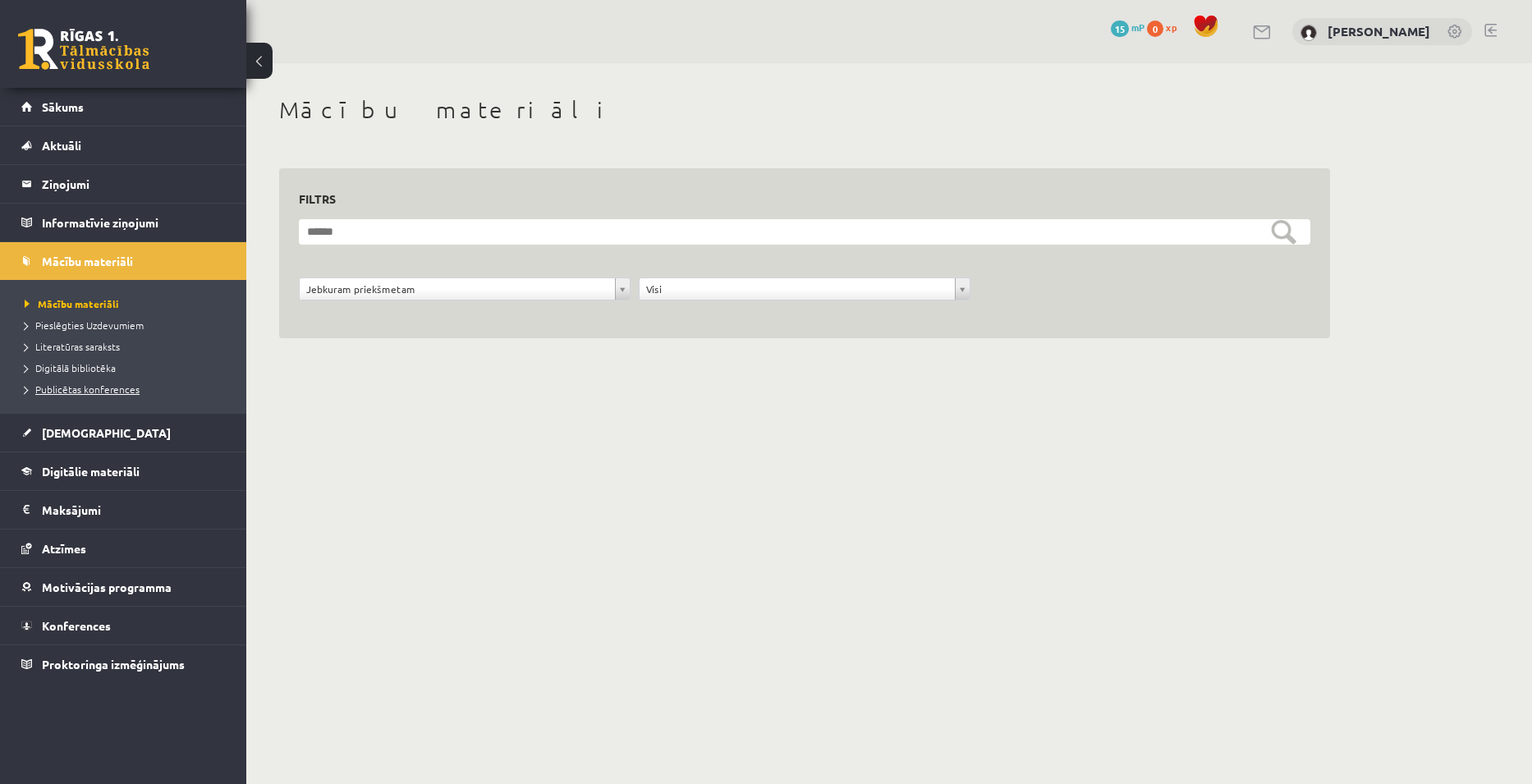
click at [107, 389] on span "Publicētas konferences" at bounding box center [82, 388] width 115 height 13
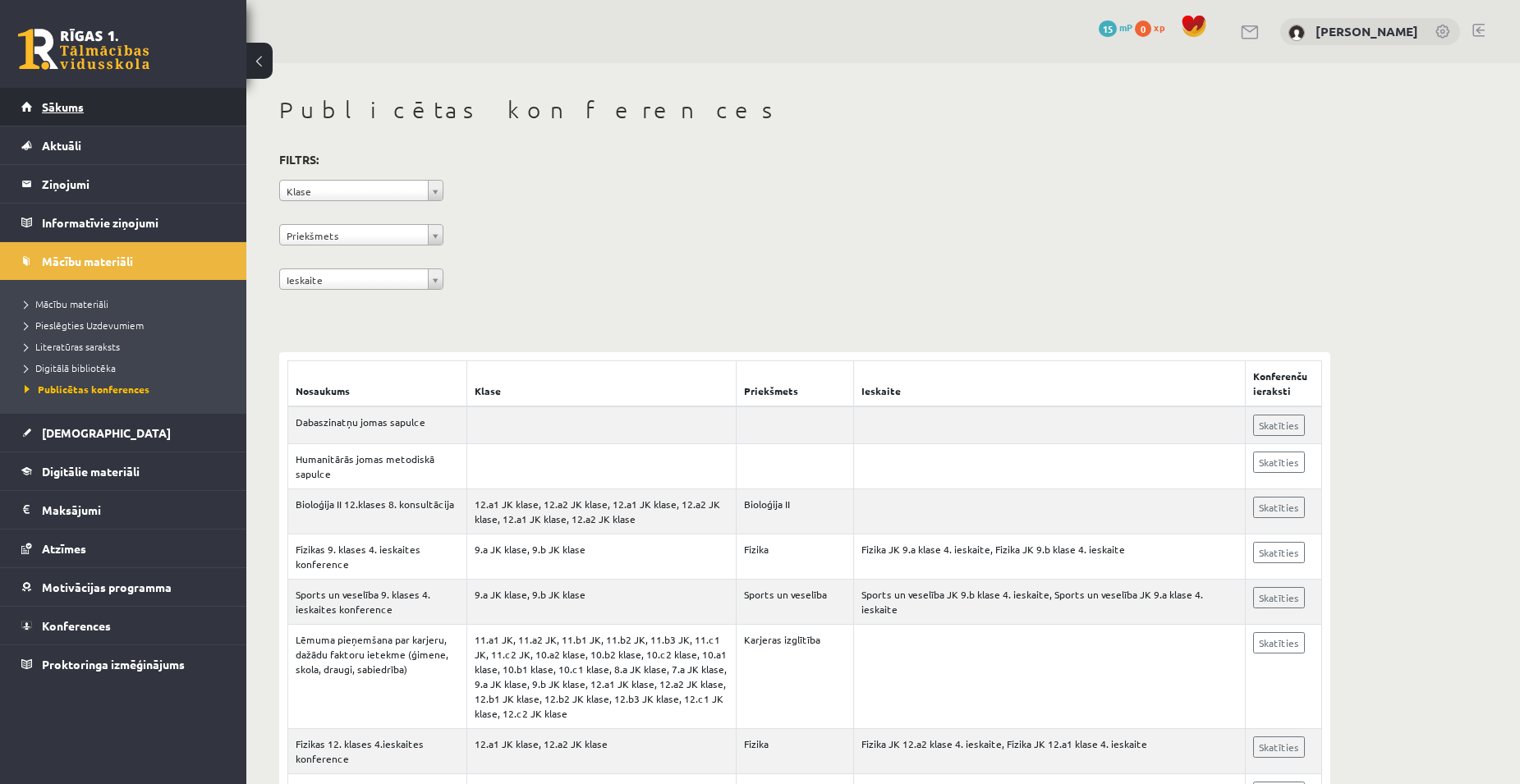
click at [49, 98] on link "Sākums" at bounding box center [124, 106] width 205 height 38
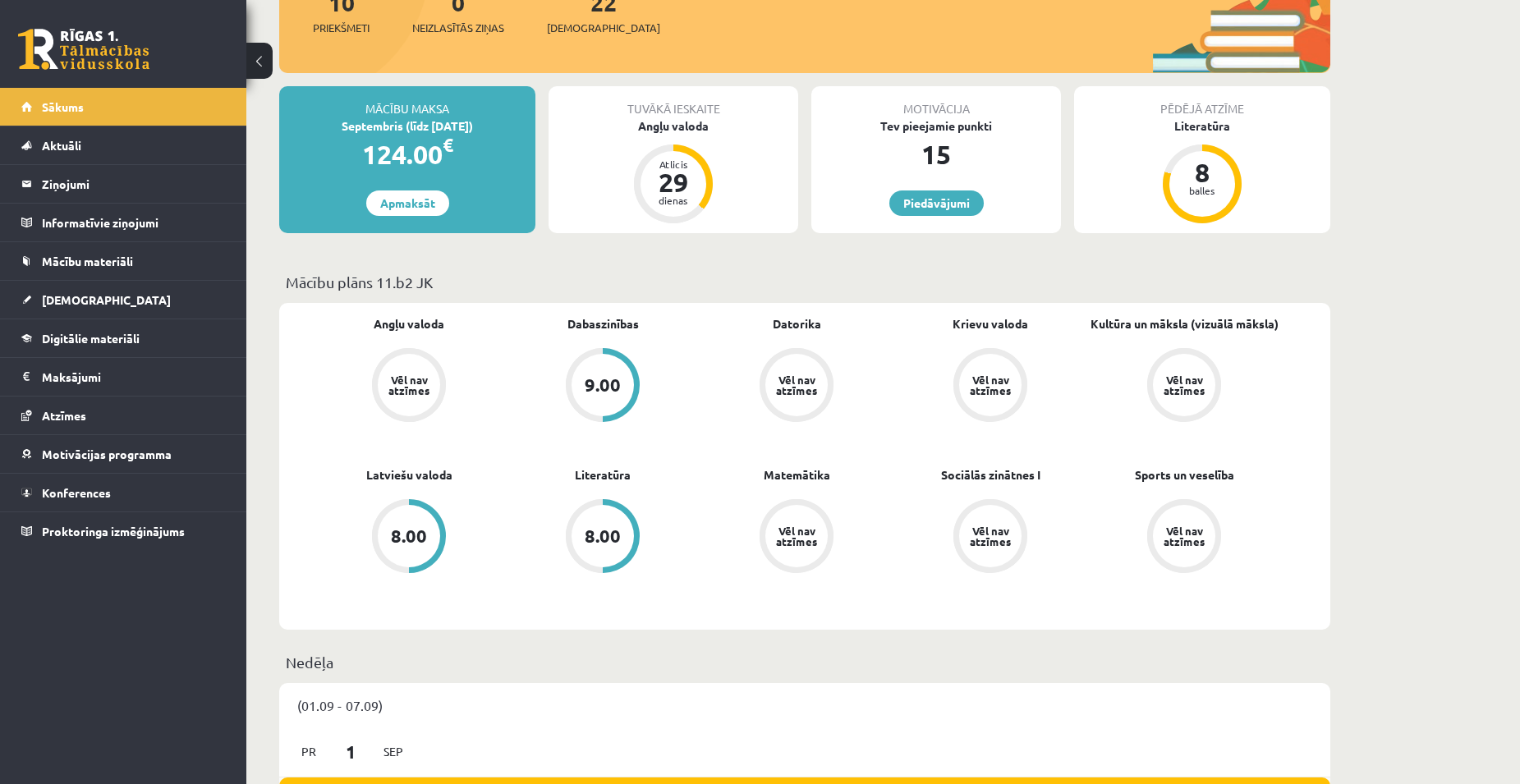
scroll to position [657, 0]
